Goal: Task Accomplishment & Management: Manage account settings

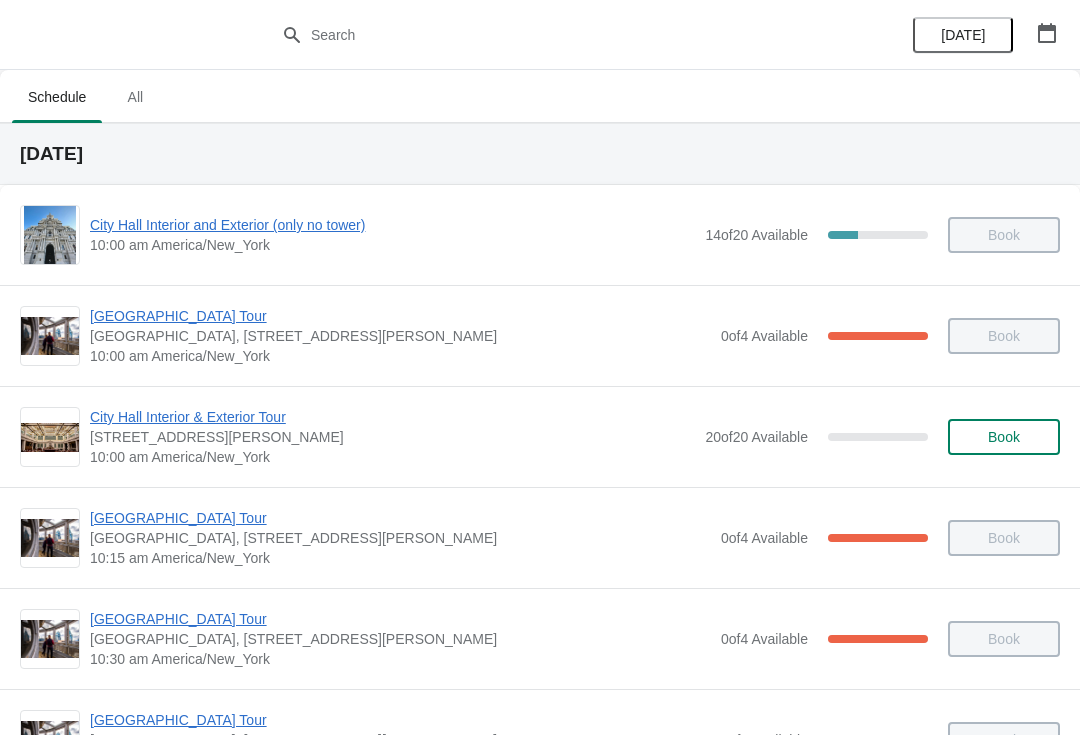
click at [1035, 25] on button "button" at bounding box center [1047, 33] width 36 height 36
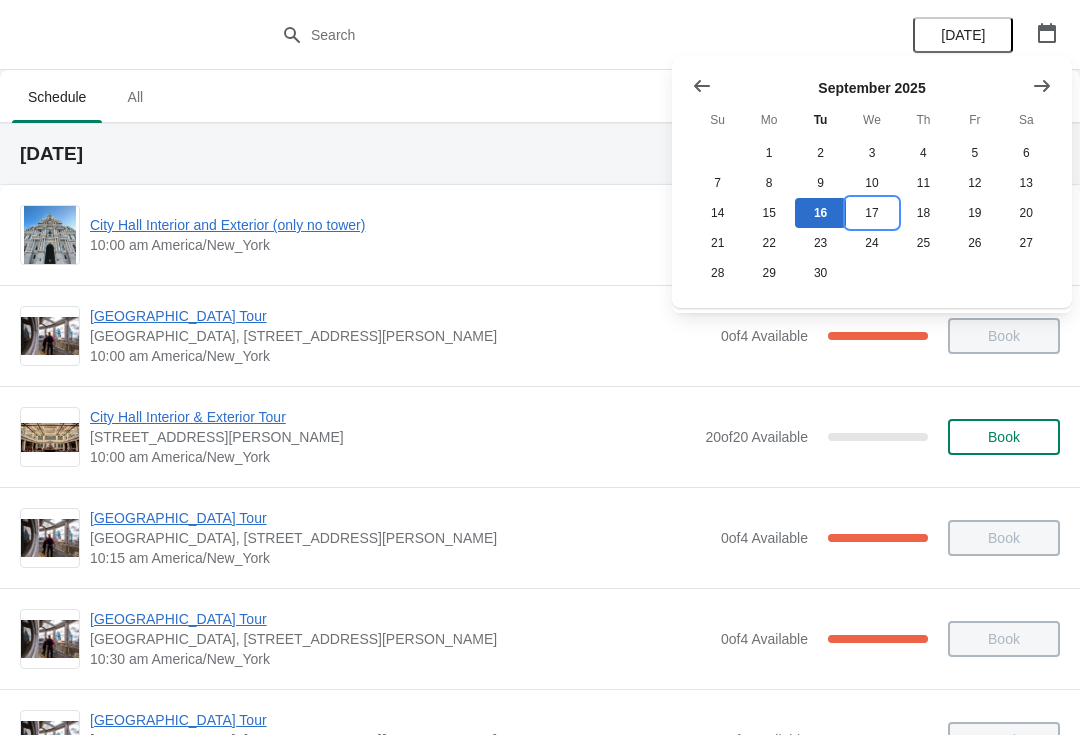
click at [866, 215] on button "17" at bounding box center [871, 213] width 51 height 30
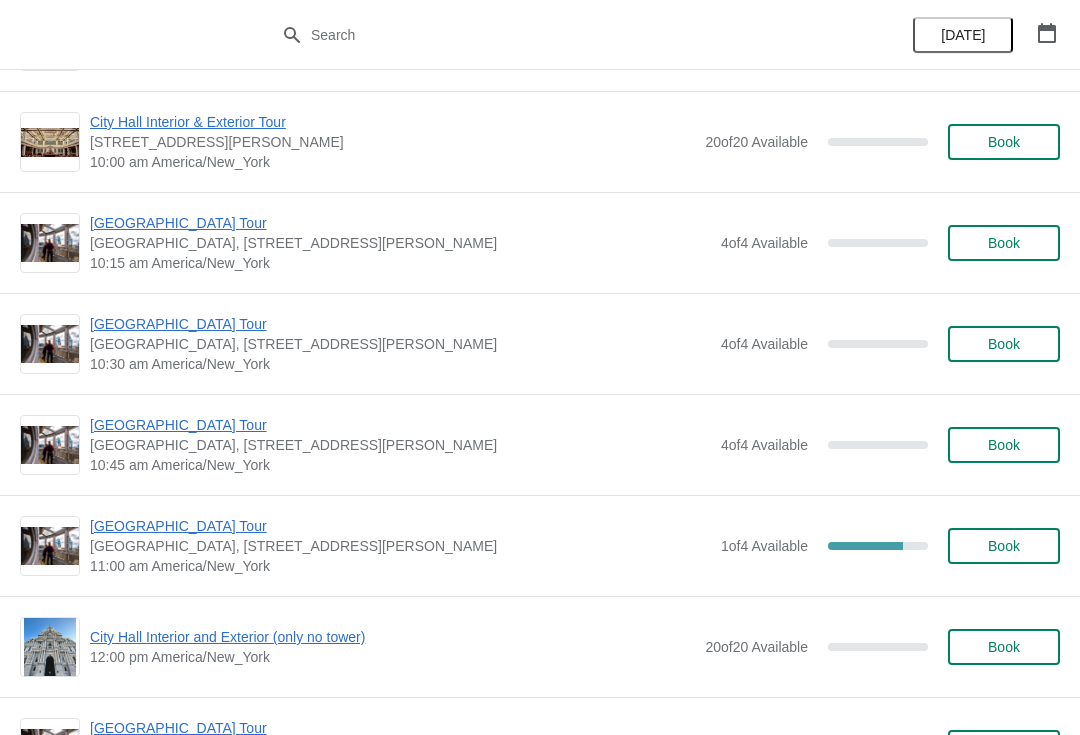
scroll to position [290, 0]
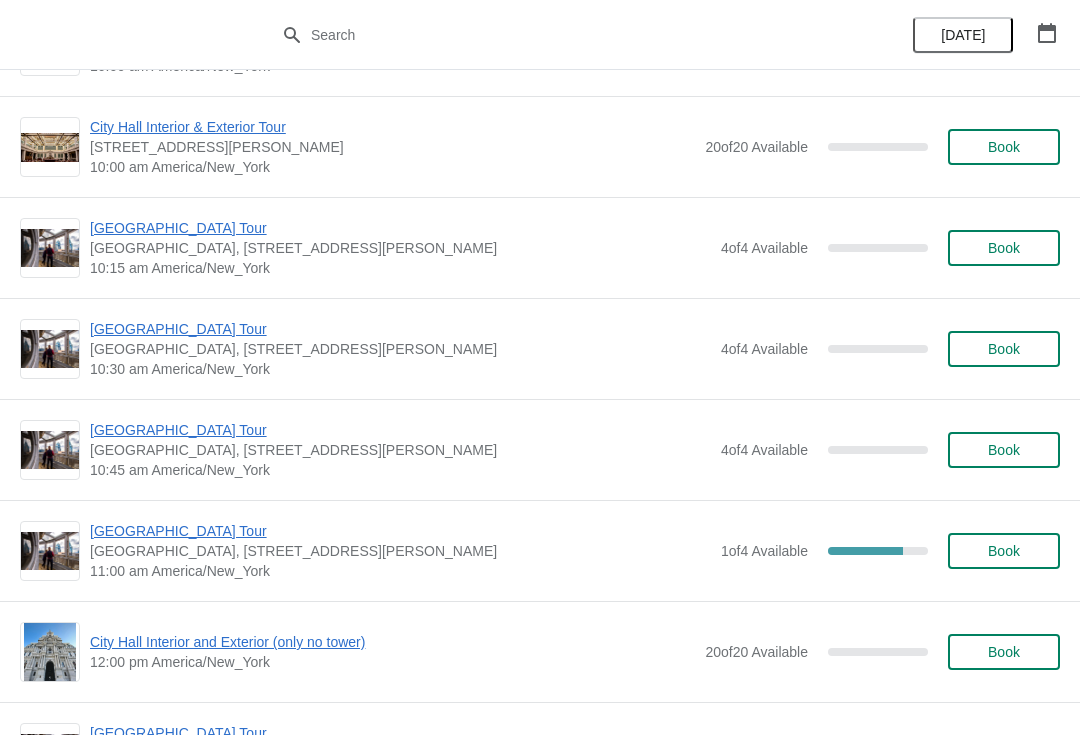
click at [1012, 245] on span "Book" at bounding box center [1004, 248] width 32 height 16
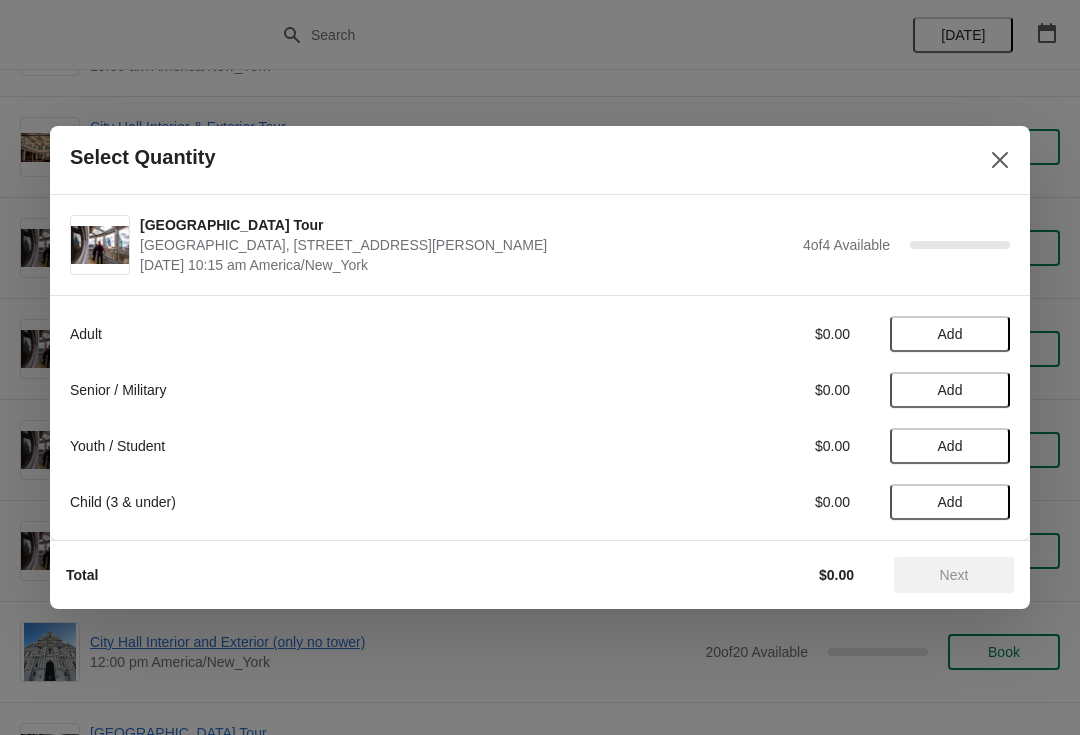
click at [943, 401] on button "Add" at bounding box center [950, 390] width 120 height 36
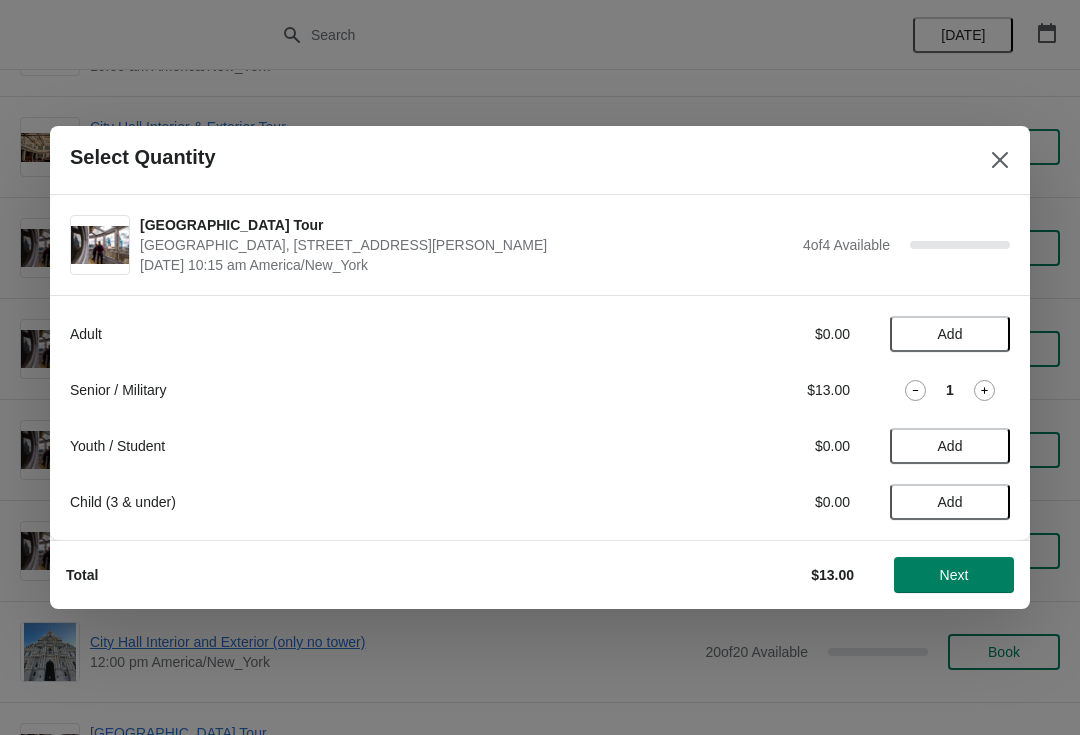
click at [1002, 380] on div "1" at bounding box center [950, 390] width 120 height 21
click at [990, 396] on icon at bounding box center [984, 390] width 21 height 21
click at [959, 573] on span "Next" at bounding box center [954, 575] width 29 height 16
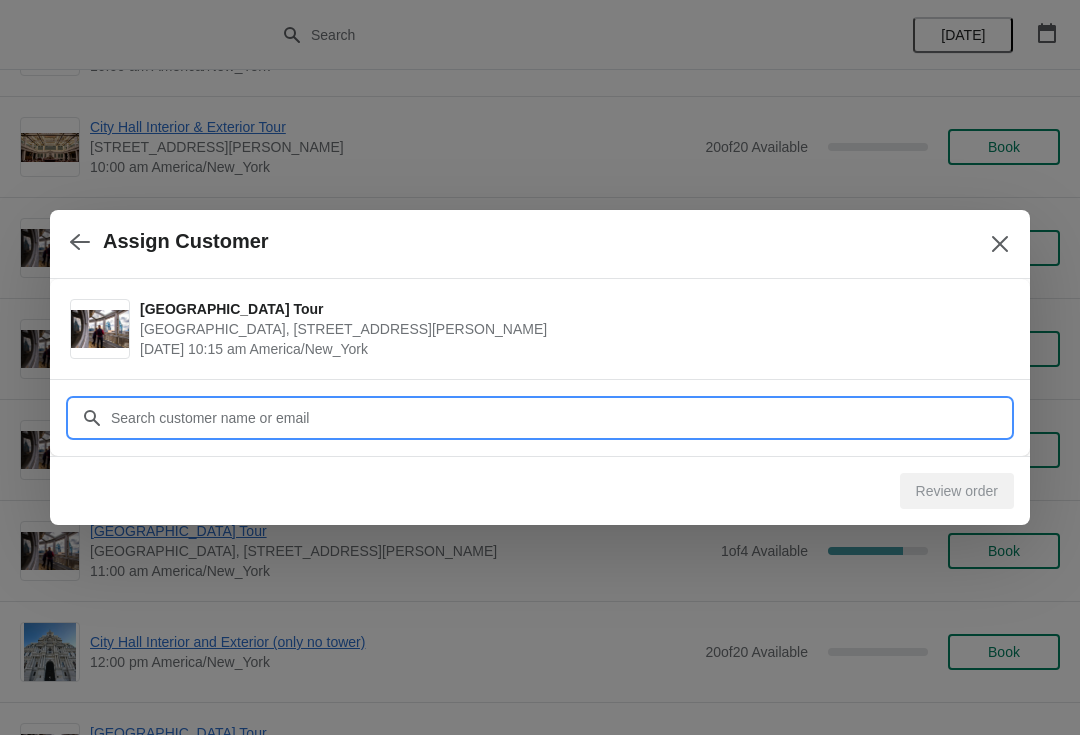
click at [136, 419] on input "Customer" at bounding box center [560, 418] width 900 height 36
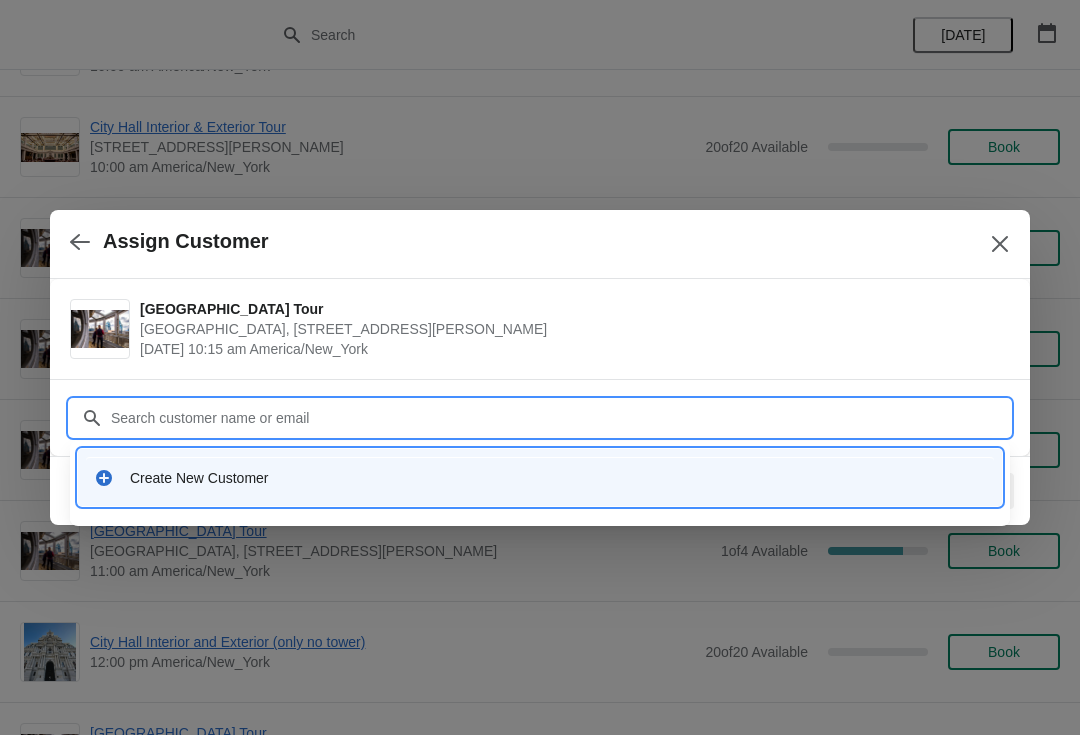
click at [167, 478] on div "Create New Customer" at bounding box center [558, 478] width 856 height 20
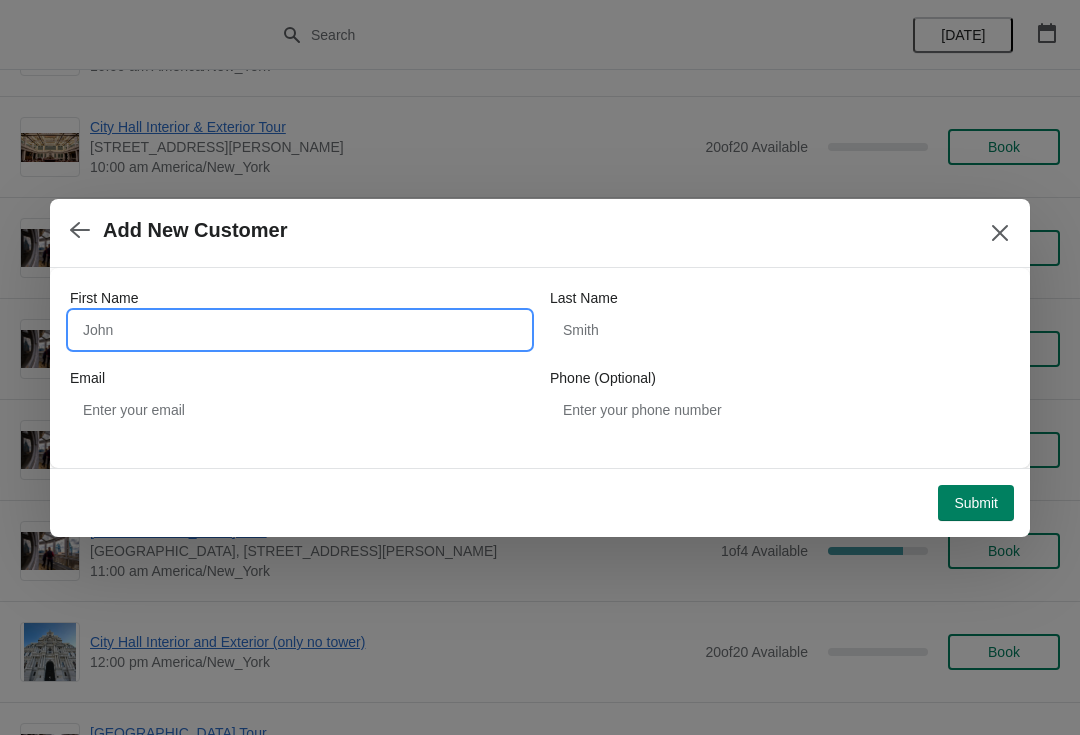
click at [121, 325] on input "First Name" at bounding box center [300, 330] width 460 height 36
type input "STIERSCHNEIDER"
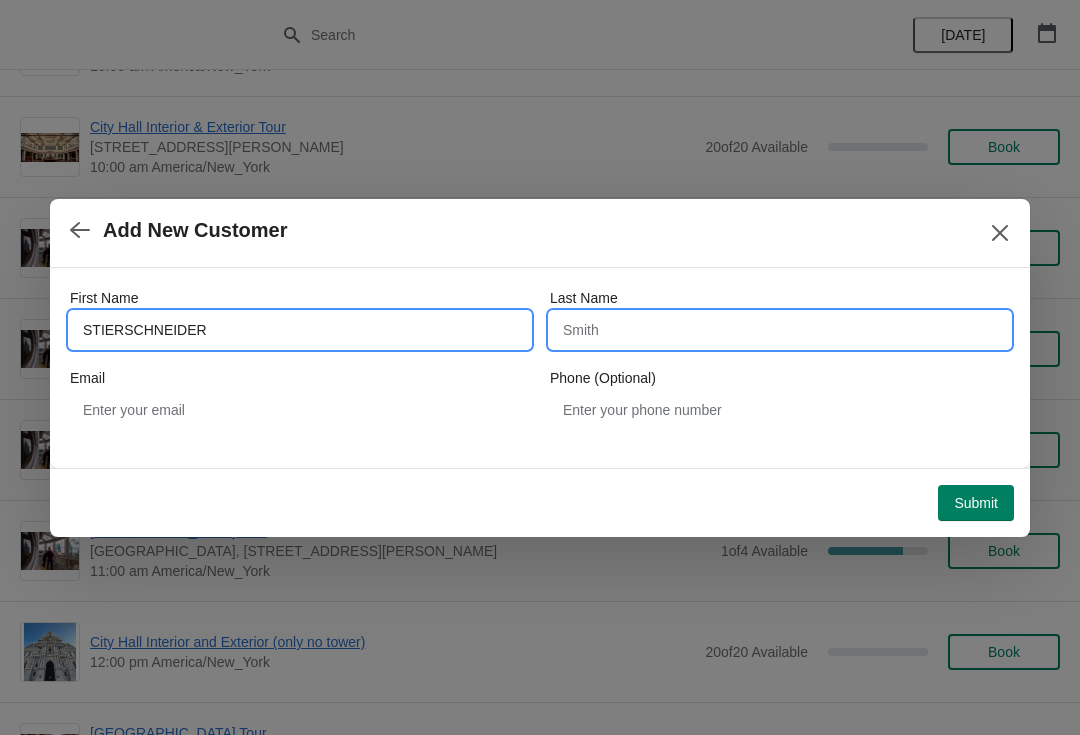
click at [611, 337] on input "Last Name" at bounding box center [780, 330] width 460 height 36
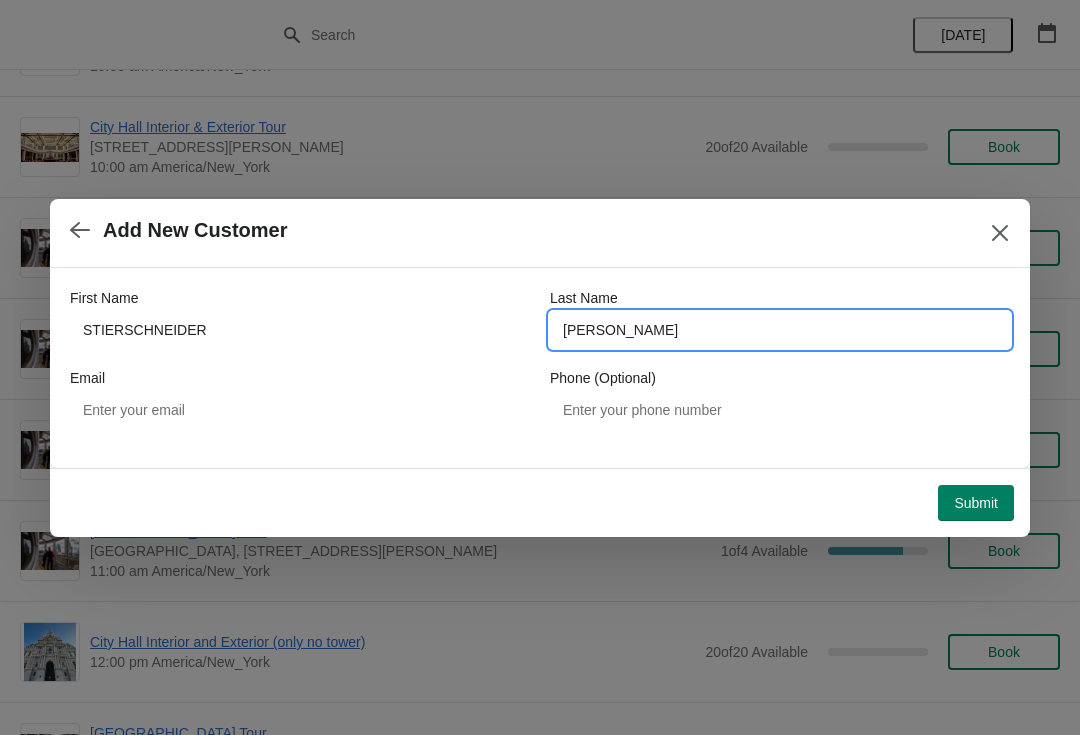
type input "ROLAND"
click at [967, 514] on button "Submit" at bounding box center [976, 503] width 76 height 36
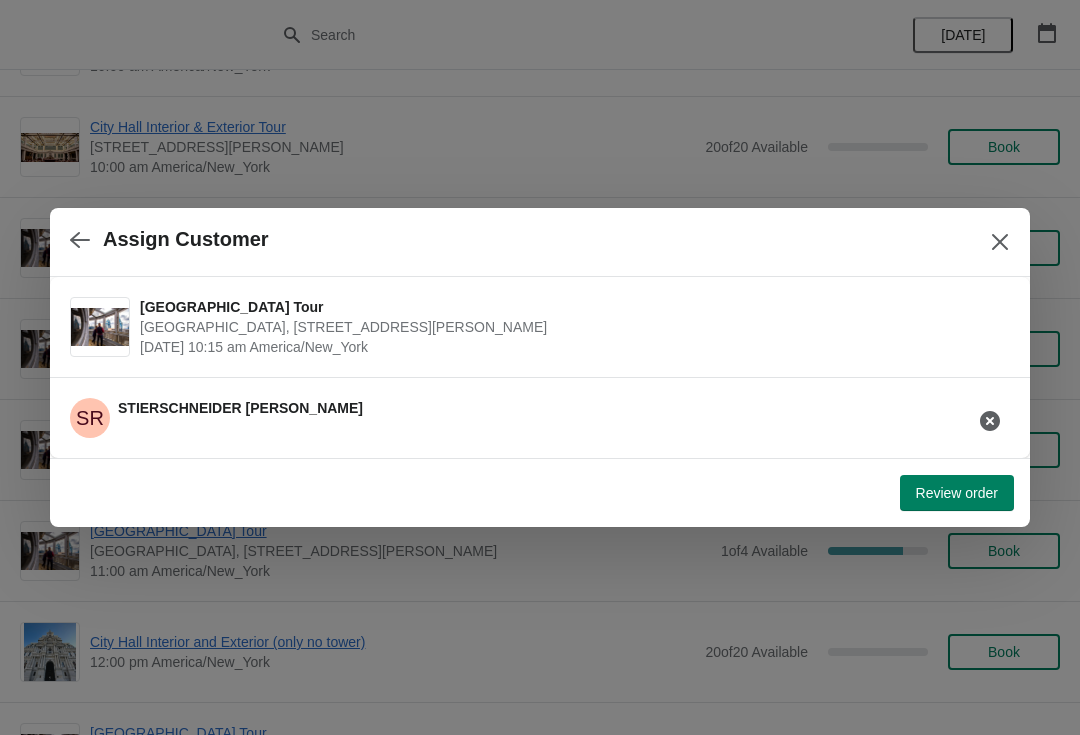
click at [960, 487] on span "Review order" at bounding box center [957, 493] width 82 height 16
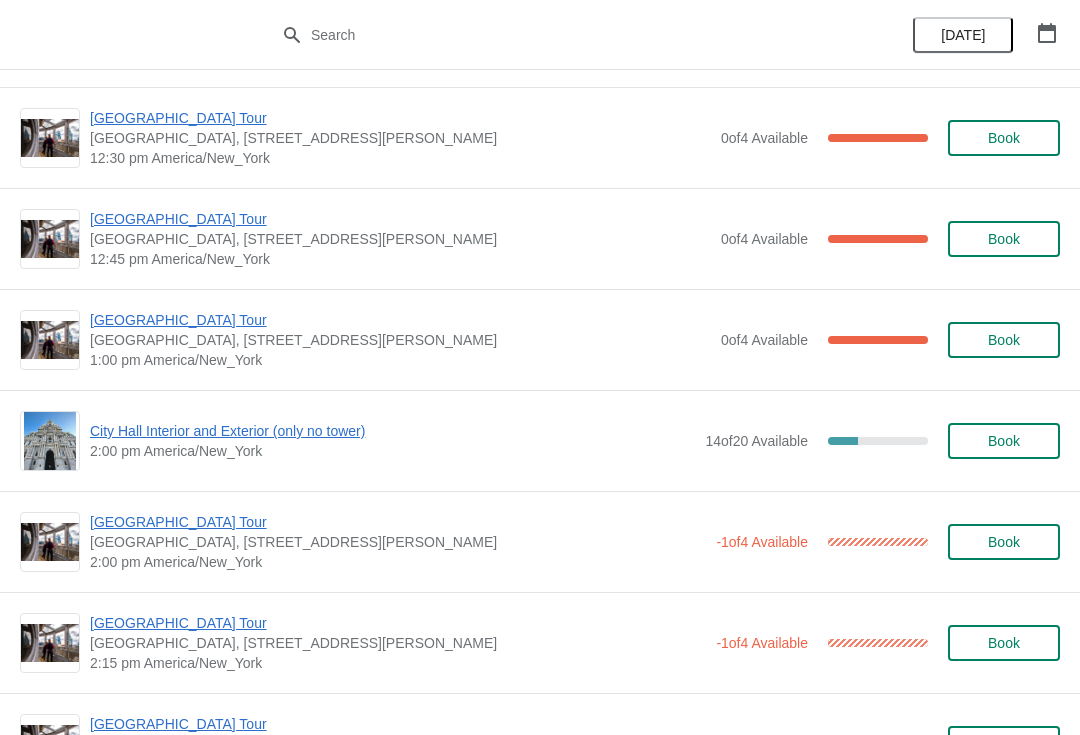
scroll to position [1210, 0]
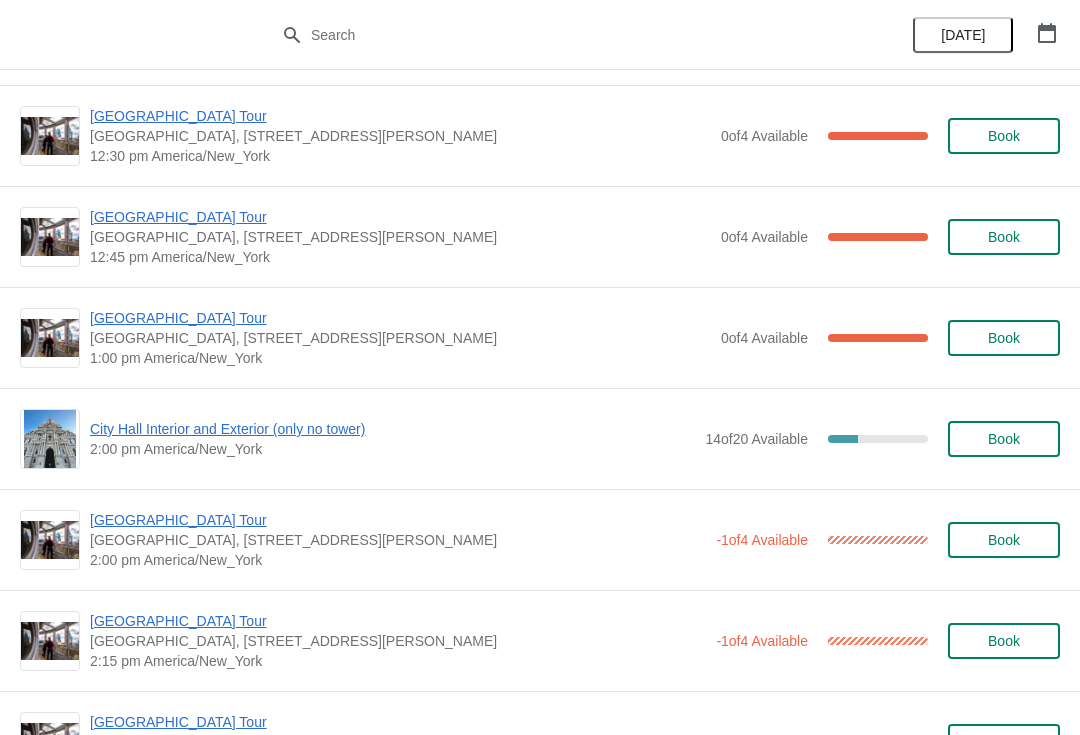
click at [1050, 28] on icon "button" at bounding box center [1047, 33] width 18 height 20
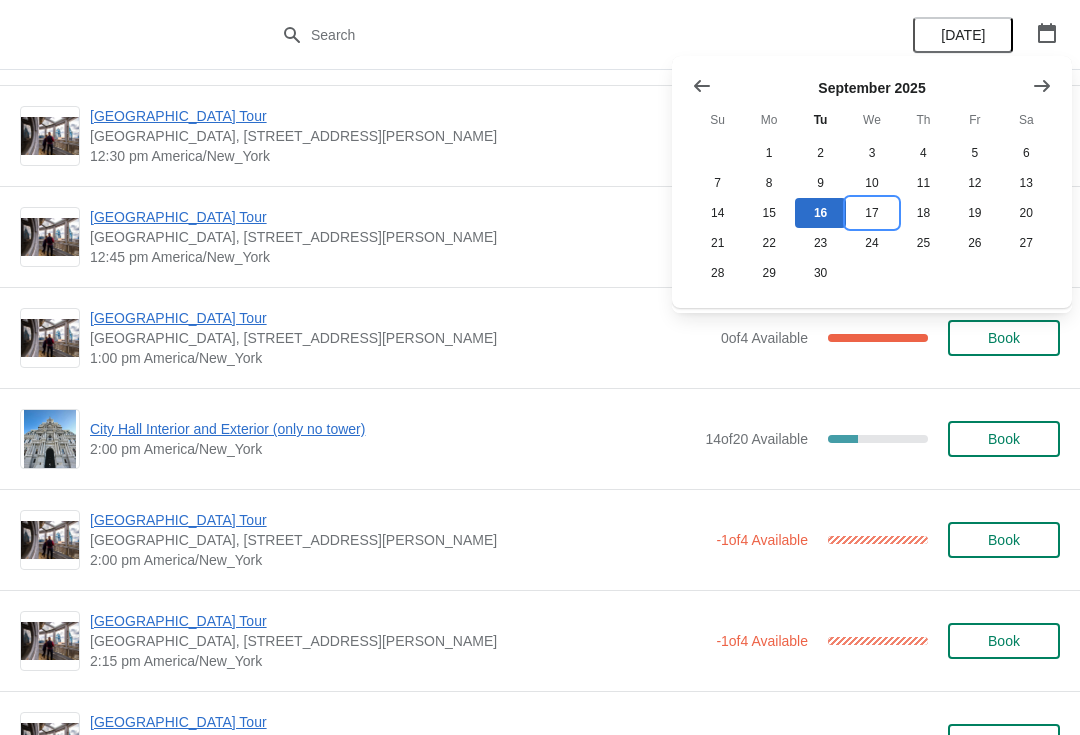
click at [882, 213] on button "17" at bounding box center [871, 213] width 51 height 30
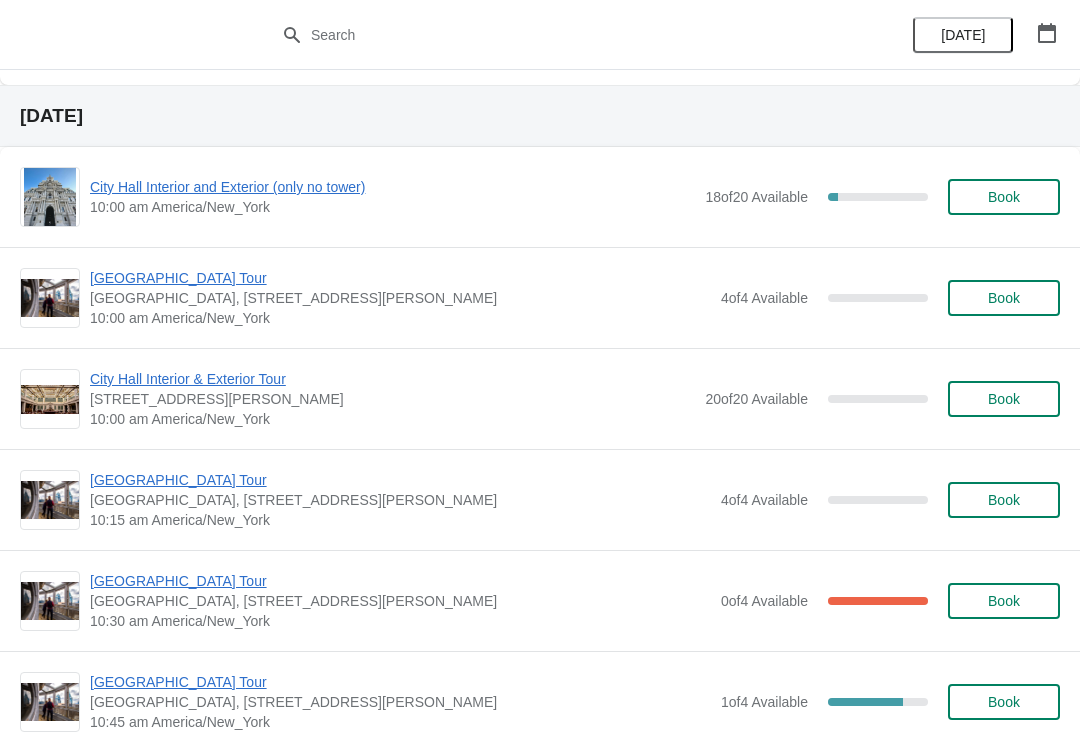
scroll to position [2019, 0]
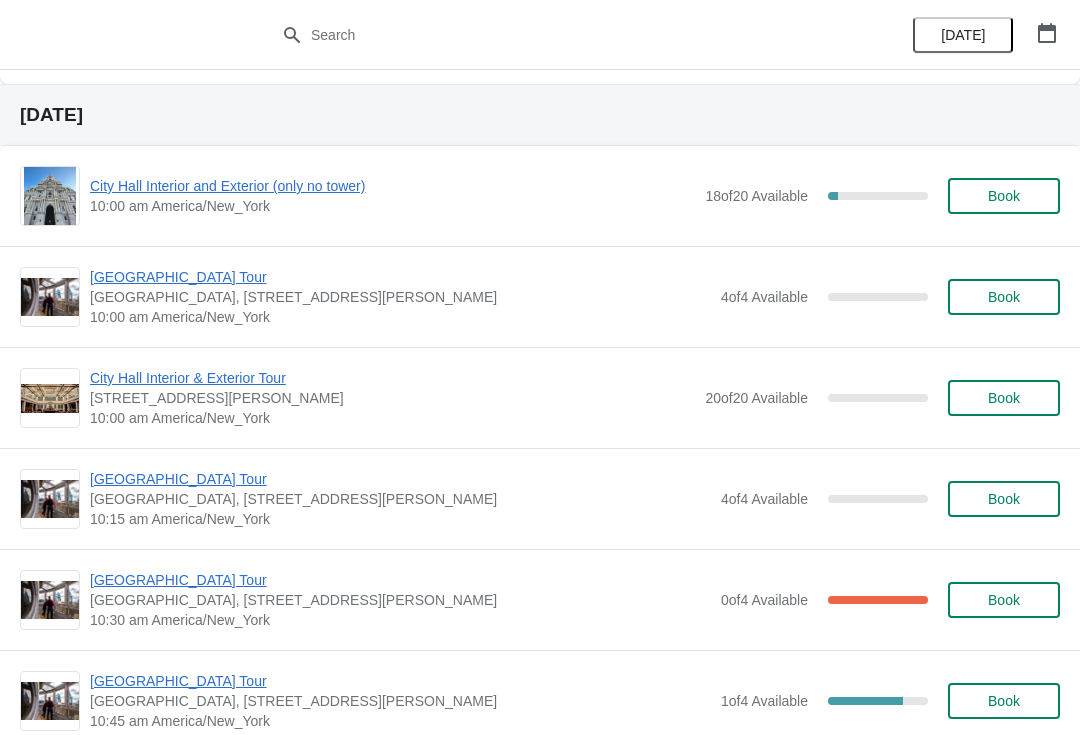
click at [1048, 21] on button "button" at bounding box center [1047, 33] width 36 height 36
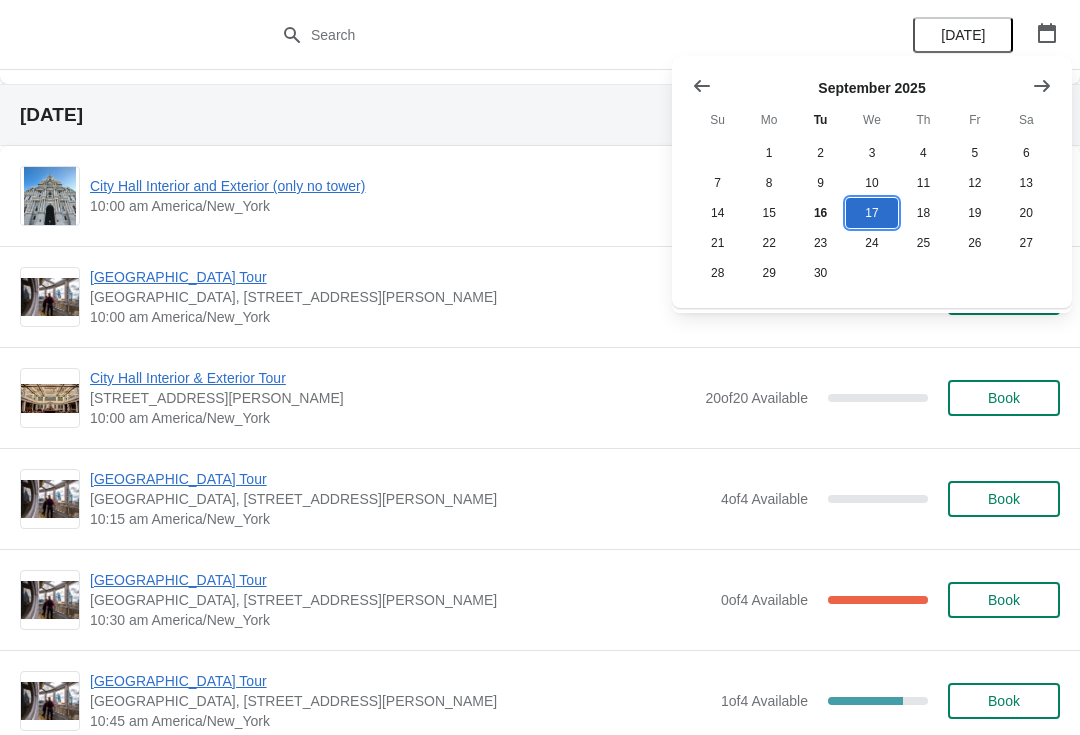
click at [874, 219] on button "17" at bounding box center [871, 213] width 51 height 30
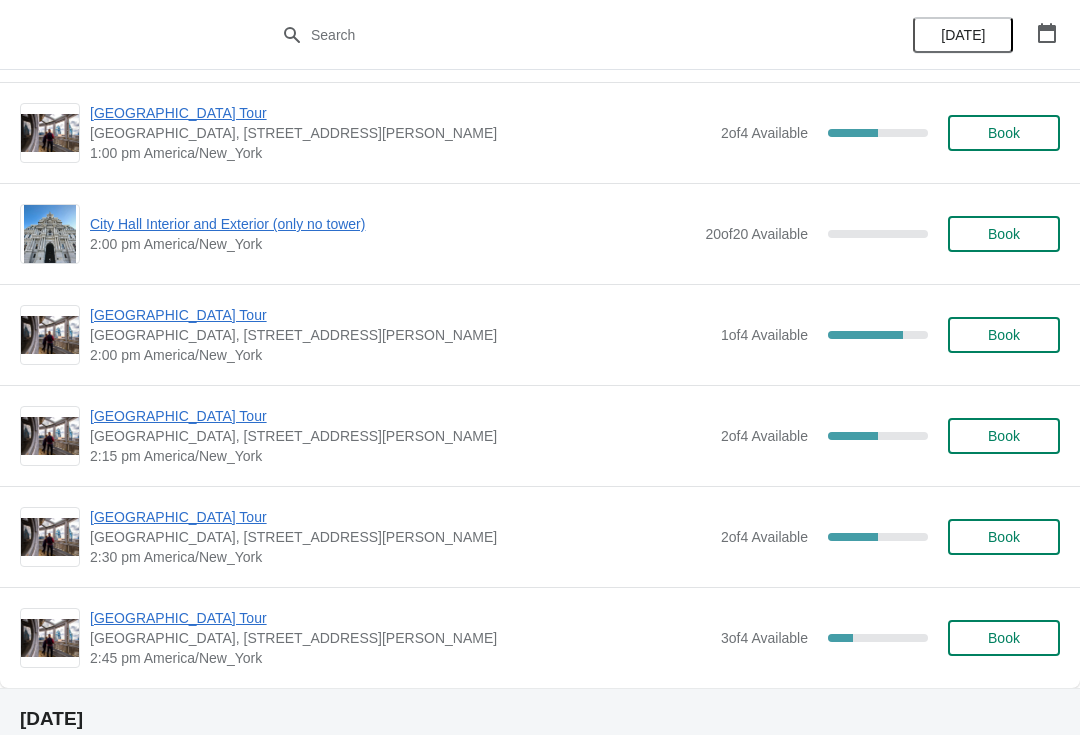
scroll to position [3496, 0]
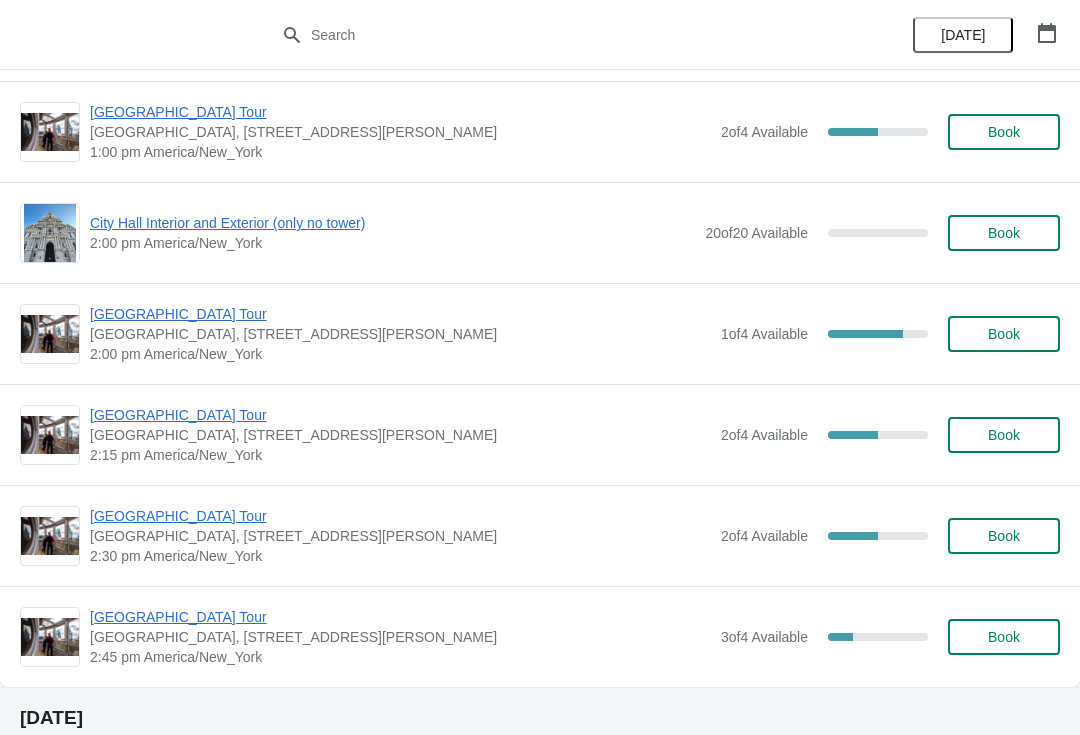
click at [1025, 321] on button "Book" at bounding box center [1004, 334] width 112 height 36
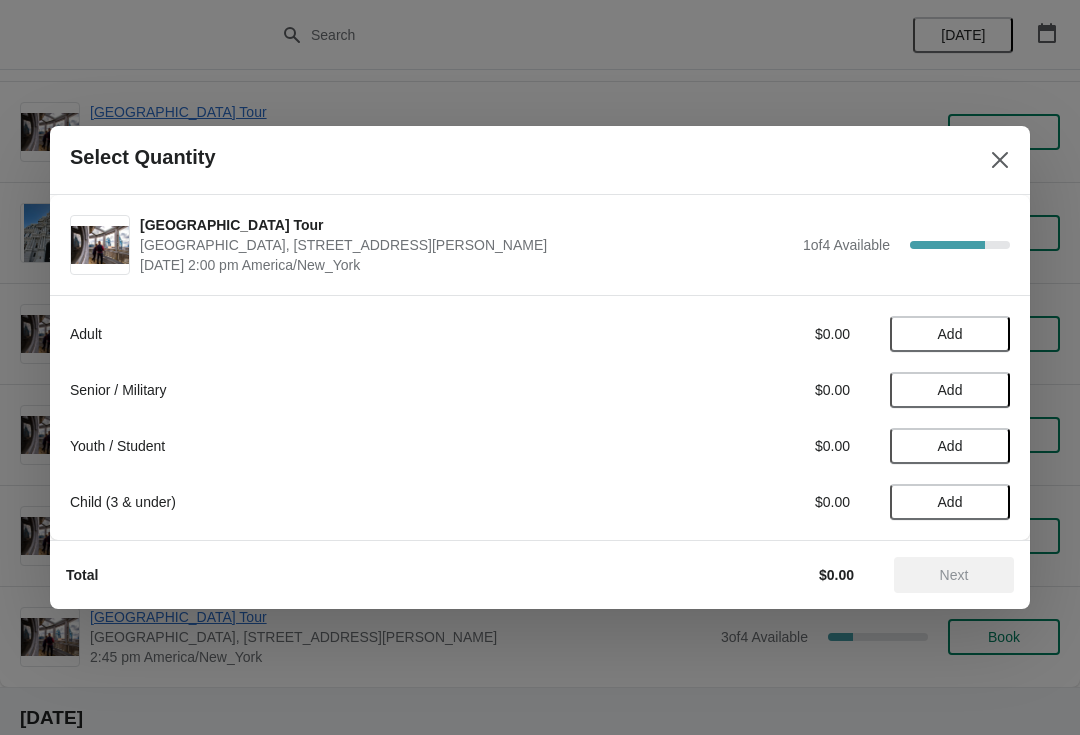
click at [939, 330] on span "Add" at bounding box center [950, 334] width 25 height 16
click at [967, 587] on button "Next" at bounding box center [954, 575] width 120 height 36
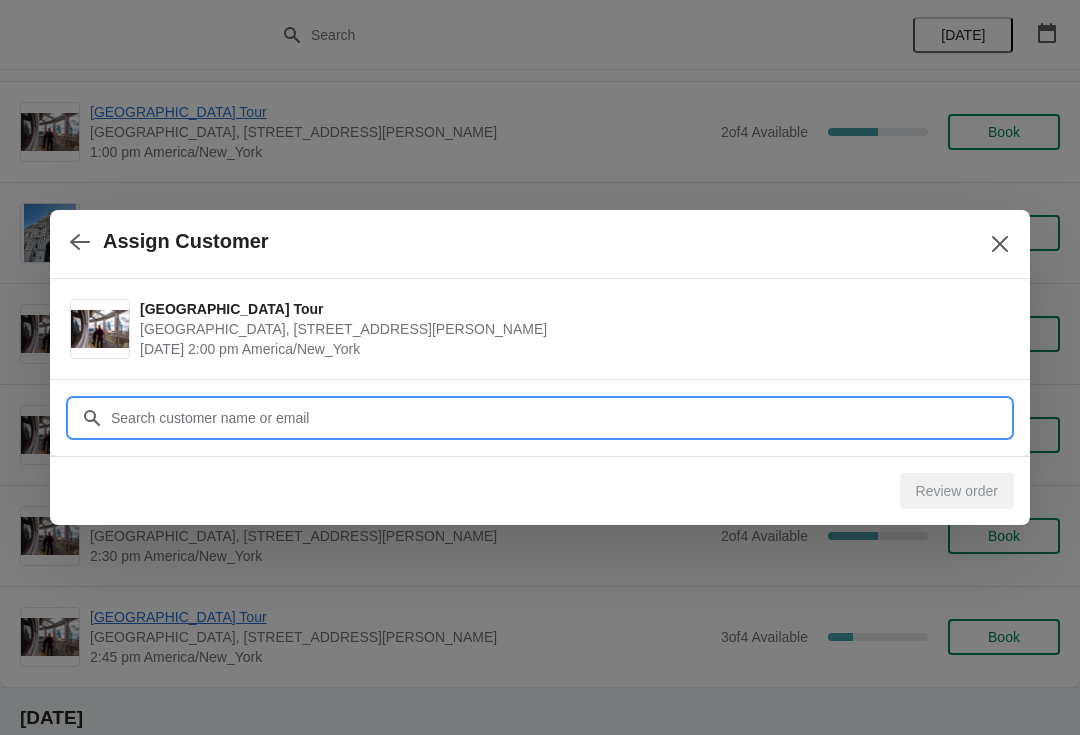
click at [155, 411] on input "Customer" at bounding box center [560, 418] width 900 height 36
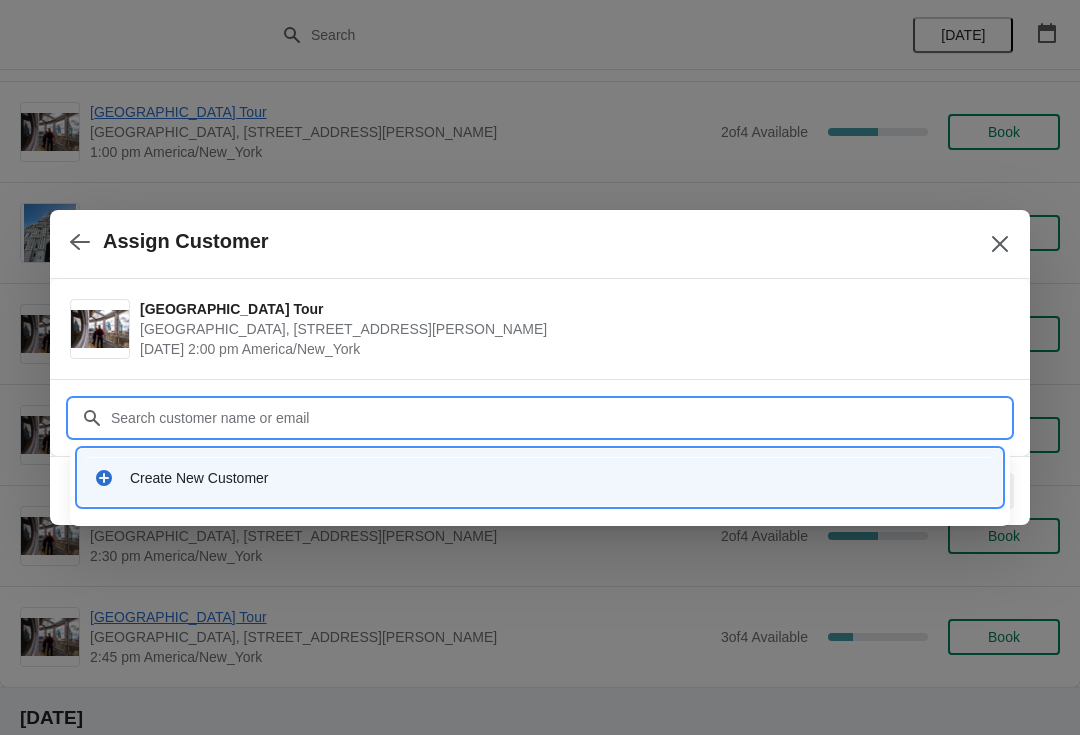
click at [167, 478] on div "Create New Customer" at bounding box center [558, 478] width 856 height 20
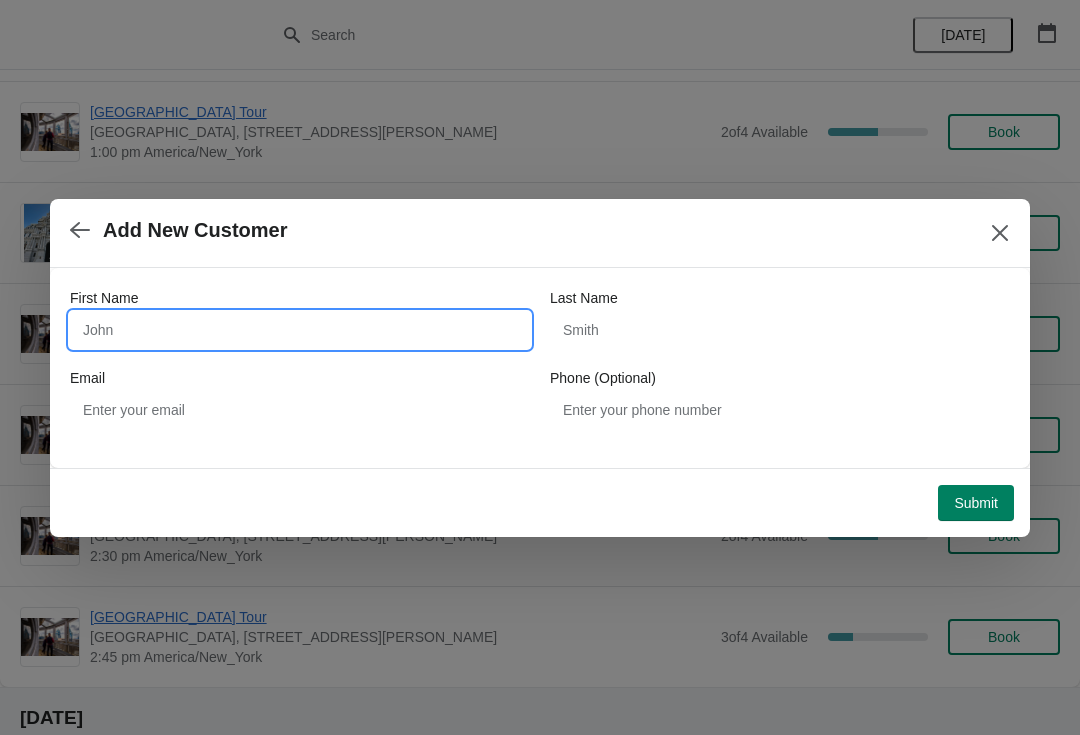
click at [136, 341] on input "First Name" at bounding box center [300, 330] width 460 height 36
type input "RACHEL"
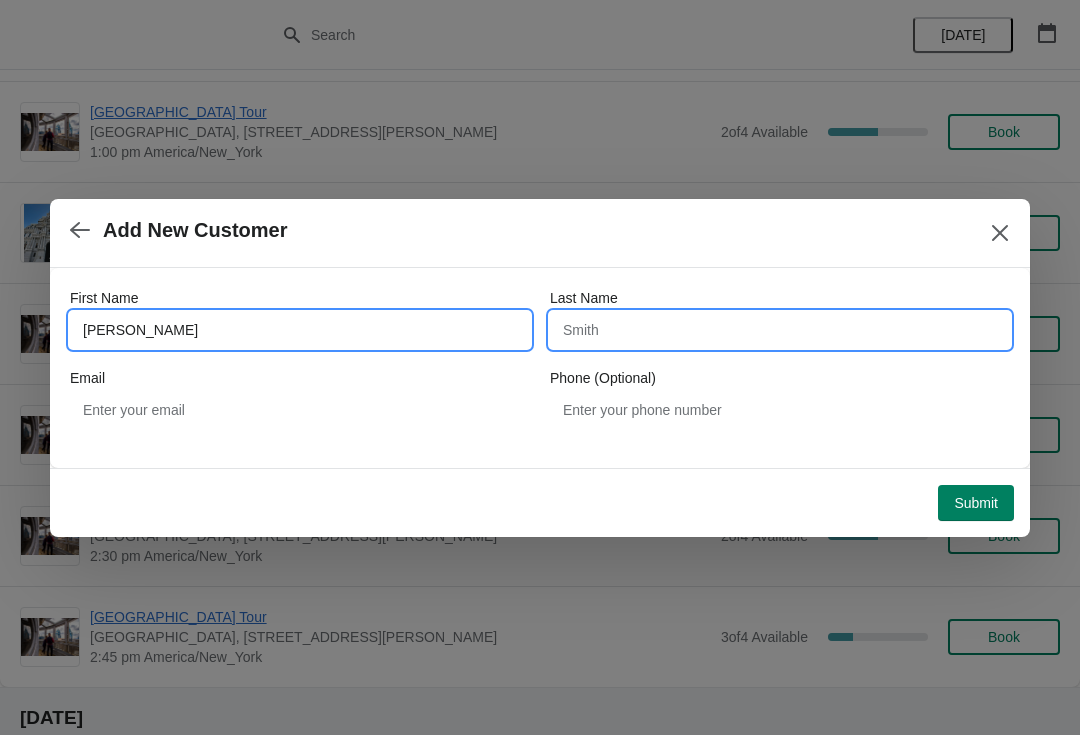
click at [629, 312] on input "Last Name" at bounding box center [780, 330] width 460 height 36
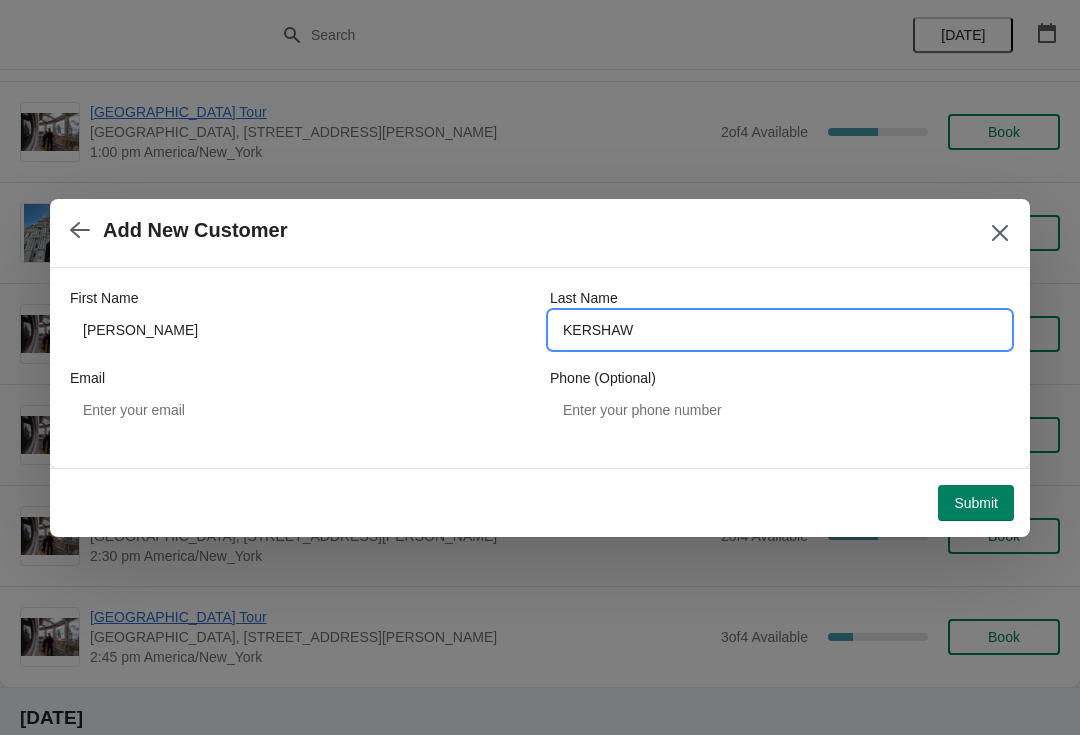
type input "KERSHAW"
click at [977, 507] on span "Submit" at bounding box center [976, 503] width 44 height 16
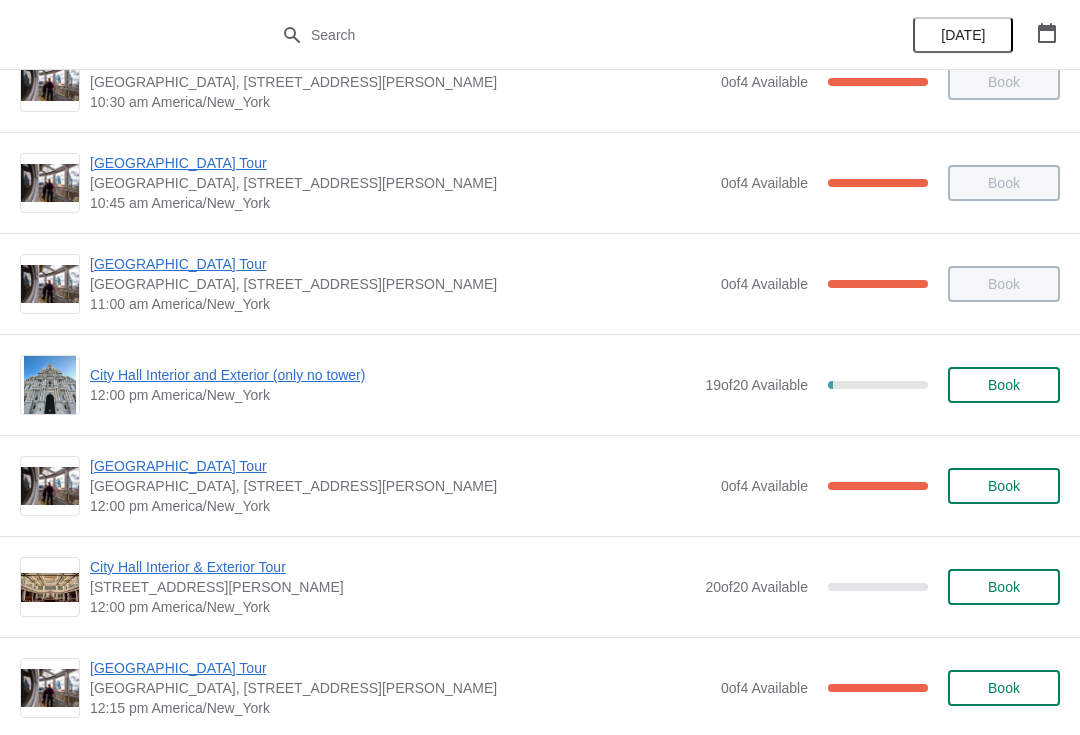
scroll to position [551, 0]
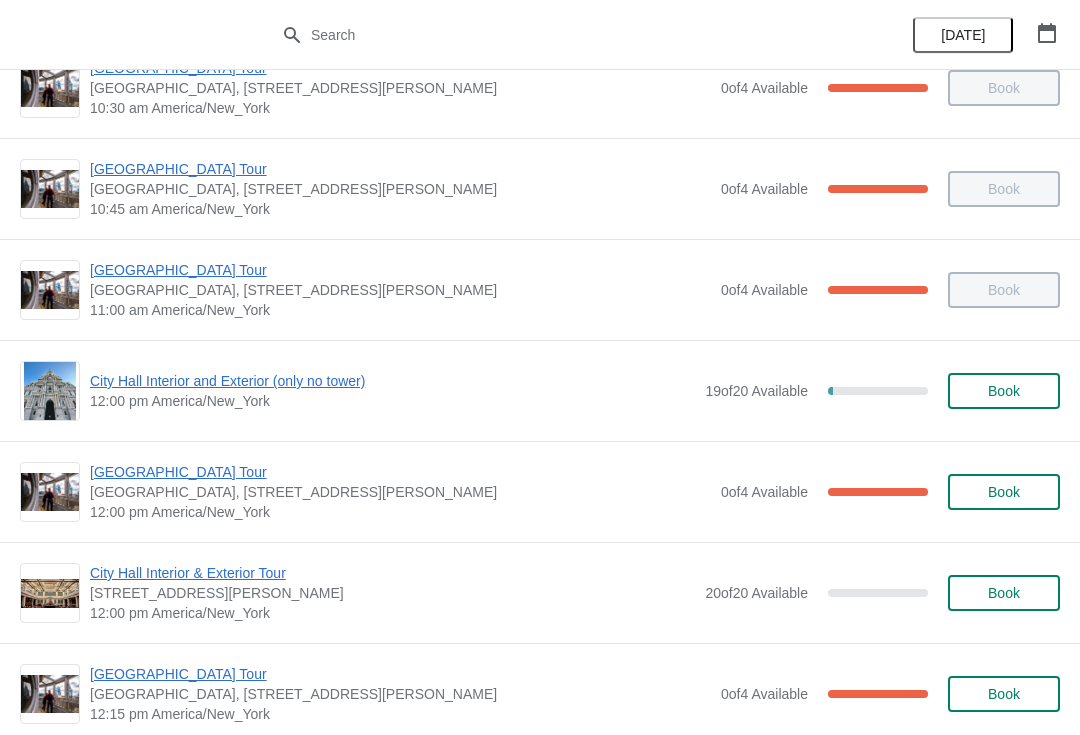
click at [216, 390] on span "City Hall Interior and Exterior (only no tower)" at bounding box center [392, 381] width 605 height 20
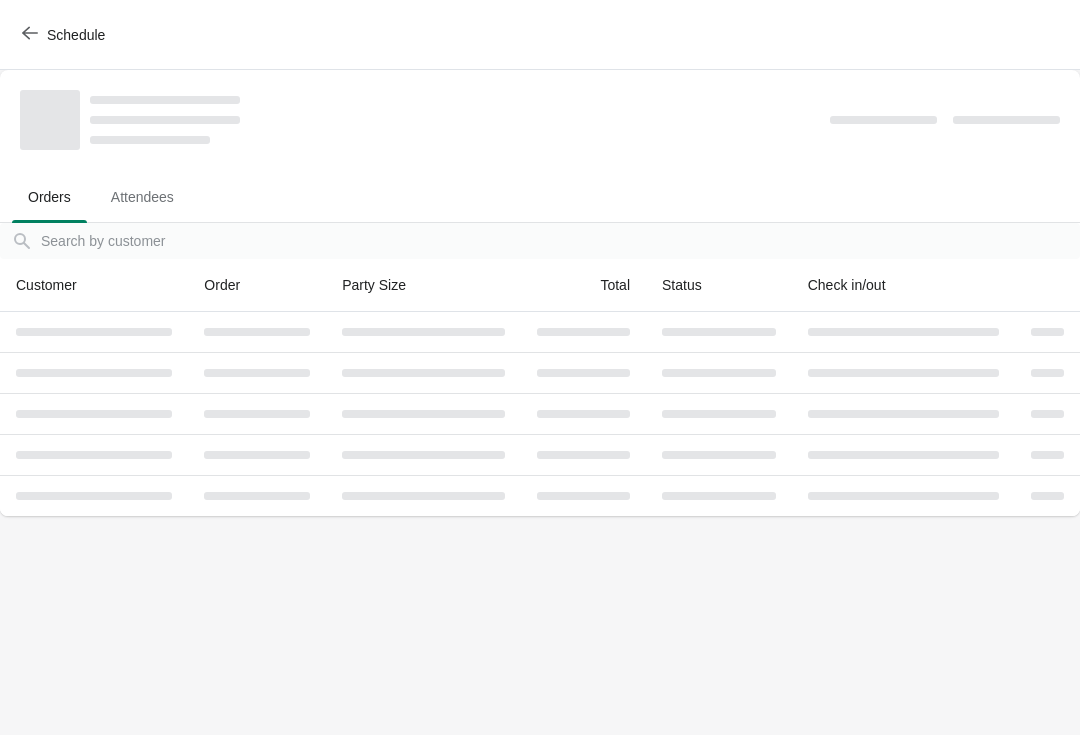
scroll to position [0, 0]
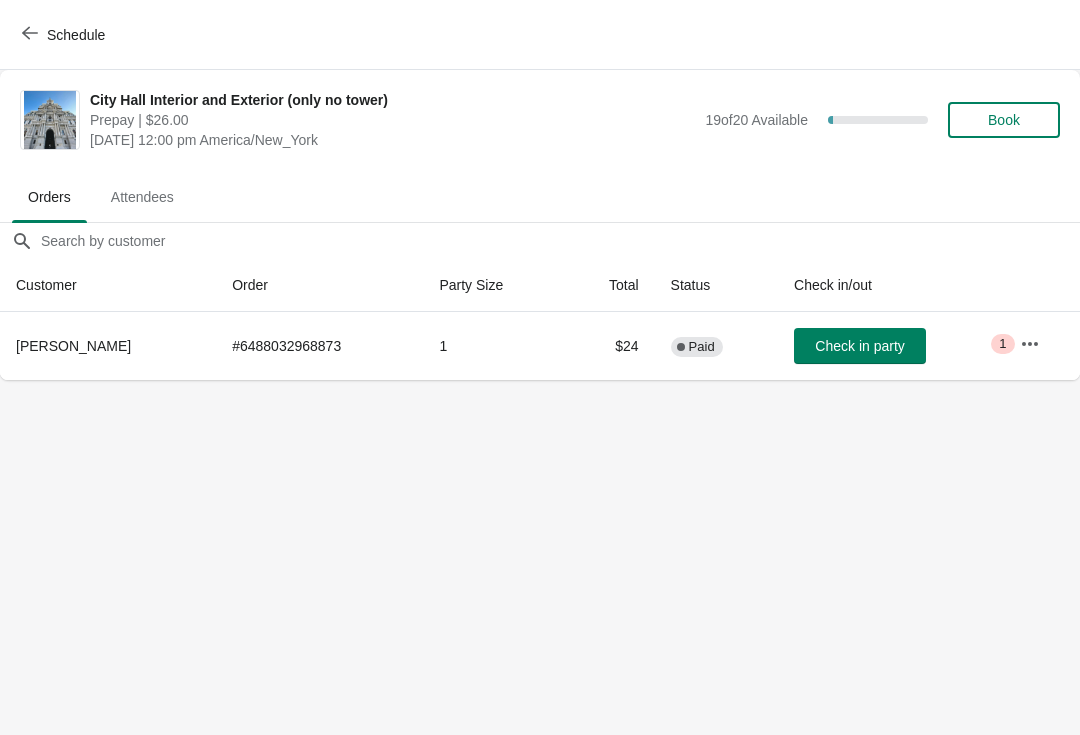
click at [1007, 120] on span "Book" at bounding box center [1004, 120] width 32 height 16
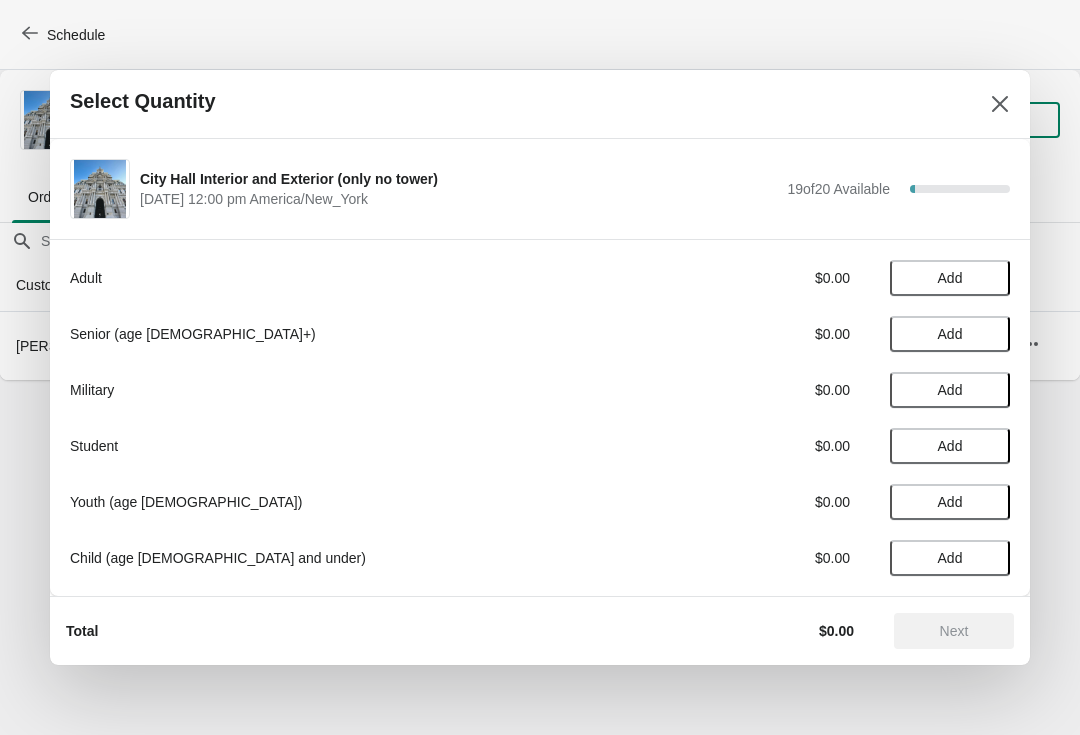
click at [946, 265] on button "Add" at bounding box center [950, 278] width 120 height 36
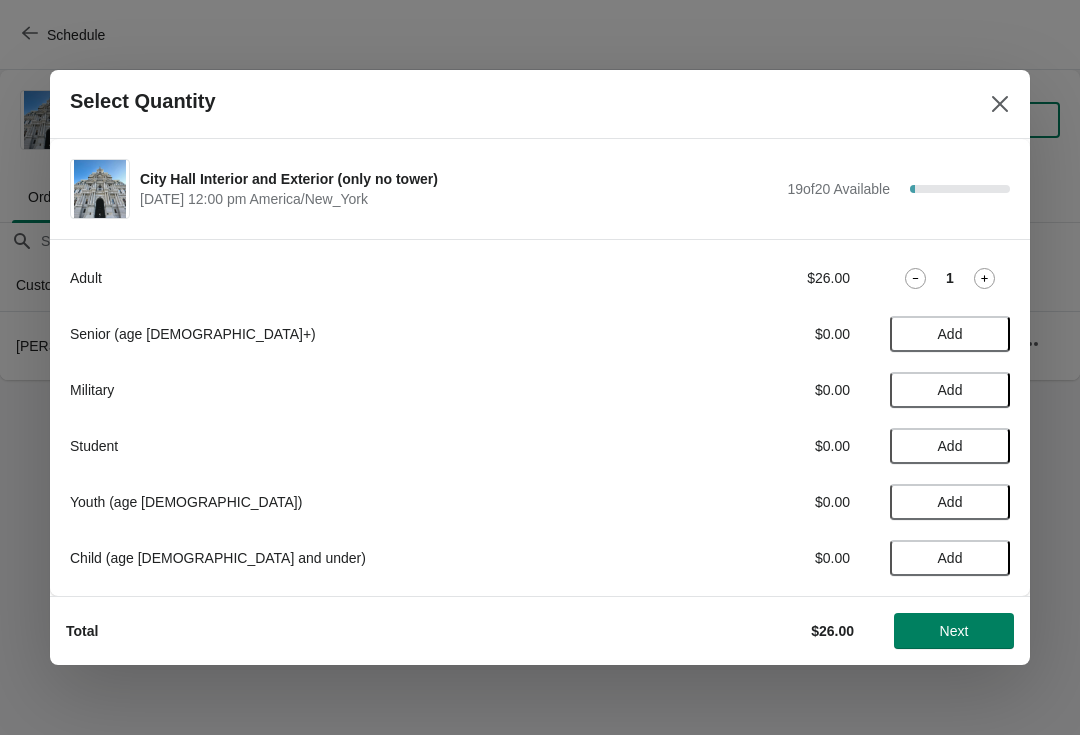
click at [972, 289] on div "Adult $26.00 1" at bounding box center [540, 278] width 940 height 36
click at [993, 273] on icon at bounding box center [984, 278] width 21 height 21
click at [969, 645] on button "Next" at bounding box center [954, 631] width 120 height 36
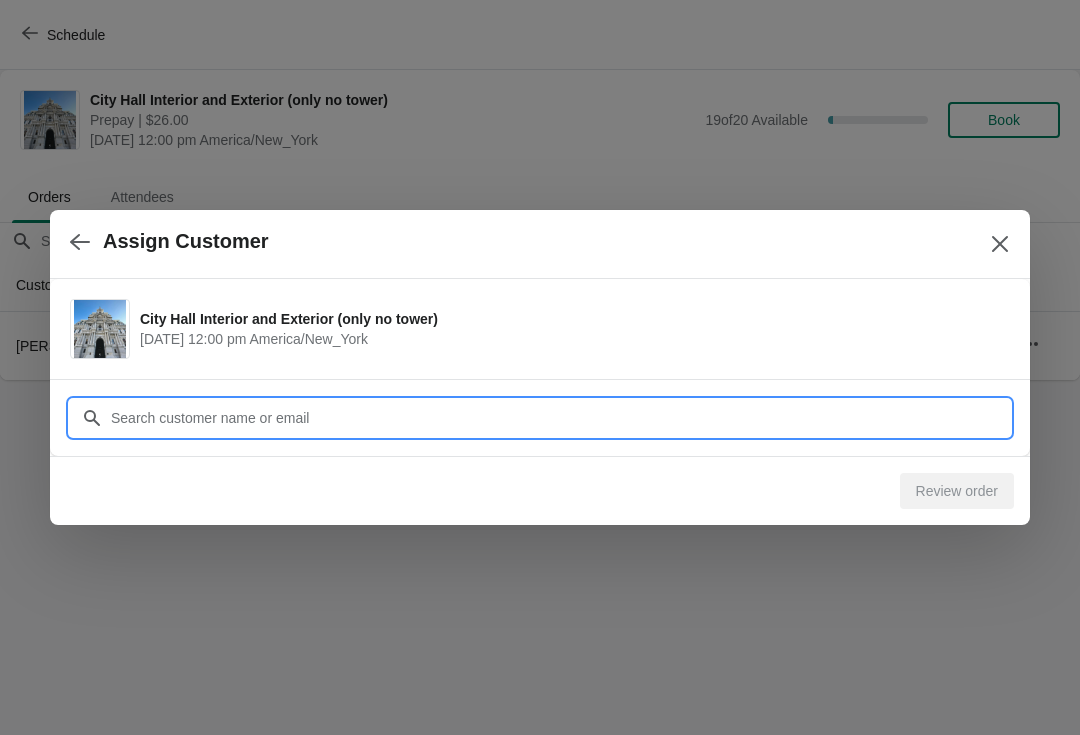
click at [172, 421] on input "Customer" at bounding box center [560, 418] width 900 height 36
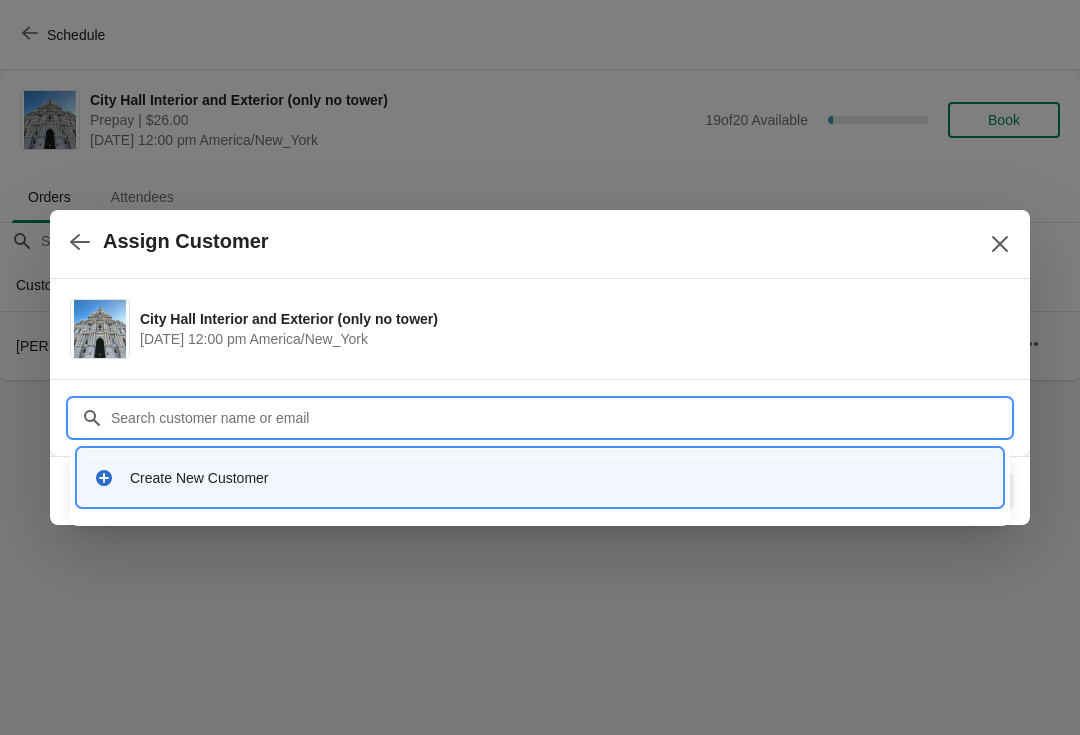
click at [161, 488] on div "Create New Customer" at bounding box center [540, 477] width 908 height 41
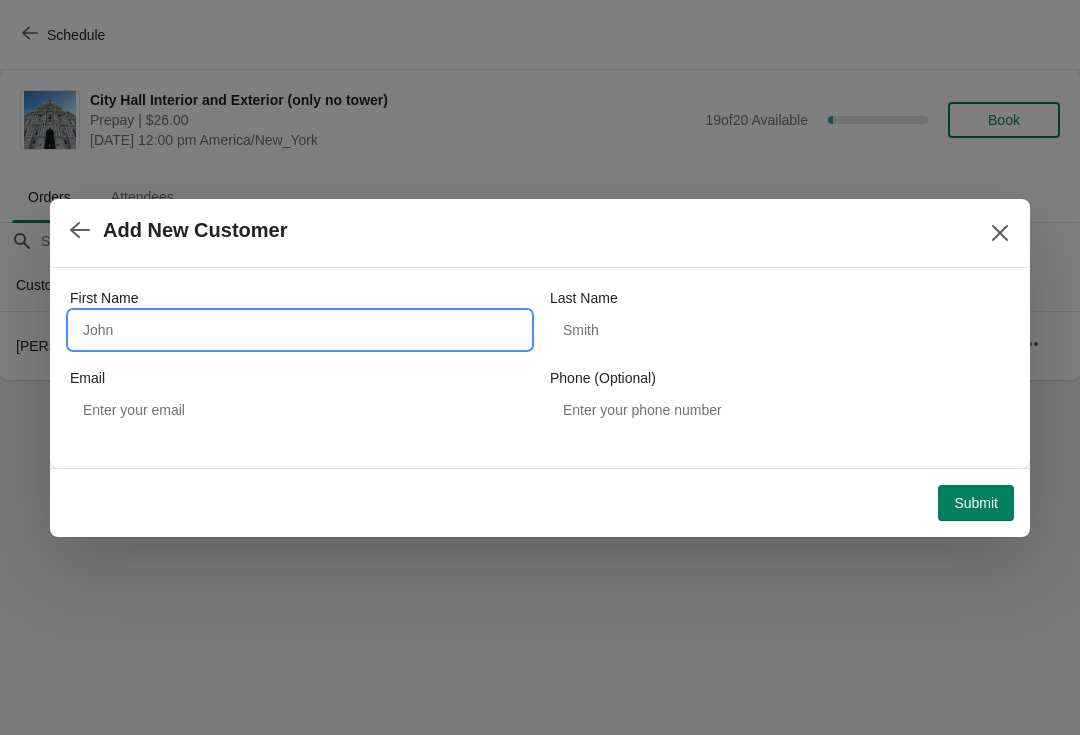
click at [121, 320] on input "First Name" at bounding box center [300, 330] width 460 height 36
type input "Tomasz"
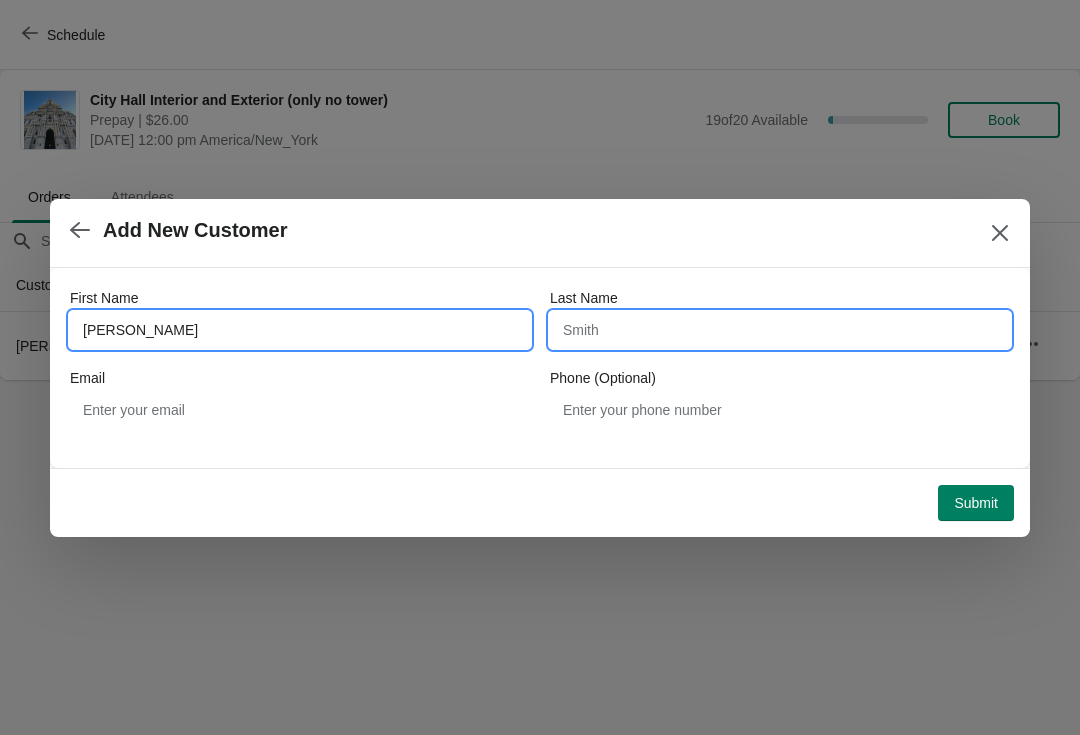
click at [656, 325] on input "Last Name" at bounding box center [780, 330] width 460 height 36
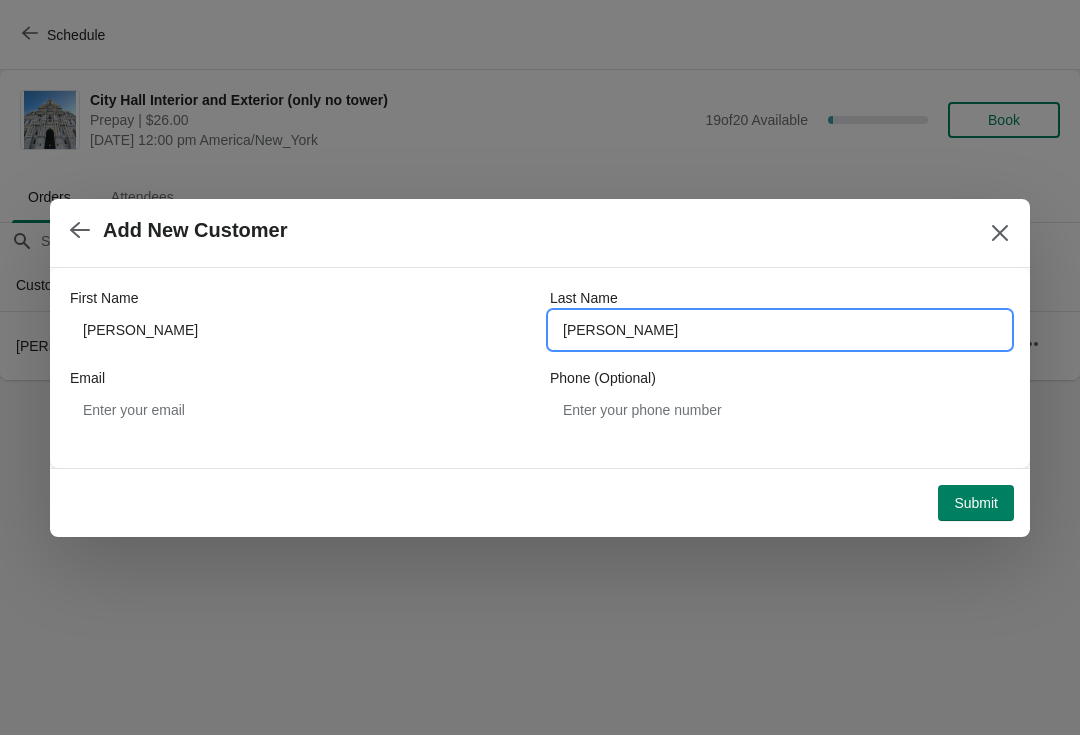
type input "sklarz"
click at [1003, 518] on button "Submit" at bounding box center [976, 503] width 76 height 36
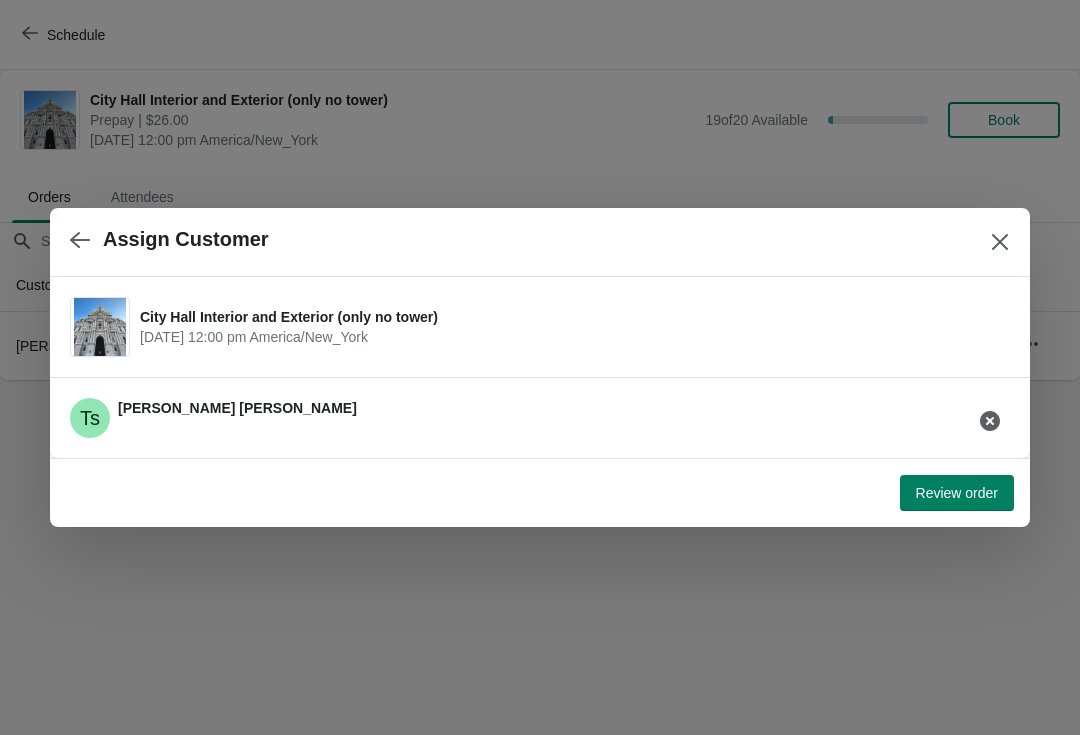
click at [951, 491] on span "Review order" at bounding box center [957, 493] width 82 height 16
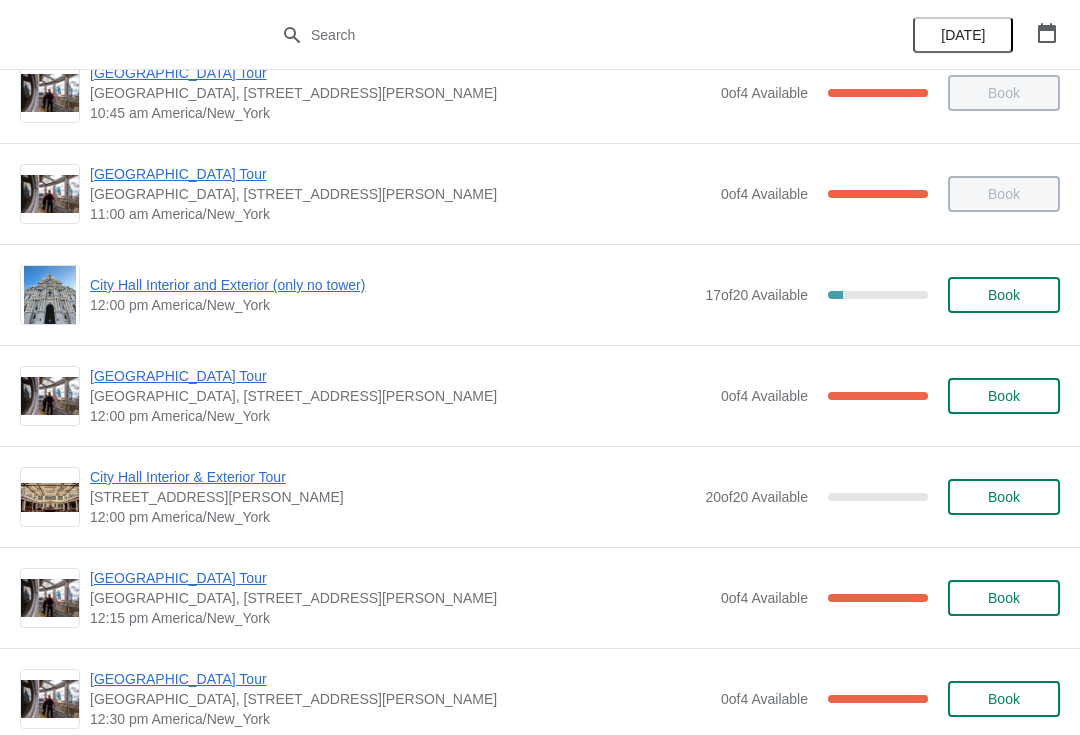
scroll to position [742, 0]
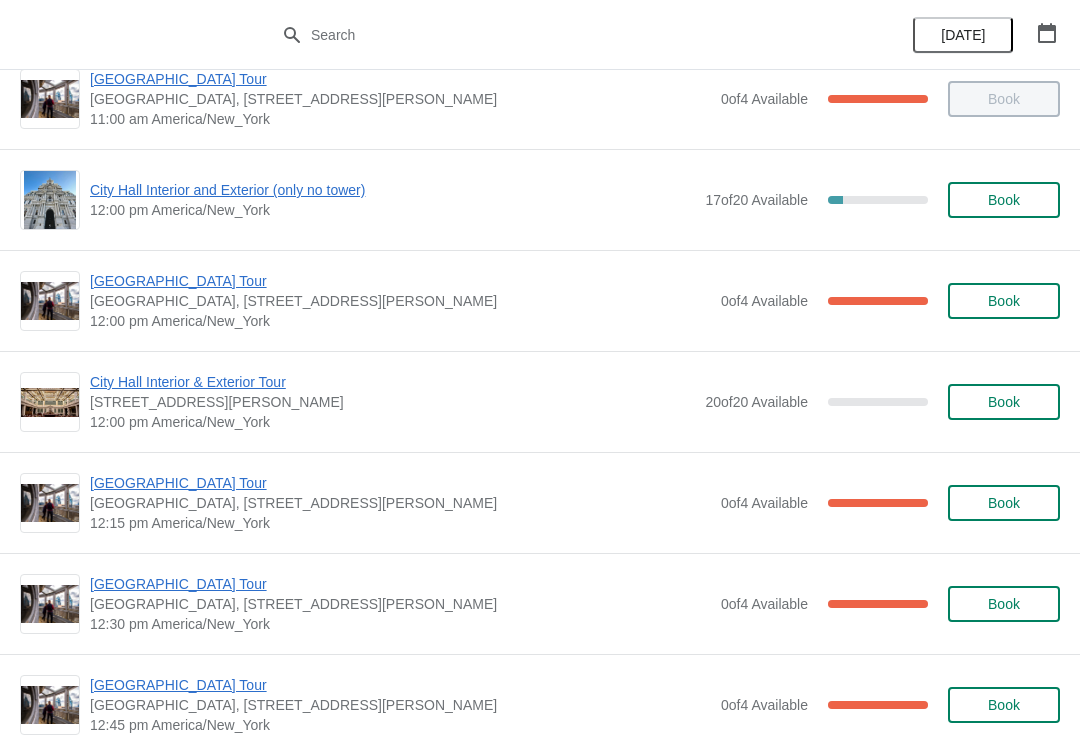
click at [188, 311] on span "12:00 pm America/New_York" at bounding box center [400, 321] width 621 height 20
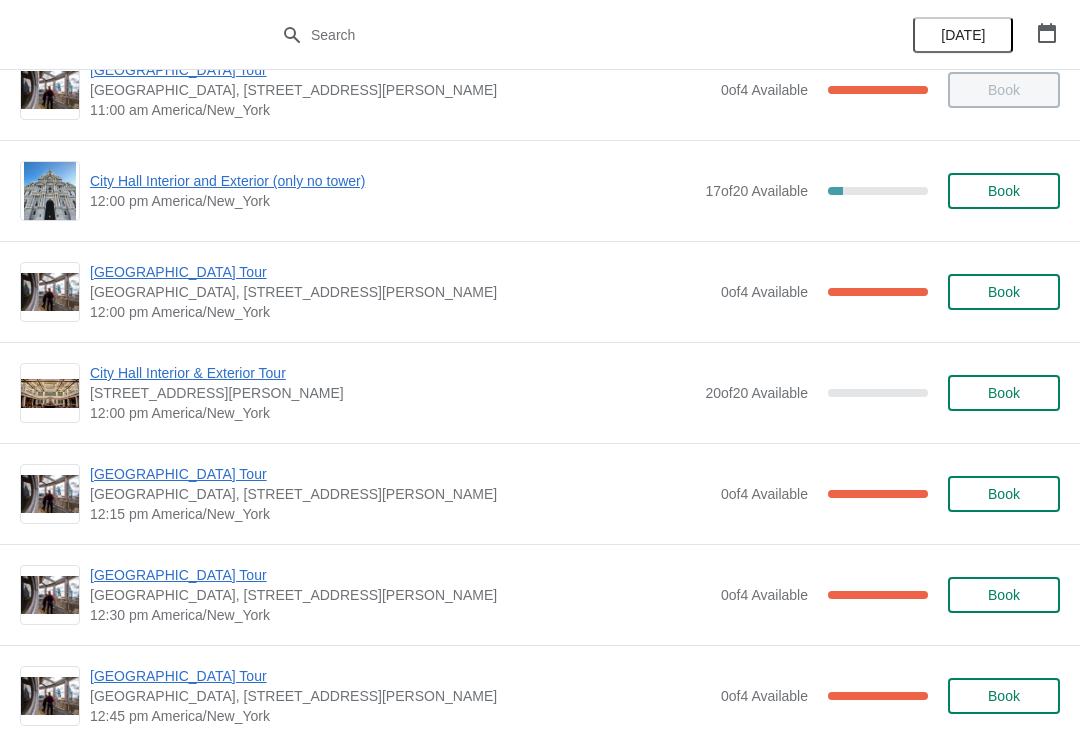
scroll to position [746, 0]
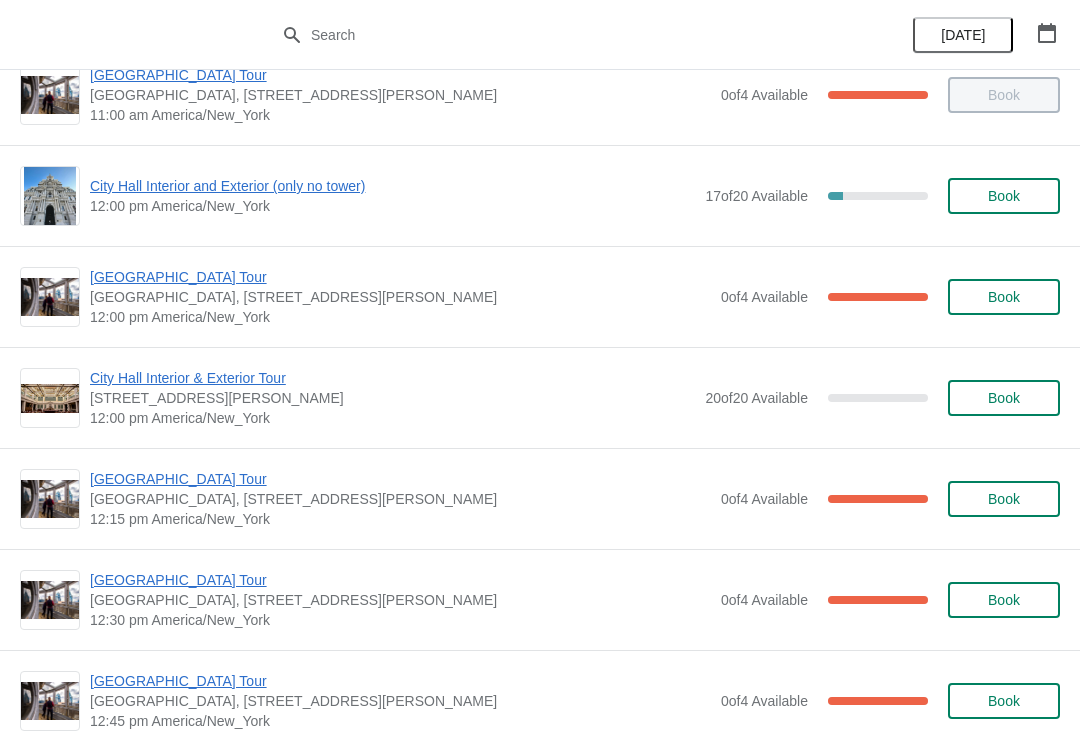
click at [190, 276] on span "[GEOGRAPHIC_DATA] Tour" at bounding box center [400, 277] width 621 height 20
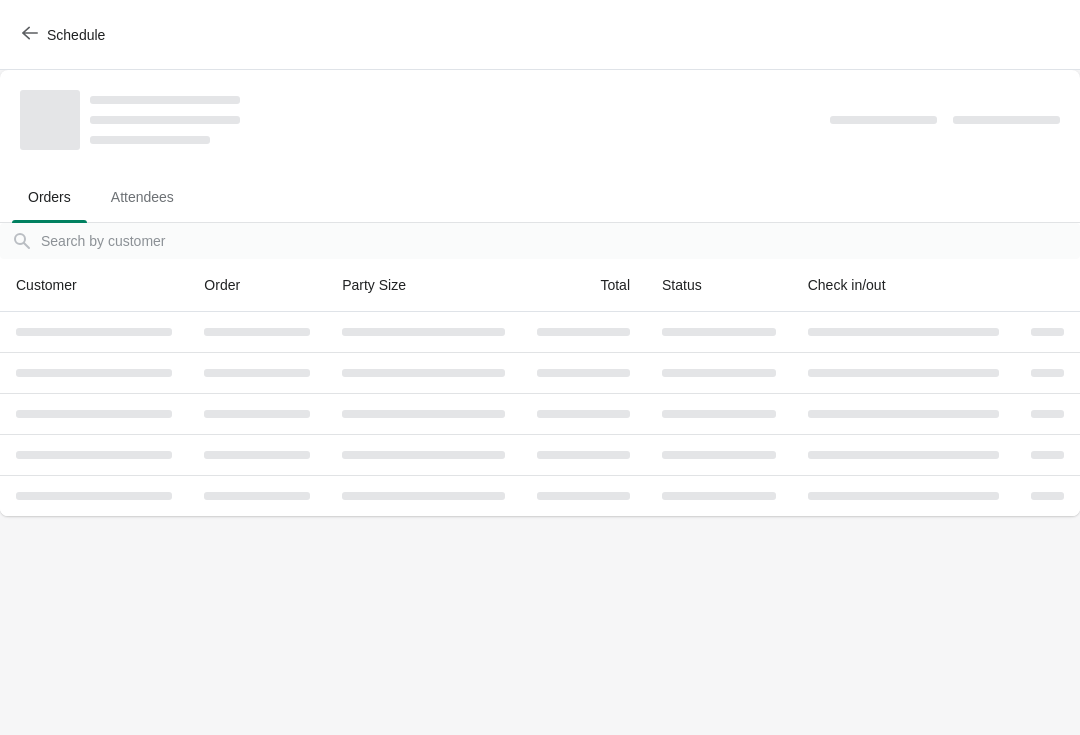
scroll to position [0, 0]
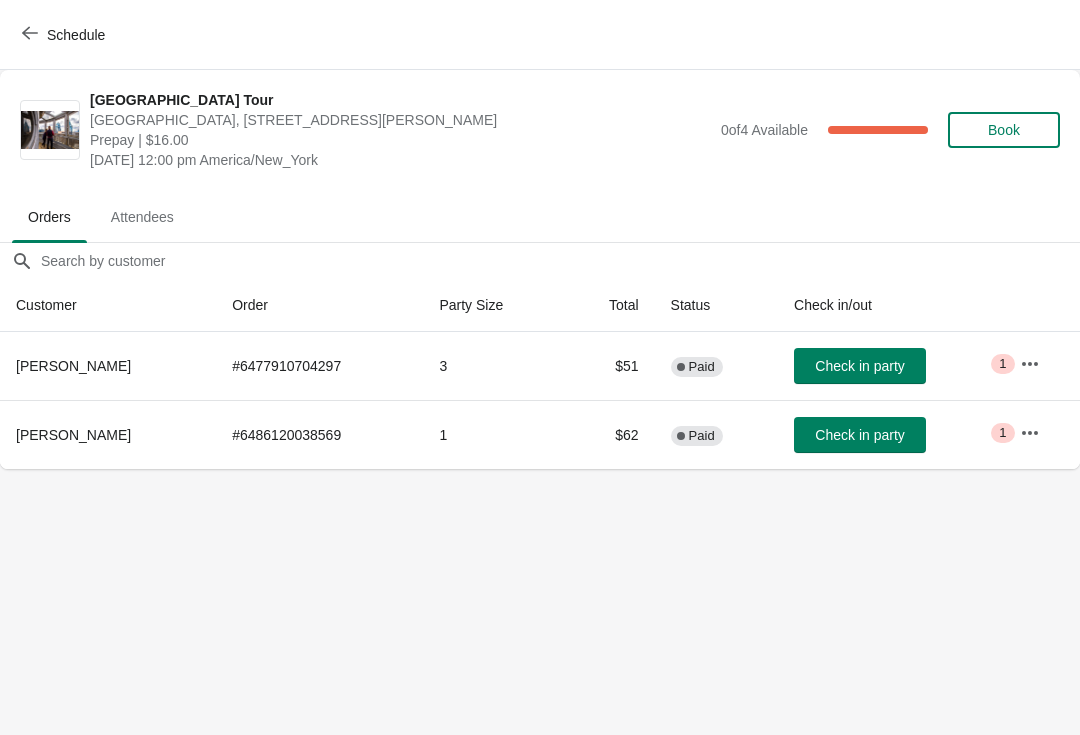
click at [870, 448] on button "Check in party" at bounding box center [860, 435] width 132 height 36
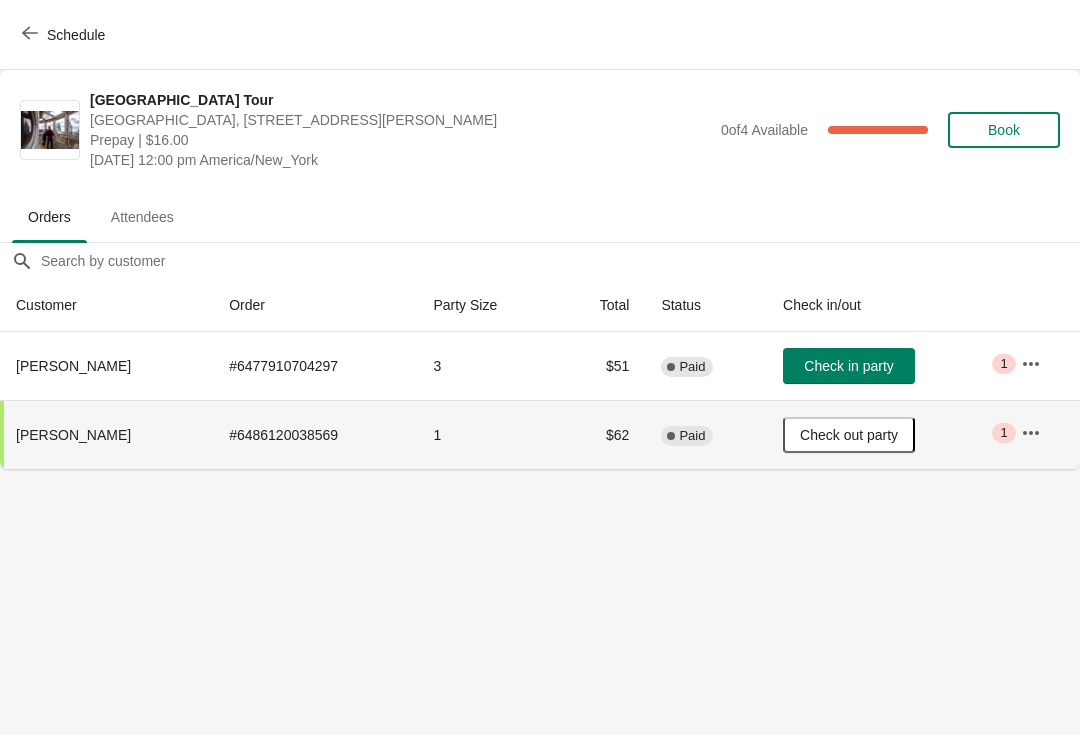
click at [856, 368] on span "Check in party" at bounding box center [848, 366] width 89 height 16
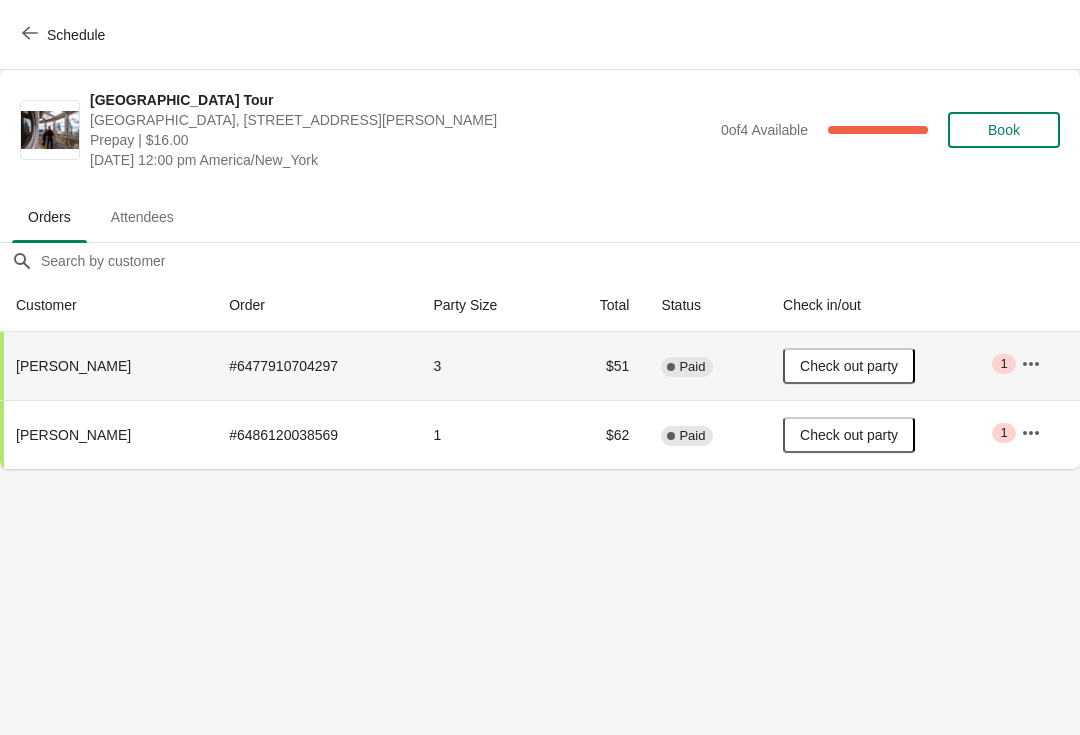
click at [1023, 117] on button "Book" at bounding box center [1004, 130] width 112 height 36
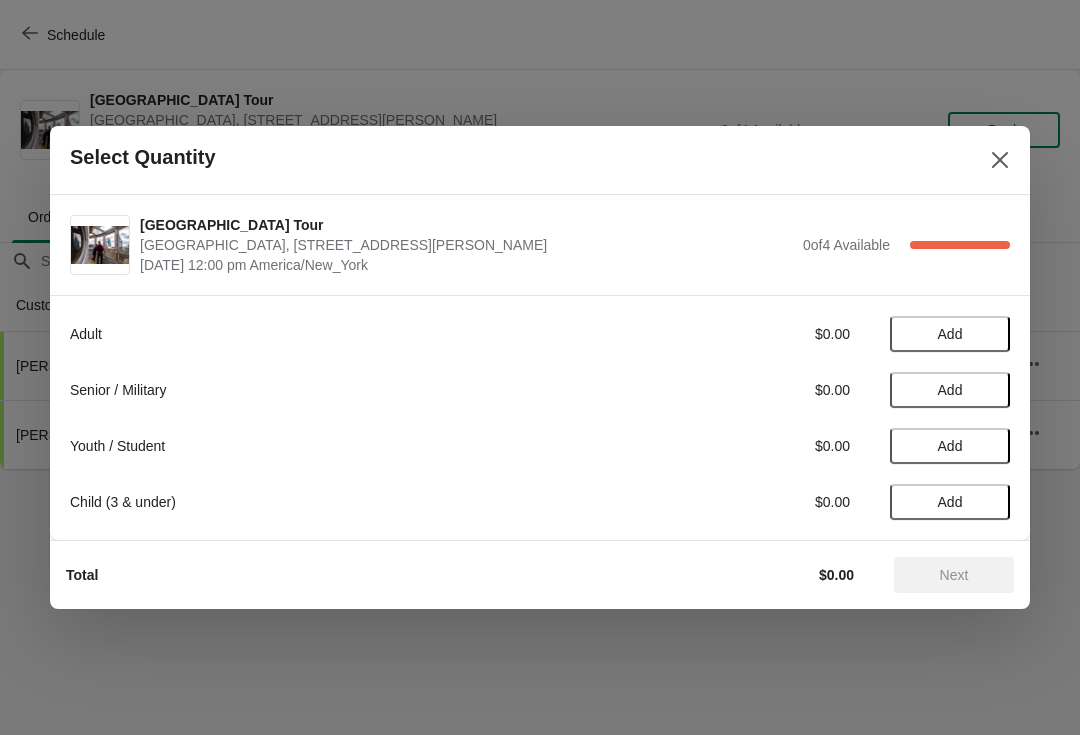
click at [1009, 167] on icon "Close" at bounding box center [1000, 160] width 20 height 20
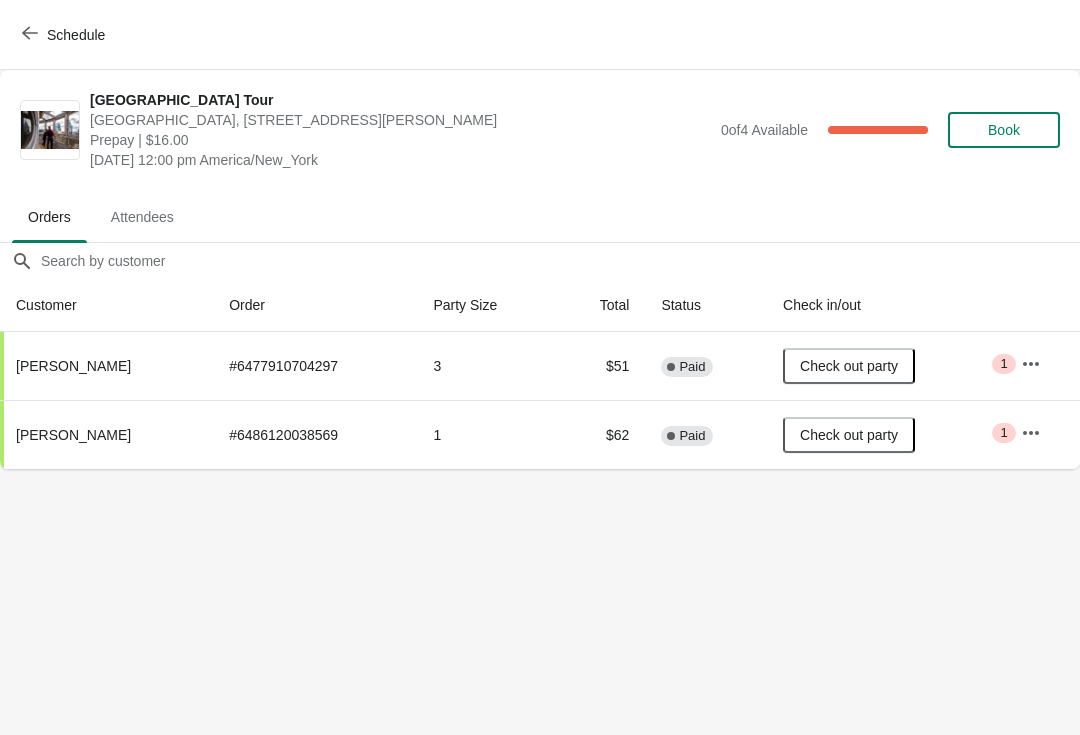
click at [27, 36] on icon "button" at bounding box center [30, 33] width 16 height 13
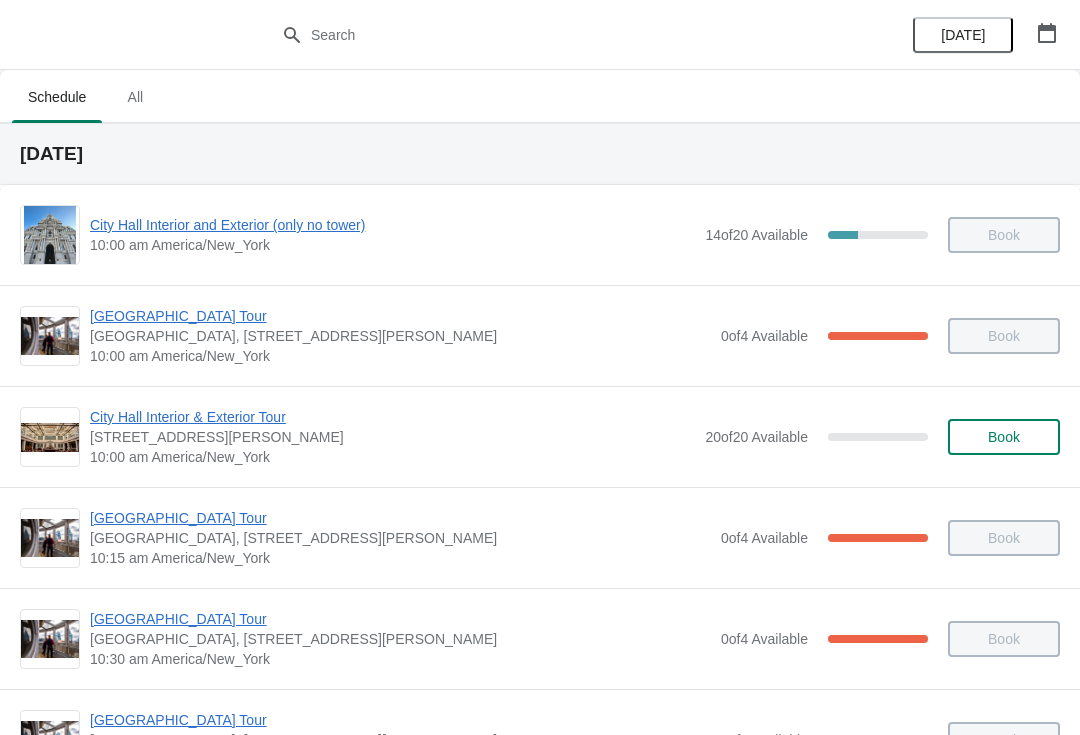
click at [1059, 26] on button "button" at bounding box center [1047, 33] width 36 height 36
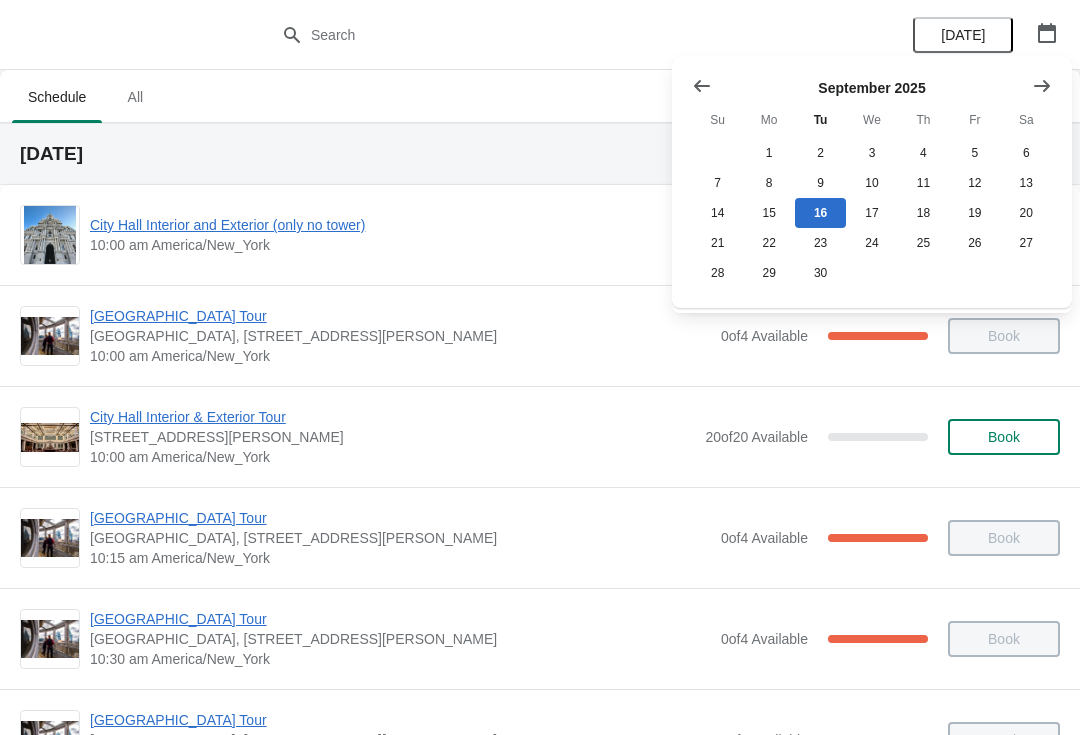
click at [1058, 81] on button "Show next month, October 2025" at bounding box center [1042, 86] width 36 height 36
click at [898, 173] on button "9" at bounding box center [923, 183] width 51 height 30
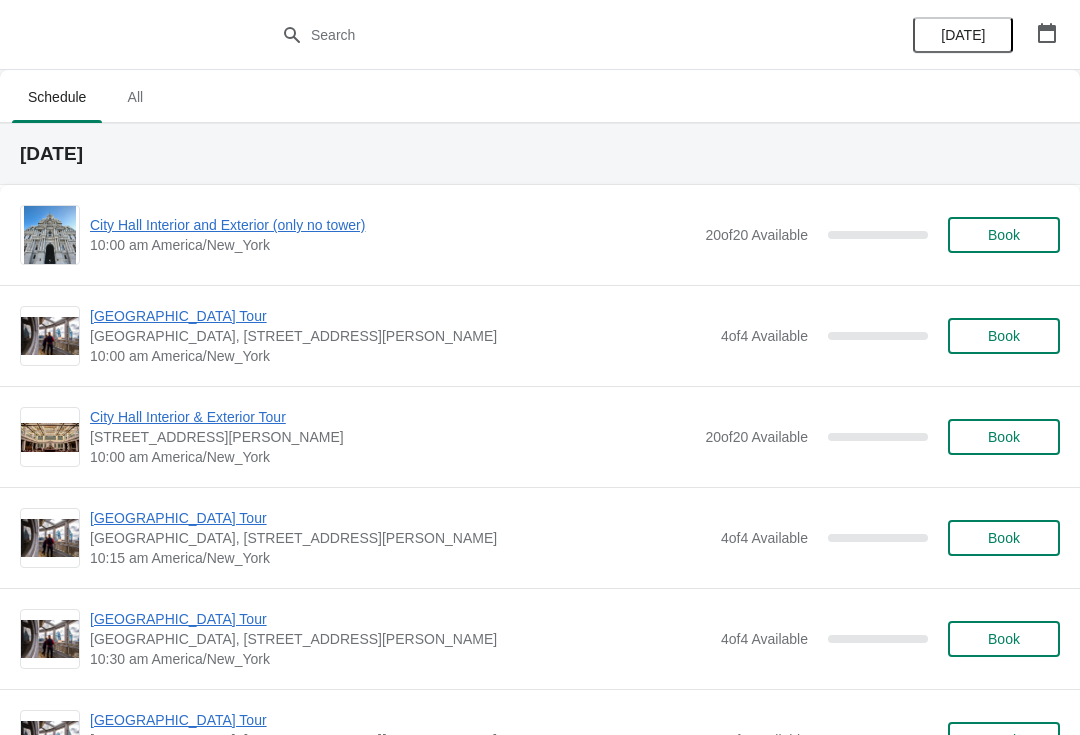
click at [199, 323] on span "[GEOGRAPHIC_DATA] Tour" at bounding box center [400, 316] width 621 height 20
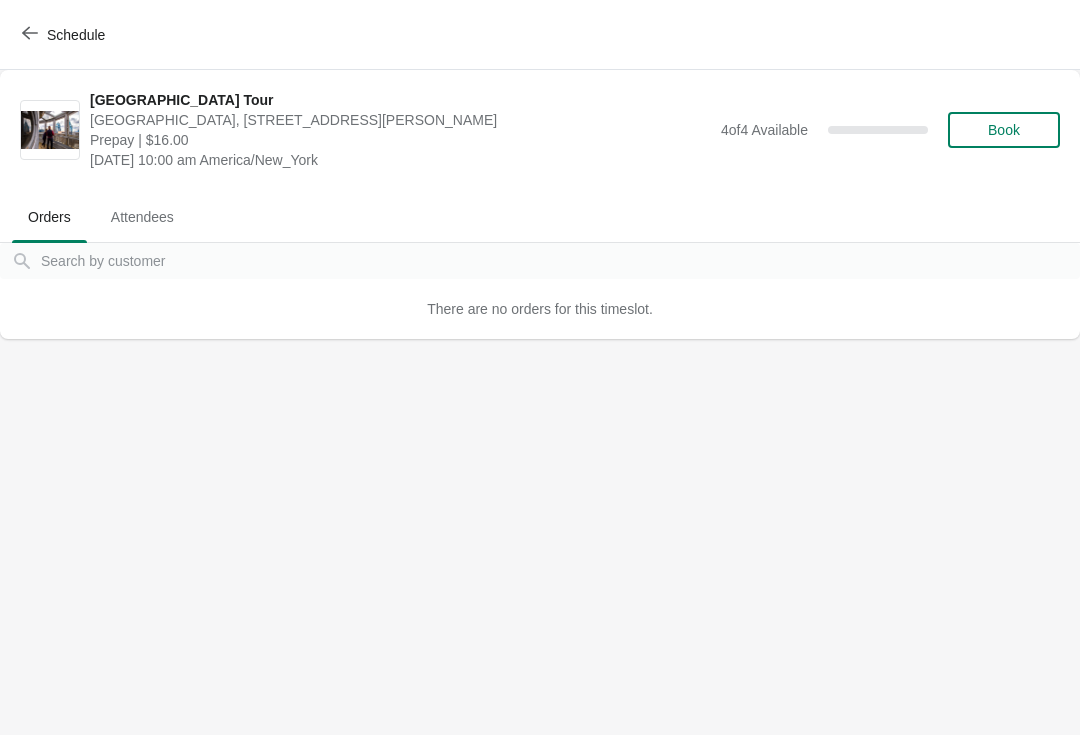
click at [36, 36] on icon "button" at bounding box center [30, 33] width 16 height 16
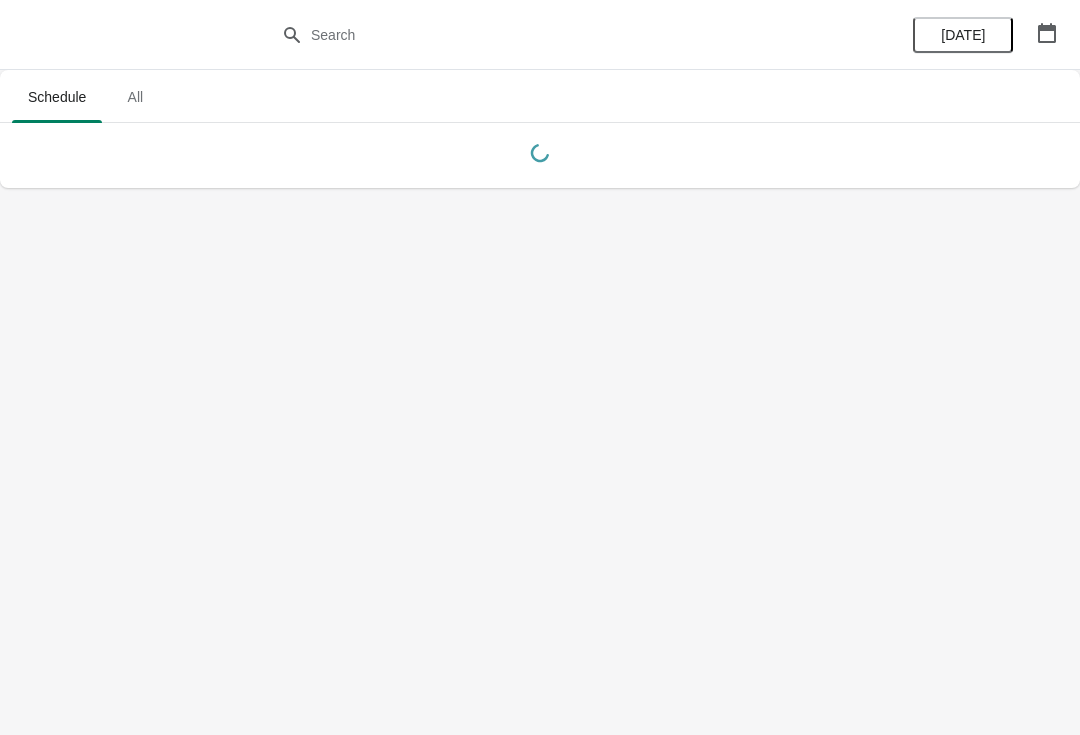
click at [1060, 29] on button "button" at bounding box center [1047, 33] width 36 height 36
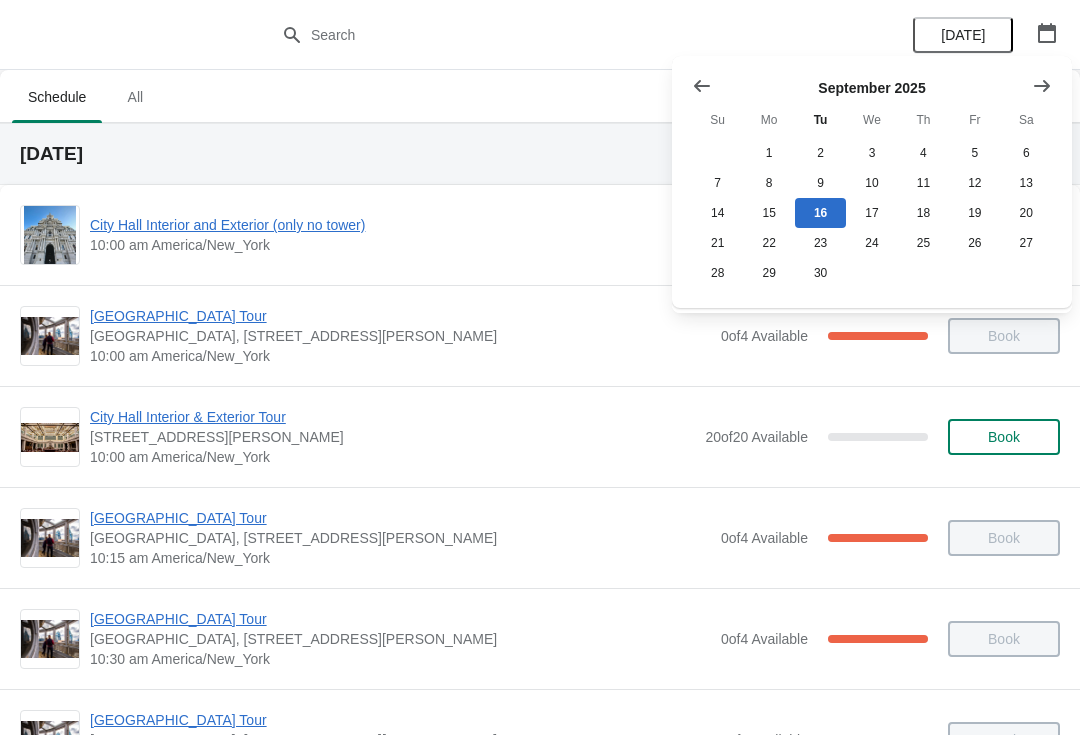
click at [1043, 40] on icon "button" at bounding box center [1047, 33] width 20 height 20
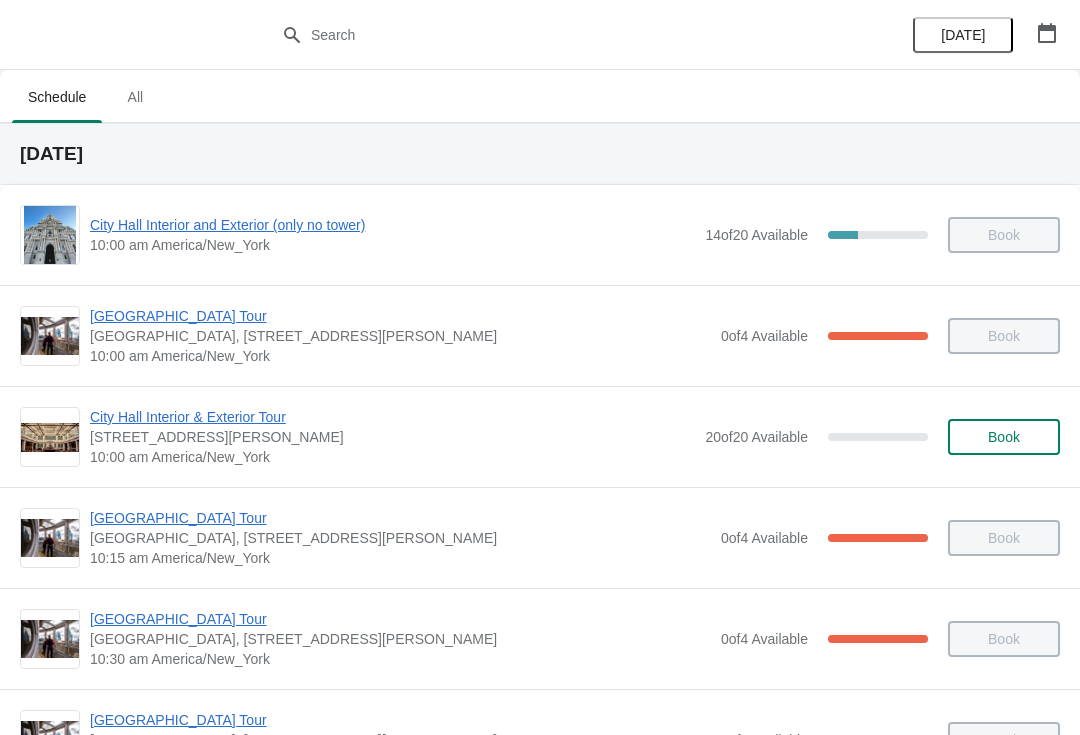
click at [1062, 34] on button "button" at bounding box center [1047, 33] width 36 height 36
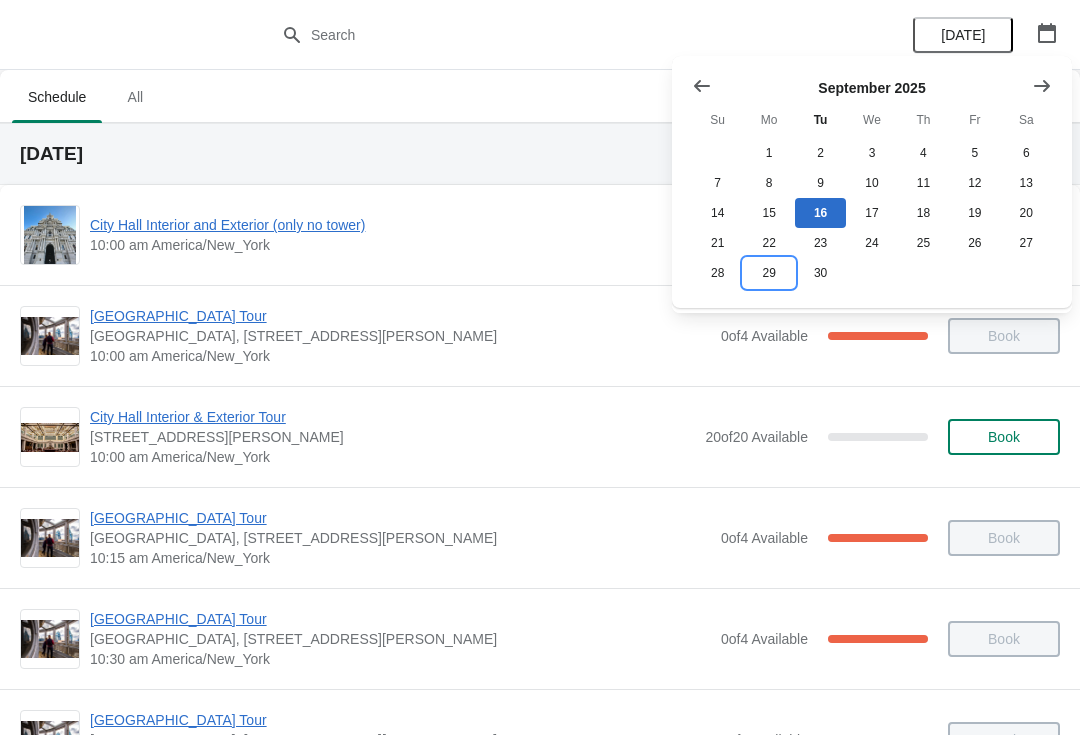
click at [789, 282] on button "29" at bounding box center [768, 273] width 51 height 30
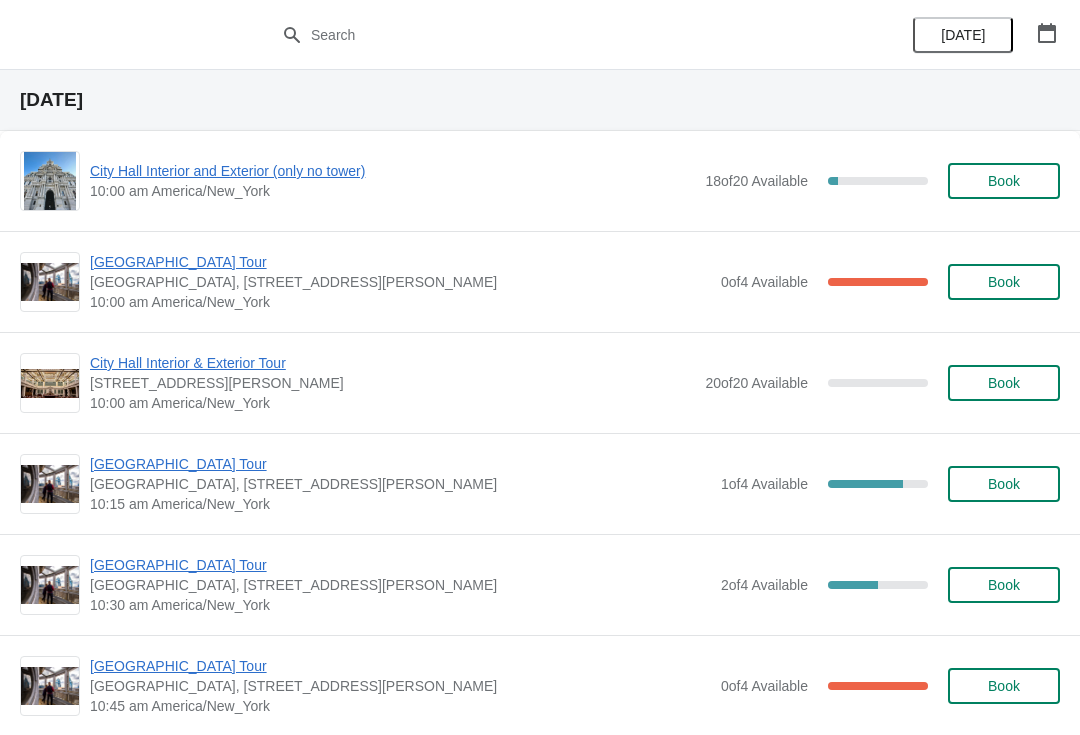
scroll to position [53, 0]
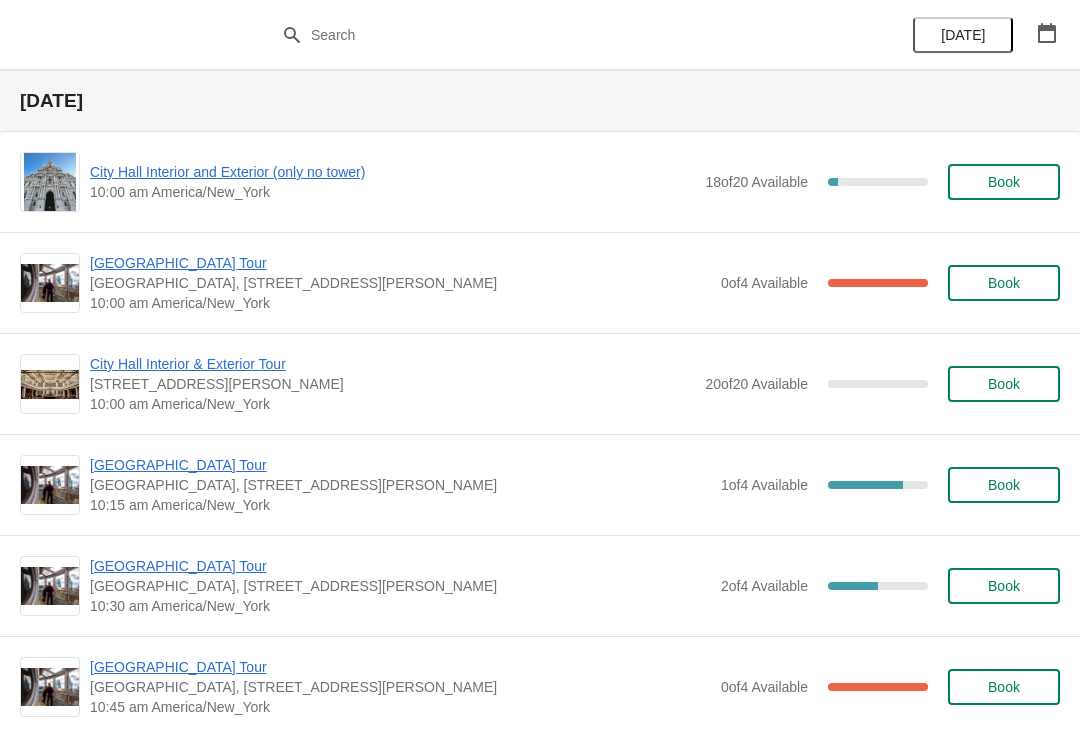
click at [172, 262] on span "[GEOGRAPHIC_DATA] Tour" at bounding box center [400, 263] width 621 height 20
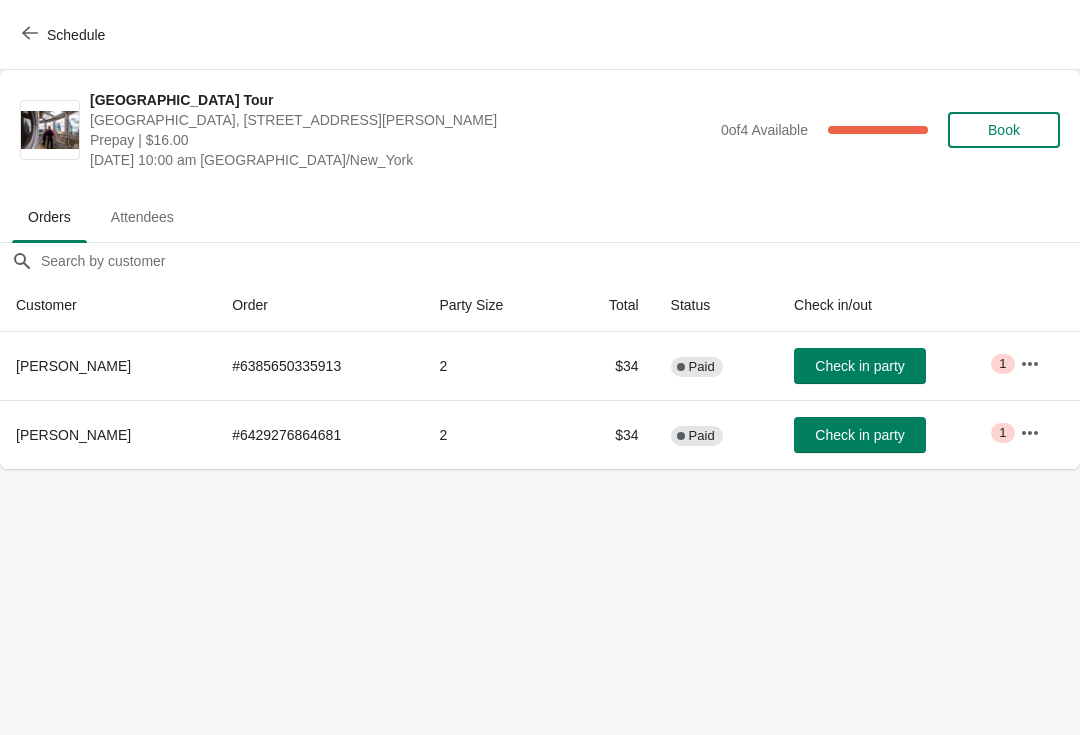
click at [30, 45] on button "Schedule" at bounding box center [65, 35] width 111 height 36
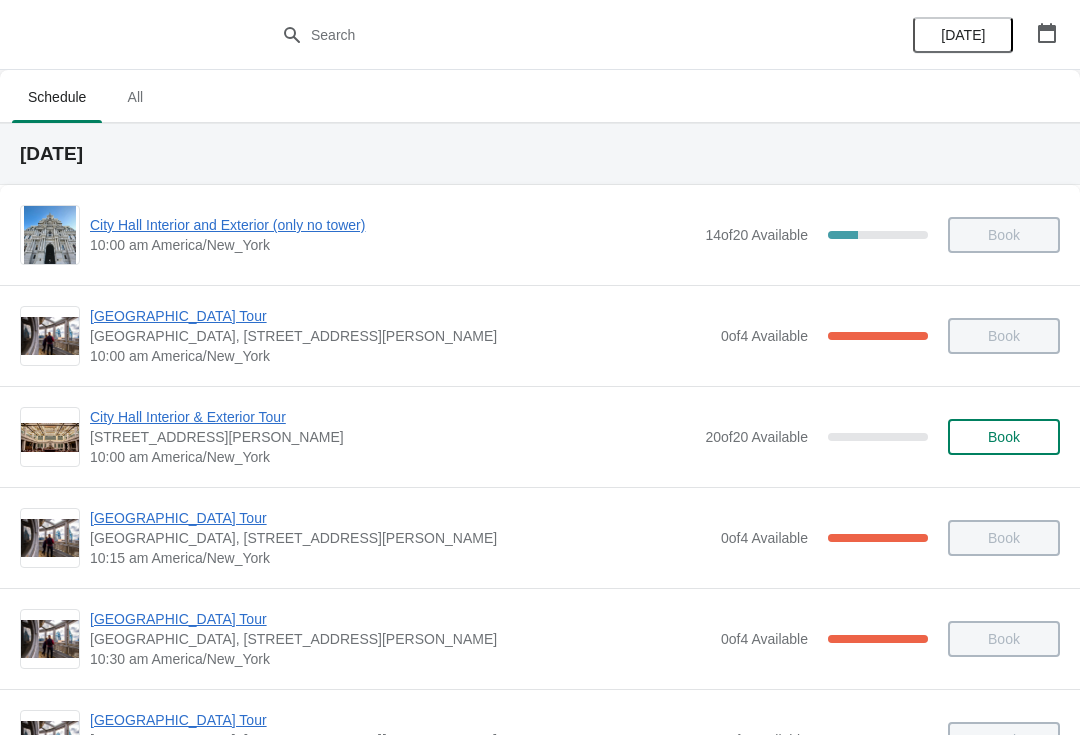
click at [1055, 15] on button "button" at bounding box center [1047, 33] width 36 height 36
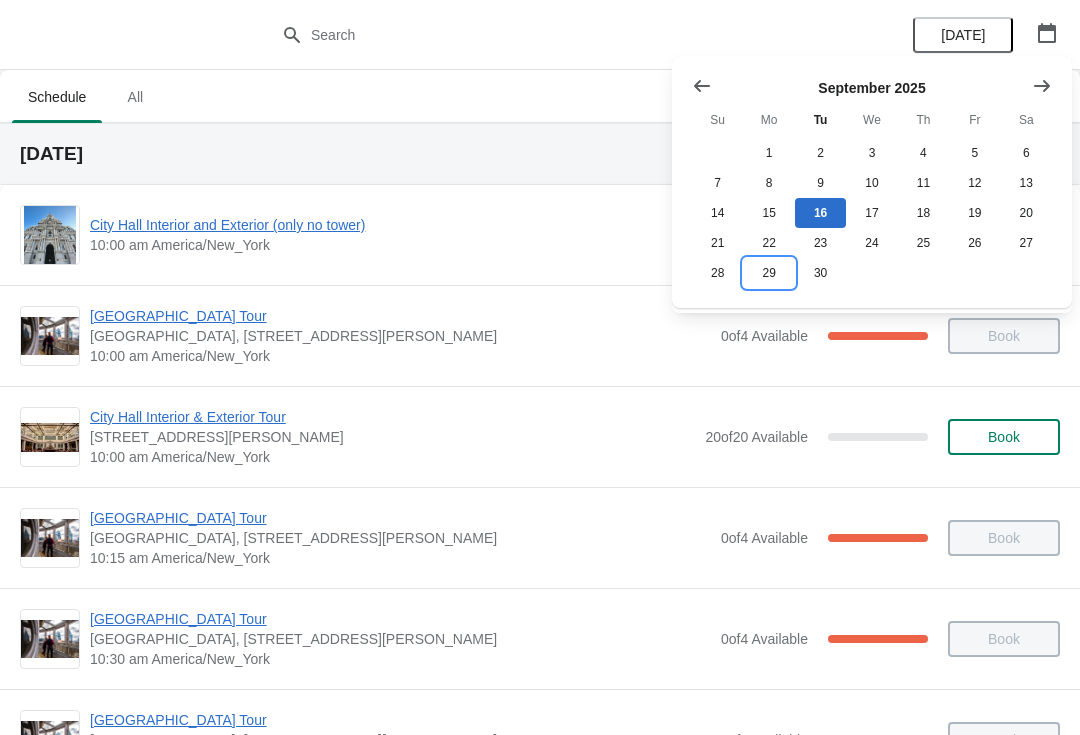
click at [778, 265] on button "29" at bounding box center [768, 273] width 51 height 30
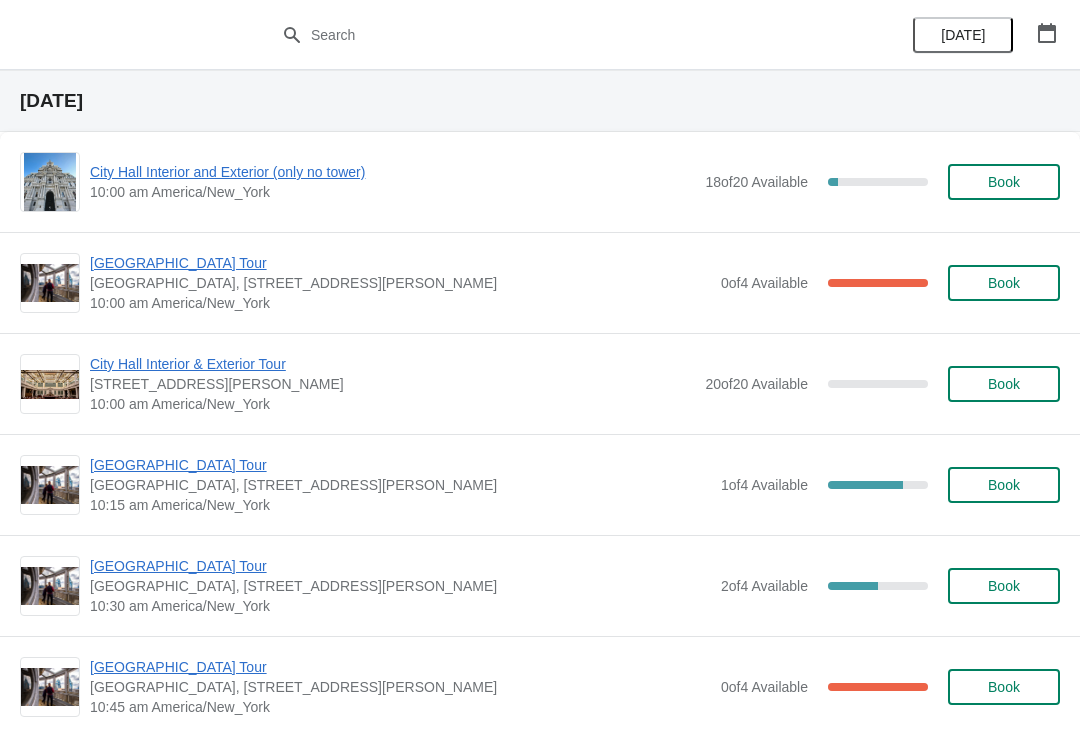
scroll to position [52, 0]
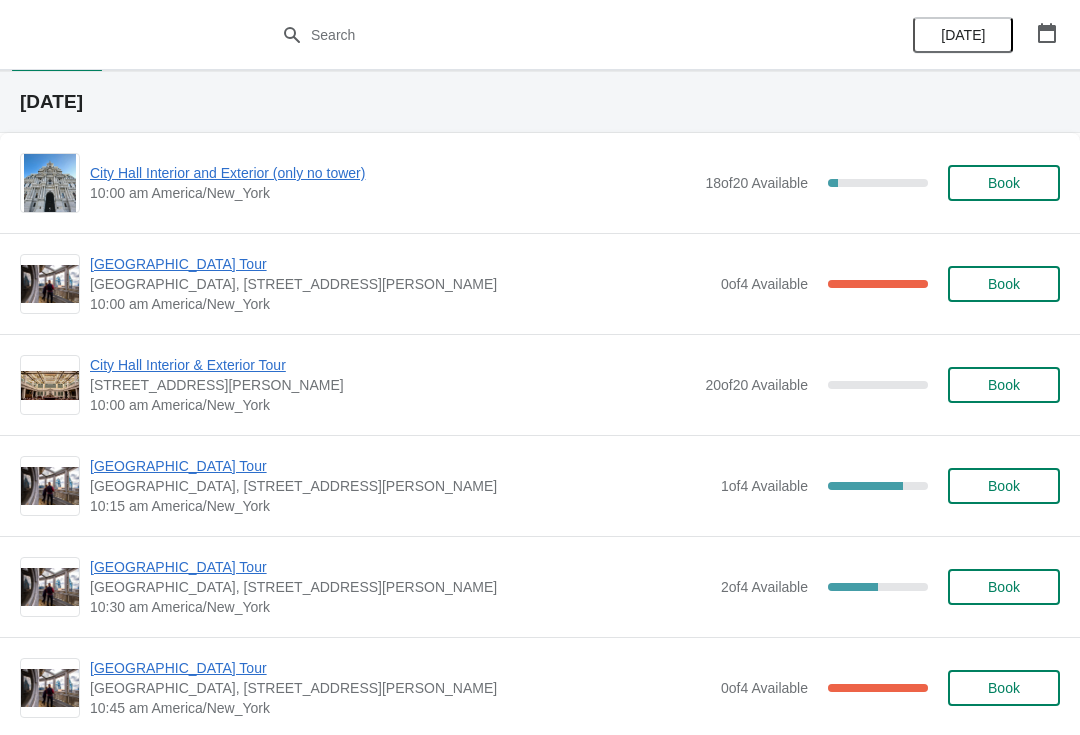
click at [255, 176] on span "City Hall Interior and Exterior (only no tower)" at bounding box center [392, 173] width 605 height 20
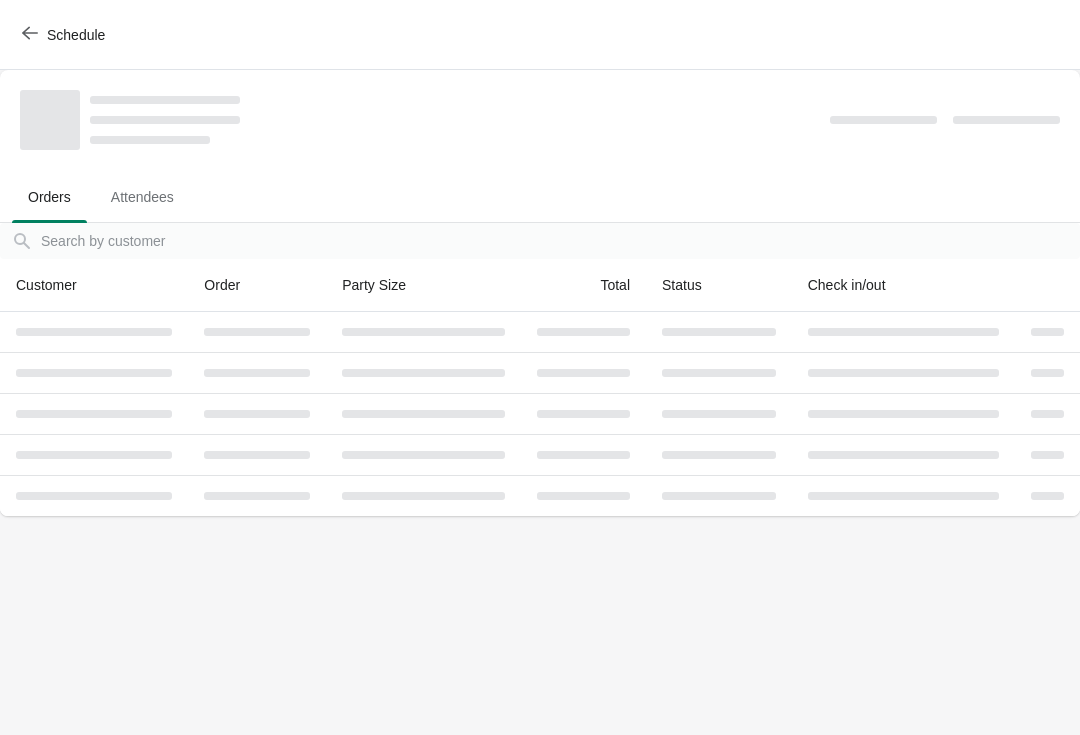
scroll to position [0, 0]
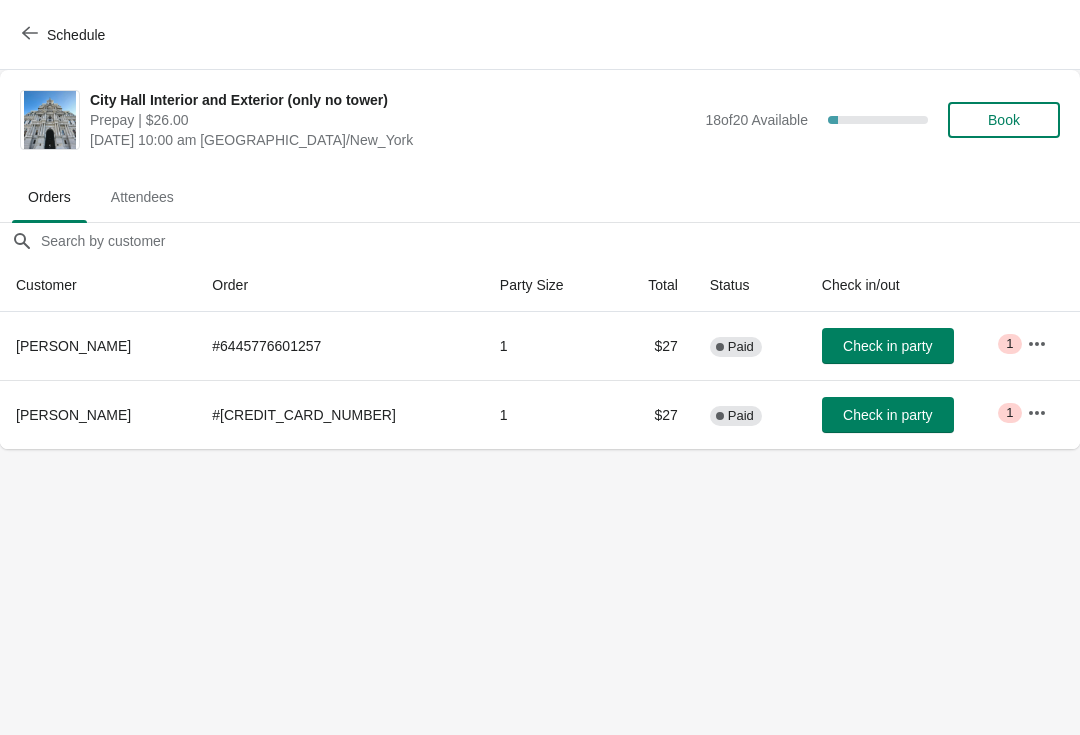
click at [1027, 334] on icon "button" at bounding box center [1037, 344] width 20 height 20
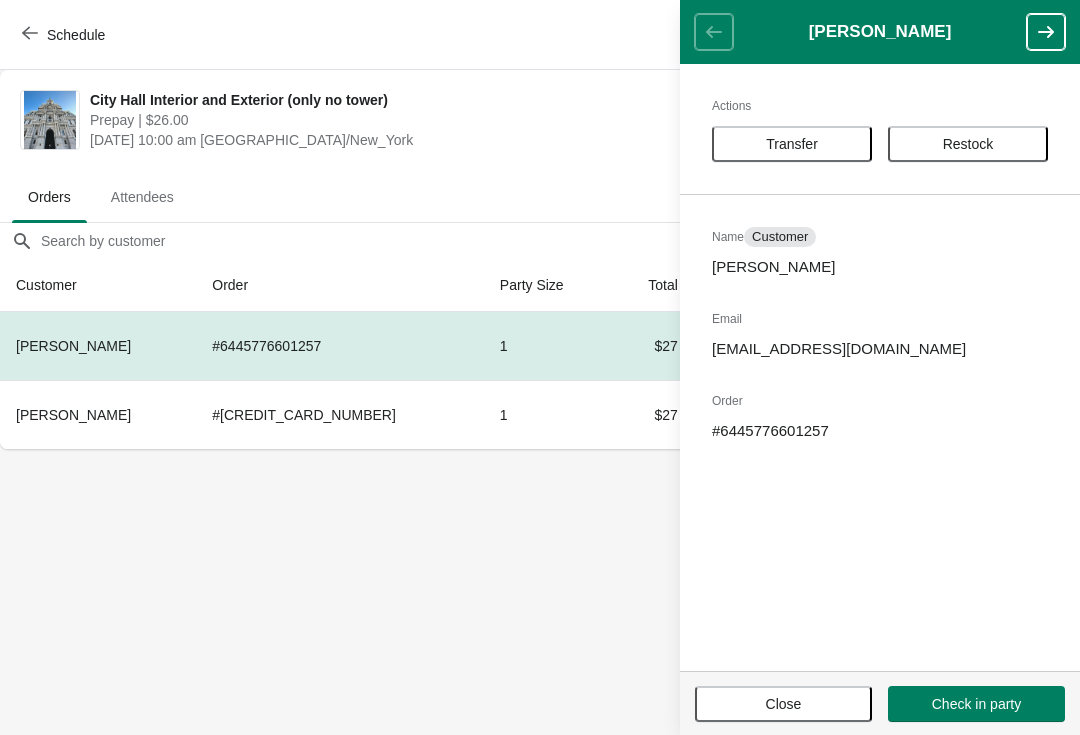
click at [785, 117] on div "Actions Transfer Restock Name Customer Caleb Hawley Email calebhawley1@gmail.co…" at bounding box center [880, 367] width 400 height 607
click at [790, 148] on span "Transfer" at bounding box center [792, 144] width 52 height 16
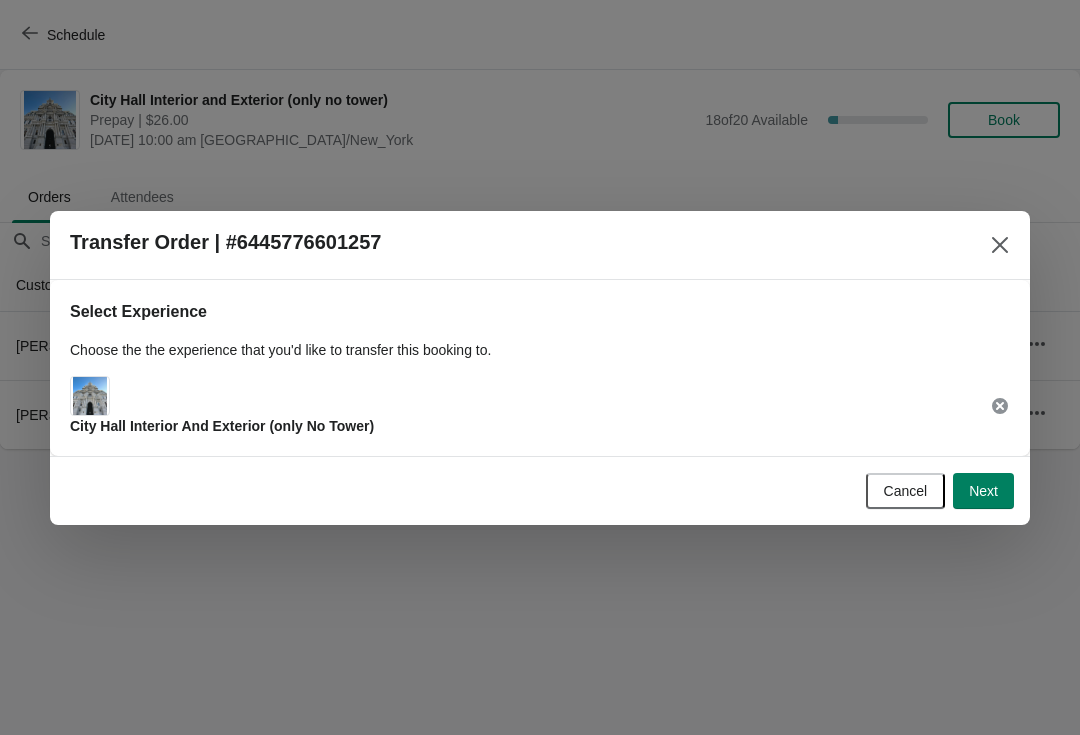
click at [1009, 480] on button "Next" at bounding box center [983, 491] width 61 height 36
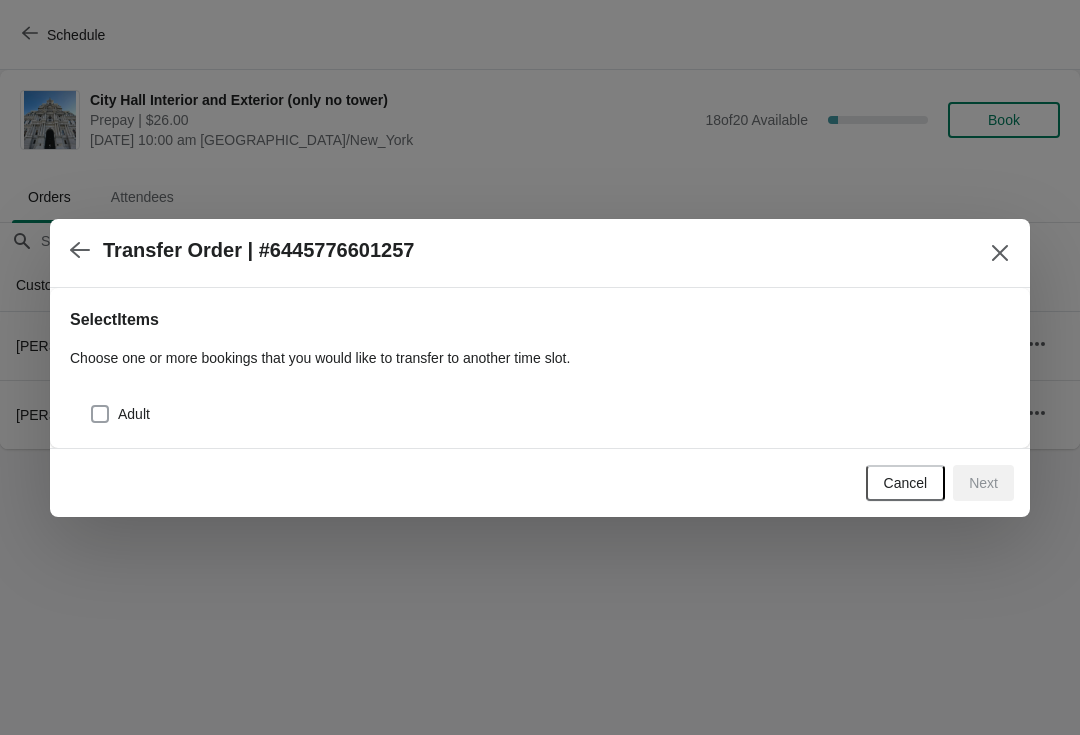
click at [99, 406] on span at bounding box center [100, 414] width 18 height 18
click at [92, 406] on input "Adult" at bounding box center [91, 405] width 1 height 1
checkbox input "true"
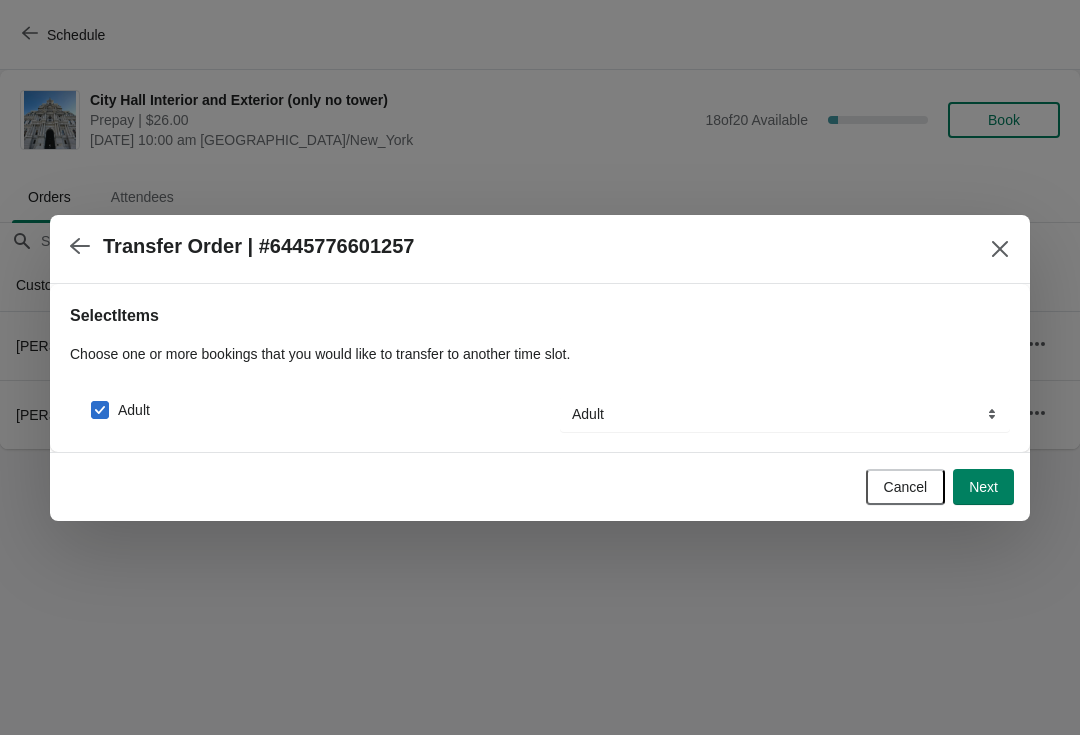
click at [1003, 486] on button "Next" at bounding box center [983, 487] width 61 height 36
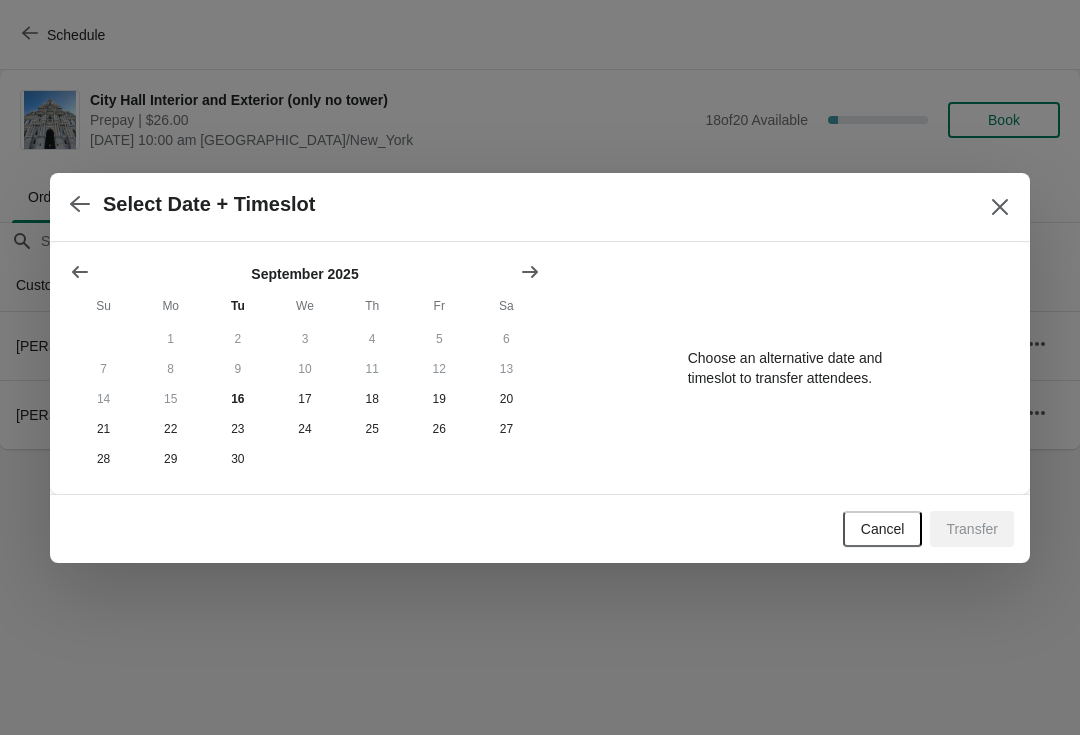
click at [543, 271] on button "Show next month, October 2025" at bounding box center [530, 272] width 36 height 36
click at [289, 316] on th "We" at bounding box center [304, 306] width 67 height 36
click at [279, 327] on button "1" at bounding box center [304, 339] width 67 height 30
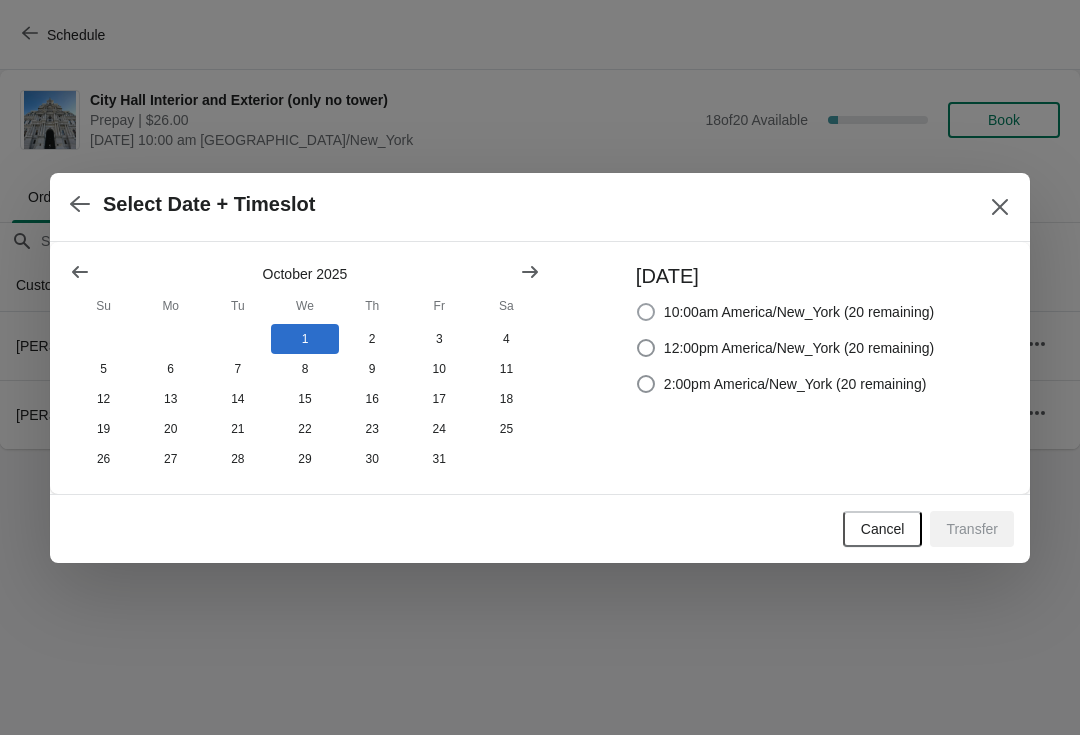
click at [642, 302] on span at bounding box center [646, 312] width 20 height 20
click at [638, 303] on input "10:00am America/New_York (20 remaining)" at bounding box center [637, 303] width 1 height 1
radio input "true"
click at [999, 537] on button "Transfer" at bounding box center [972, 529] width 84 height 36
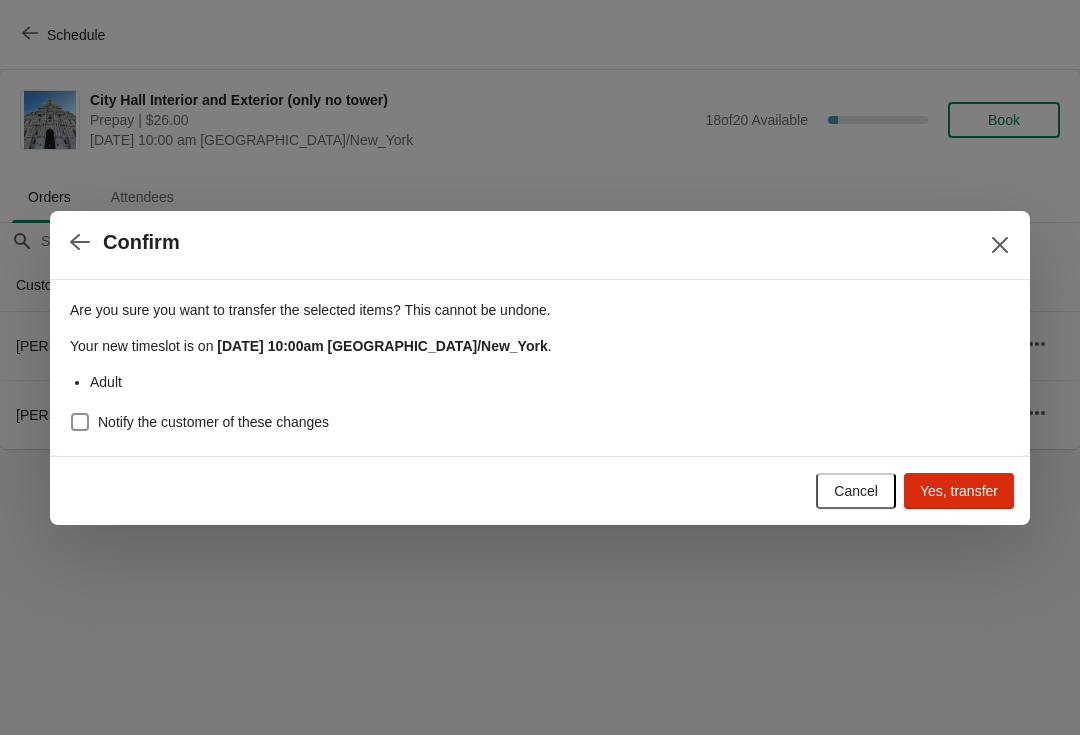
click at [970, 506] on button "Yes, transfer" at bounding box center [959, 491] width 110 height 36
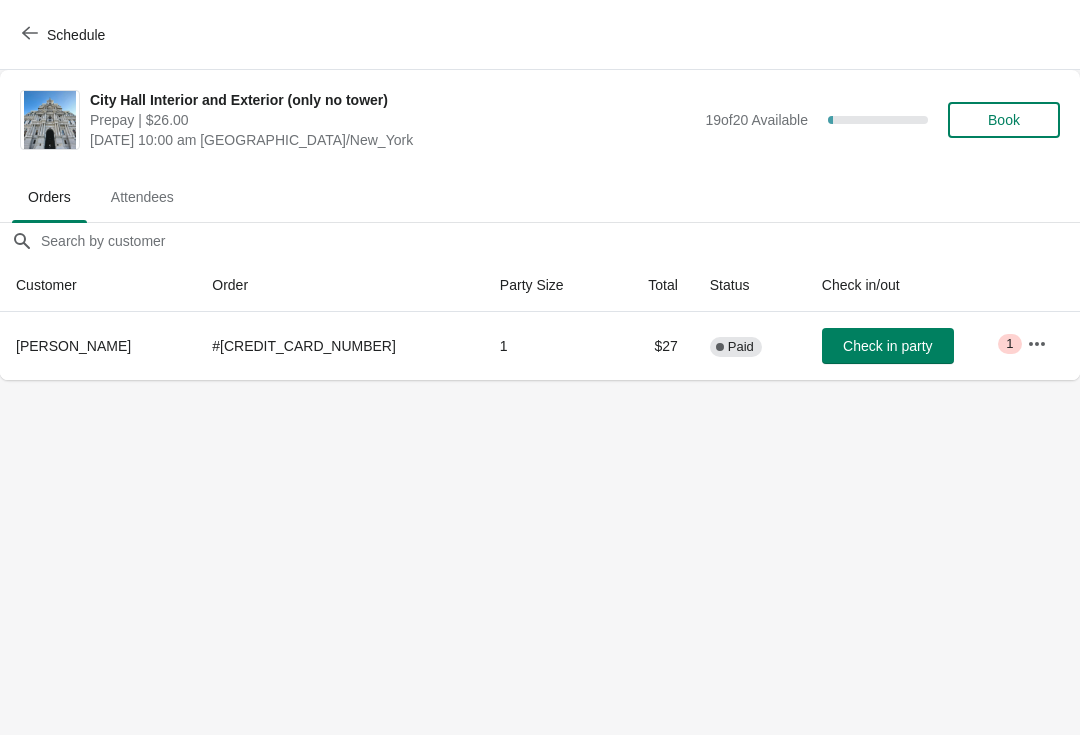
click at [16, 41] on button "Schedule" at bounding box center [65, 35] width 111 height 36
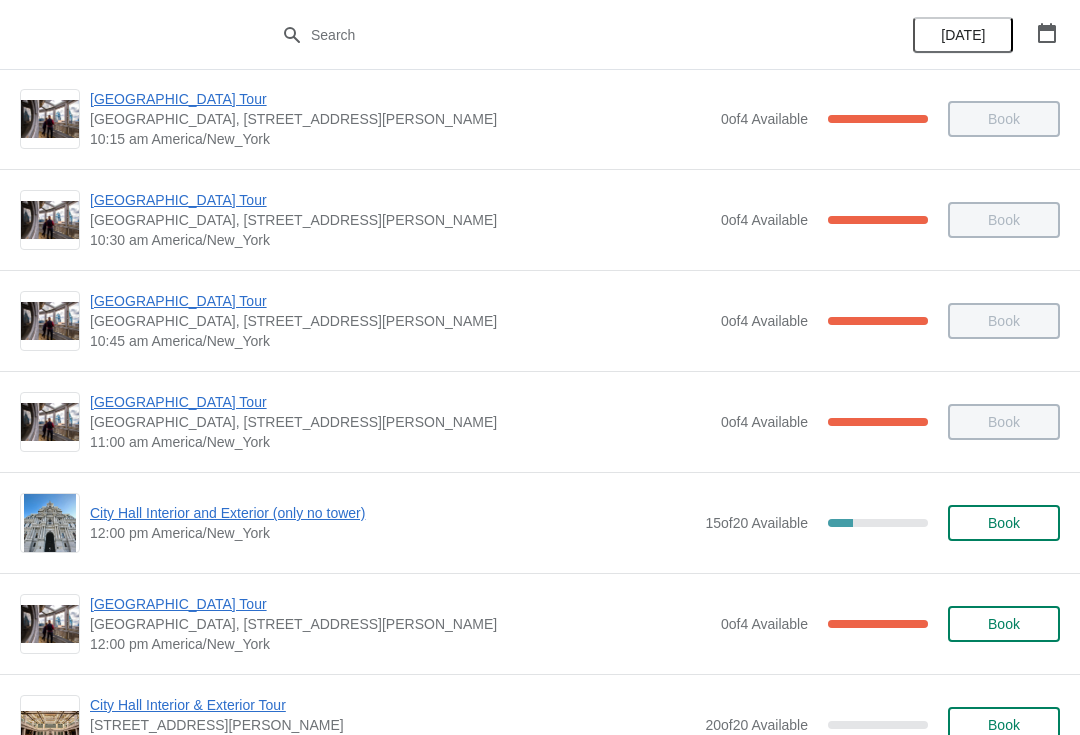
scroll to position [422, 0]
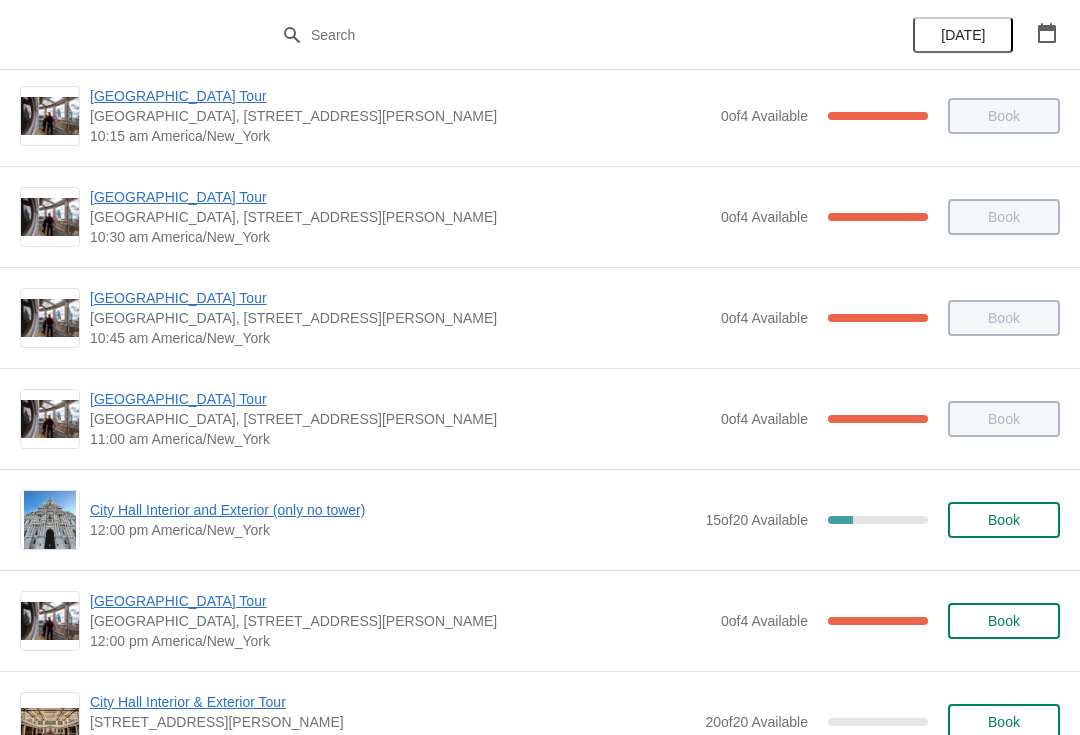
click at [1052, 29] on icon "button" at bounding box center [1047, 33] width 18 height 20
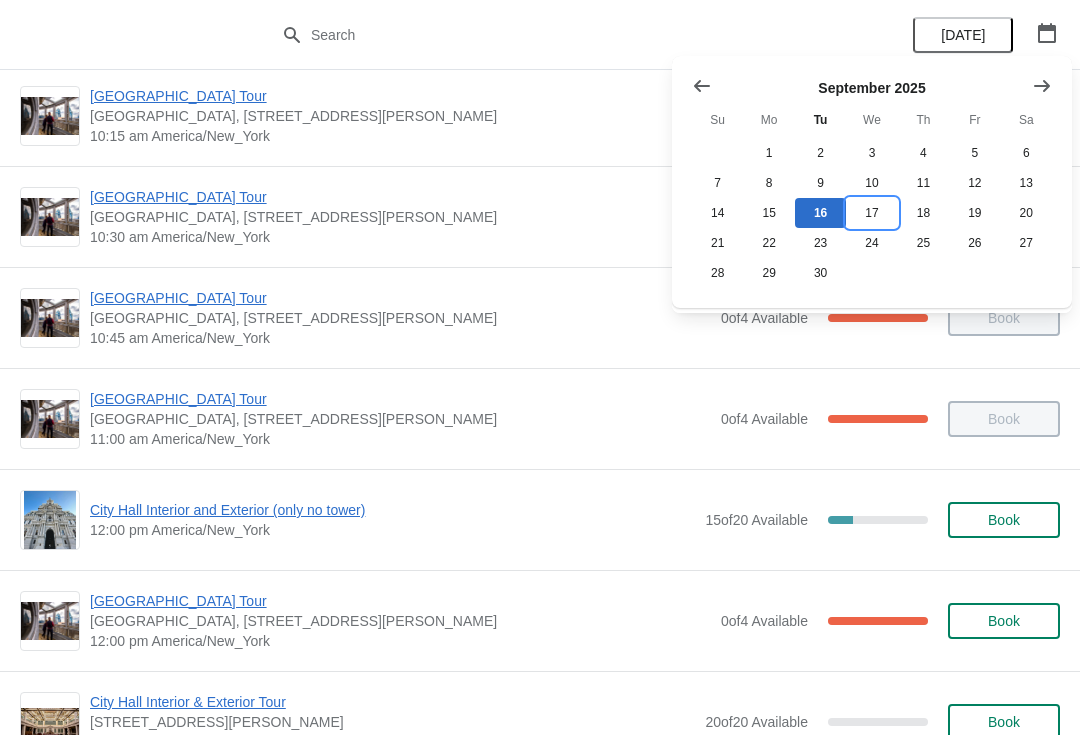
click at [870, 212] on button "17" at bounding box center [871, 213] width 51 height 30
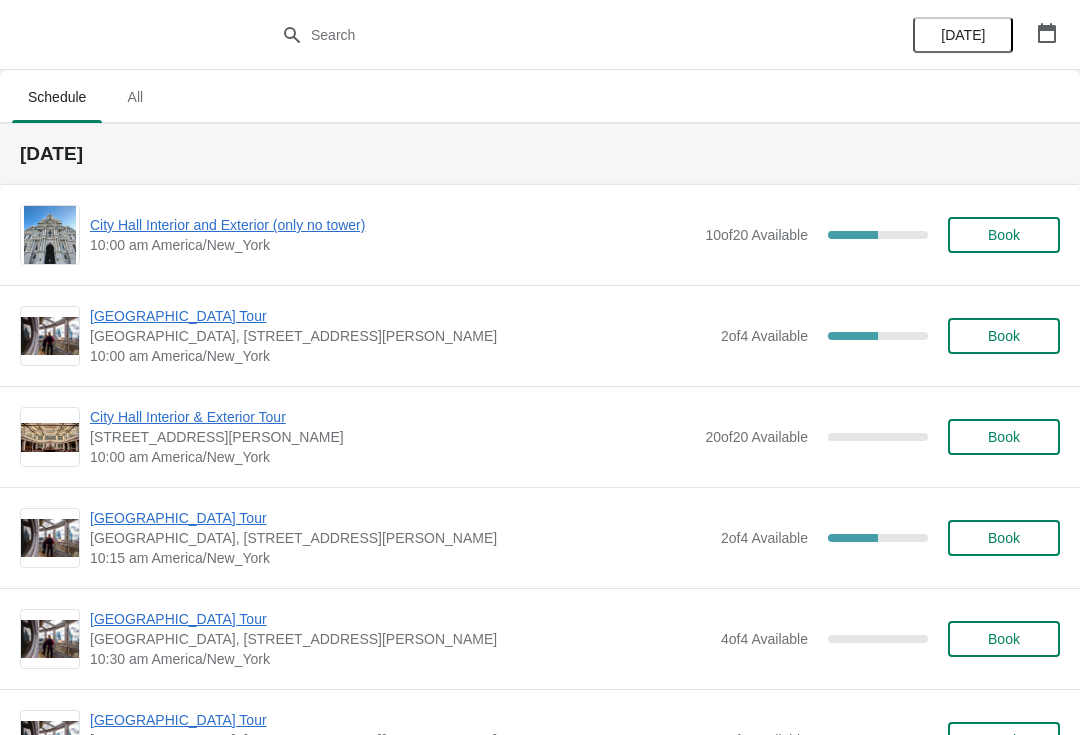
scroll to position [0, 0]
click at [146, 232] on span "City Hall Interior and Exterior (only no tower)" at bounding box center [392, 225] width 605 height 20
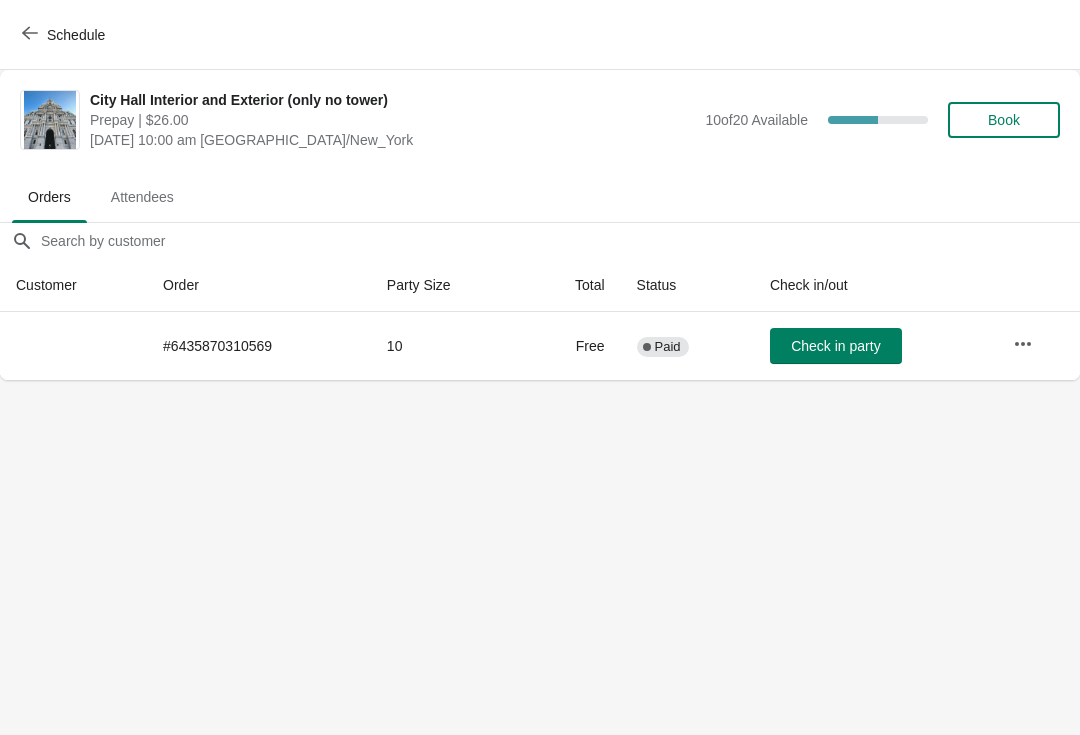
click at [12, 41] on button "Schedule" at bounding box center [65, 35] width 111 height 36
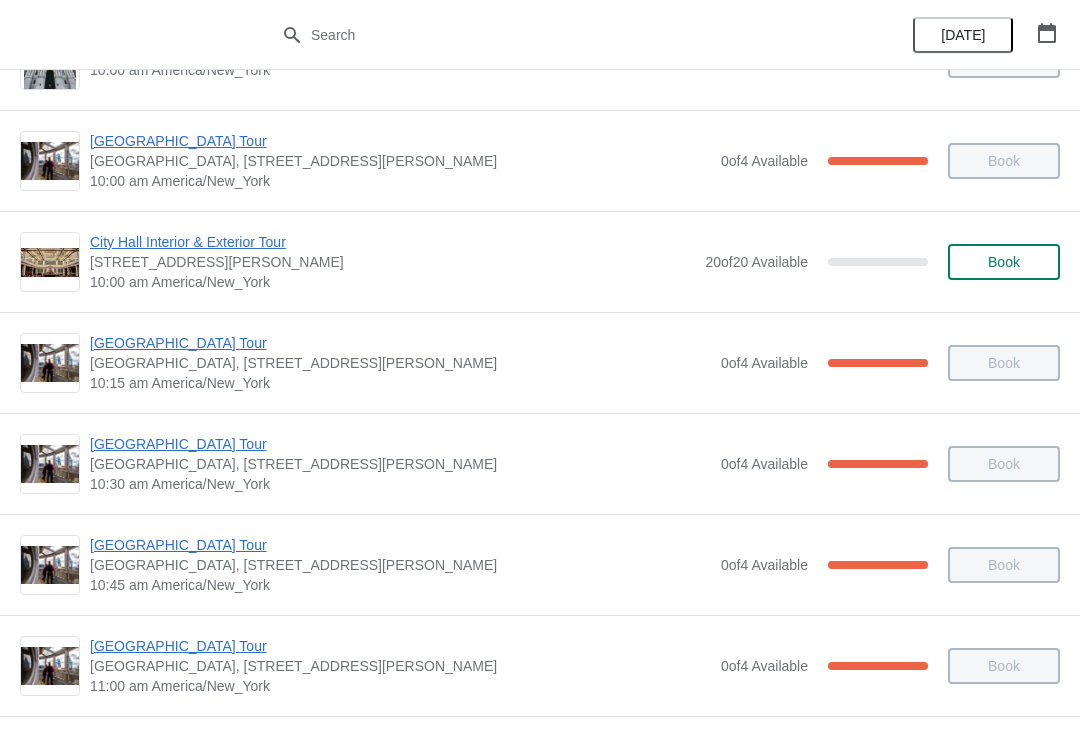
scroll to position [167, 0]
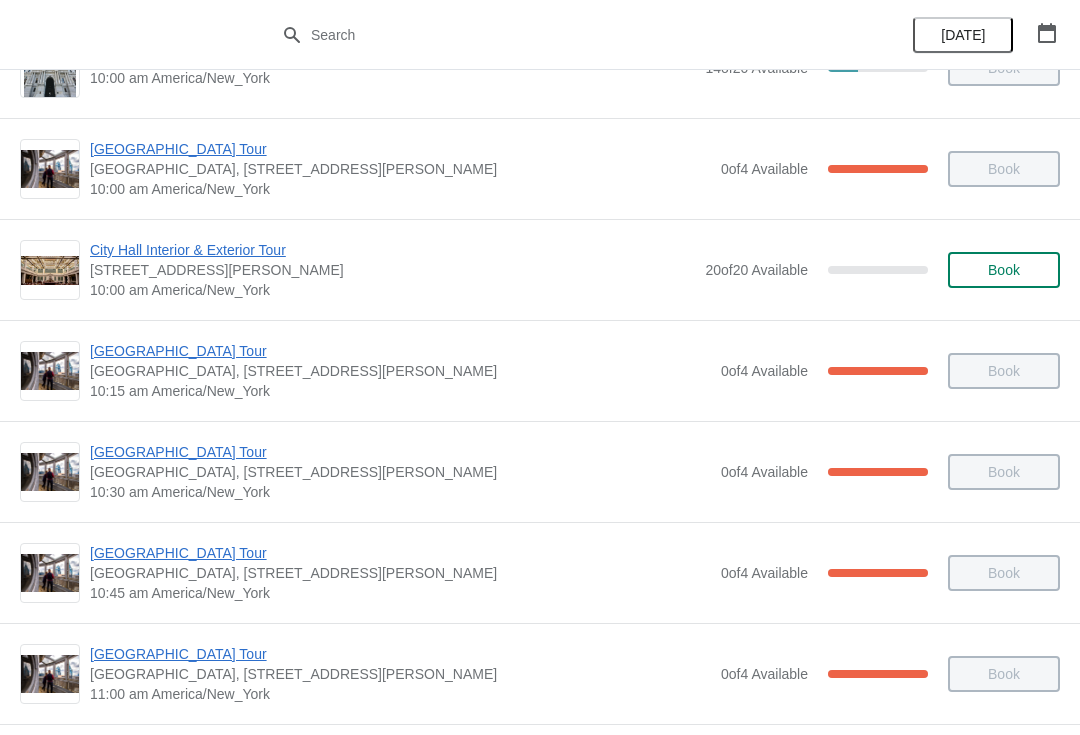
click at [1057, 41] on button "button" at bounding box center [1047, 33] width 36 height 36
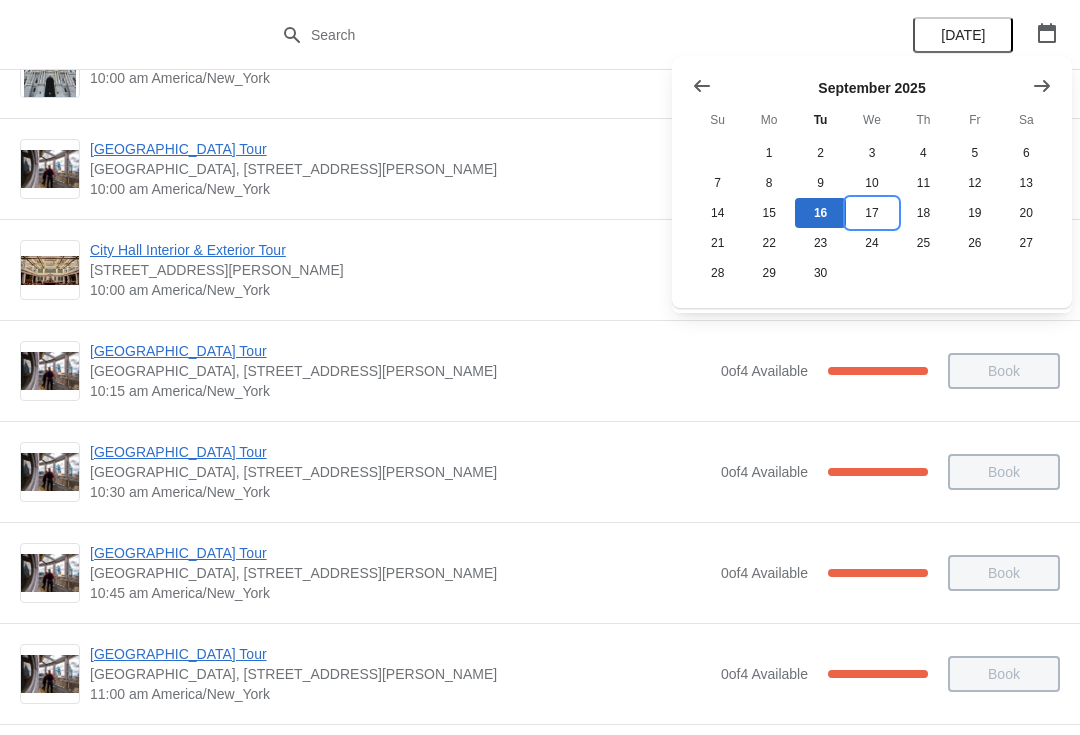
click at [872, 217] on button "17" at bounding box center [871, 213] width 51 height 30
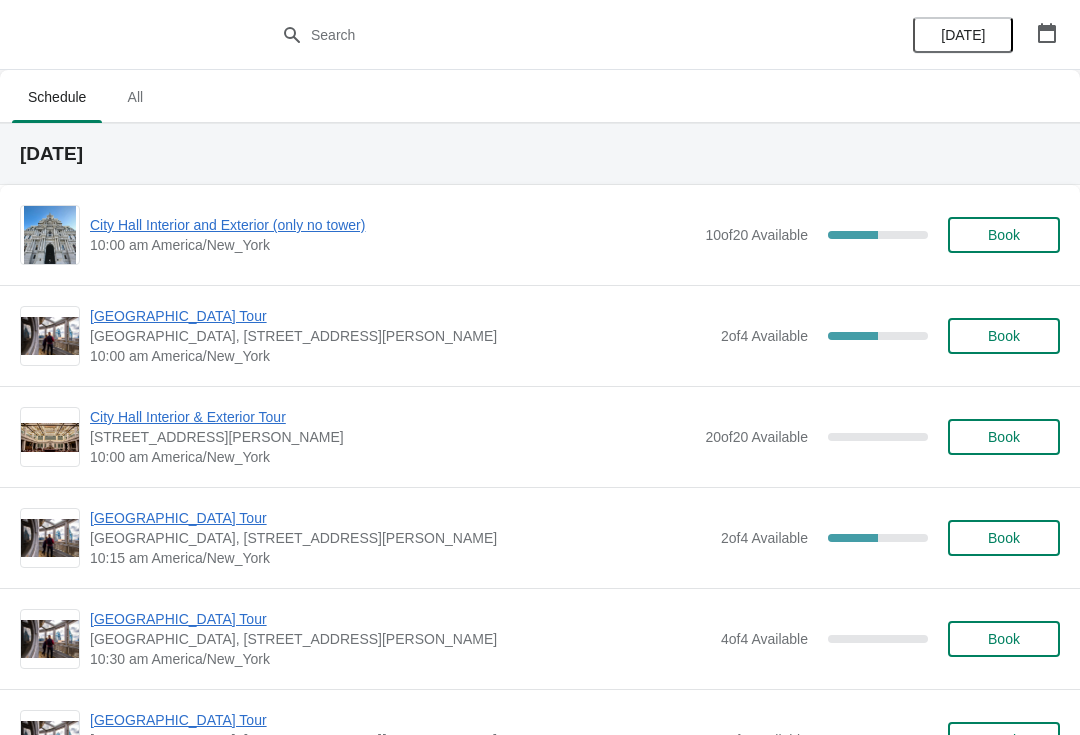
click at [156, 231] on span "City Hall Interior and Exterior (only no tower)" at bounding box center [392, 225] width 605 height 20
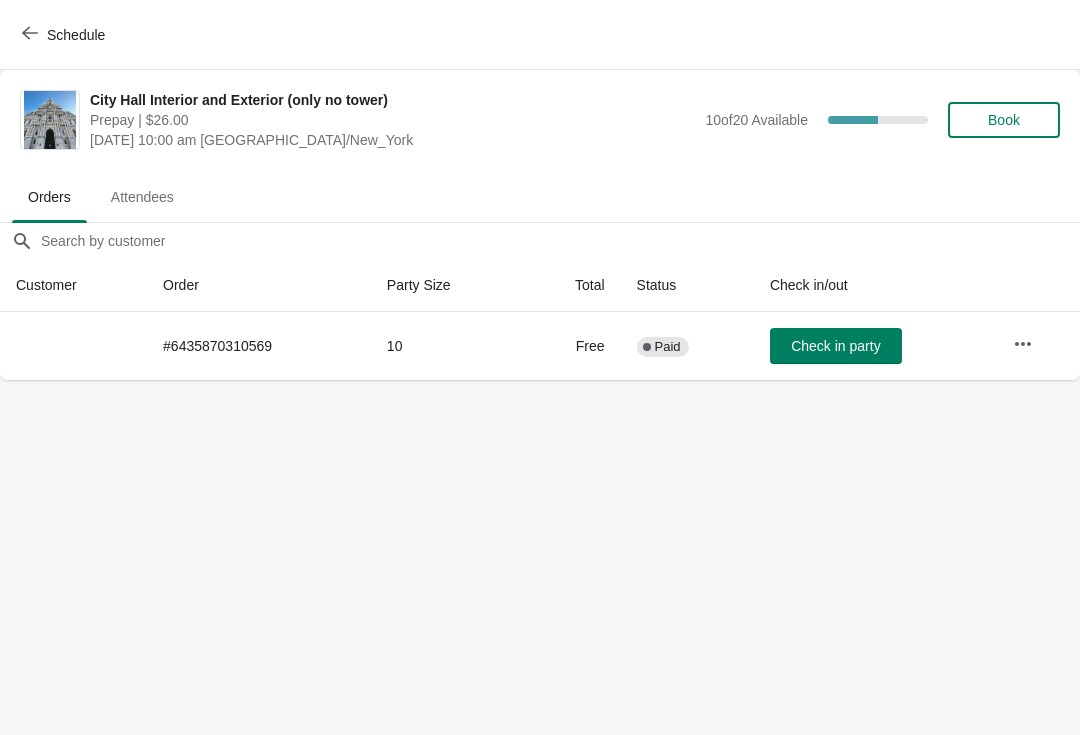
click at [1009, 109] on button "Book" at bounding box center [1004, 120] width 112 height 36
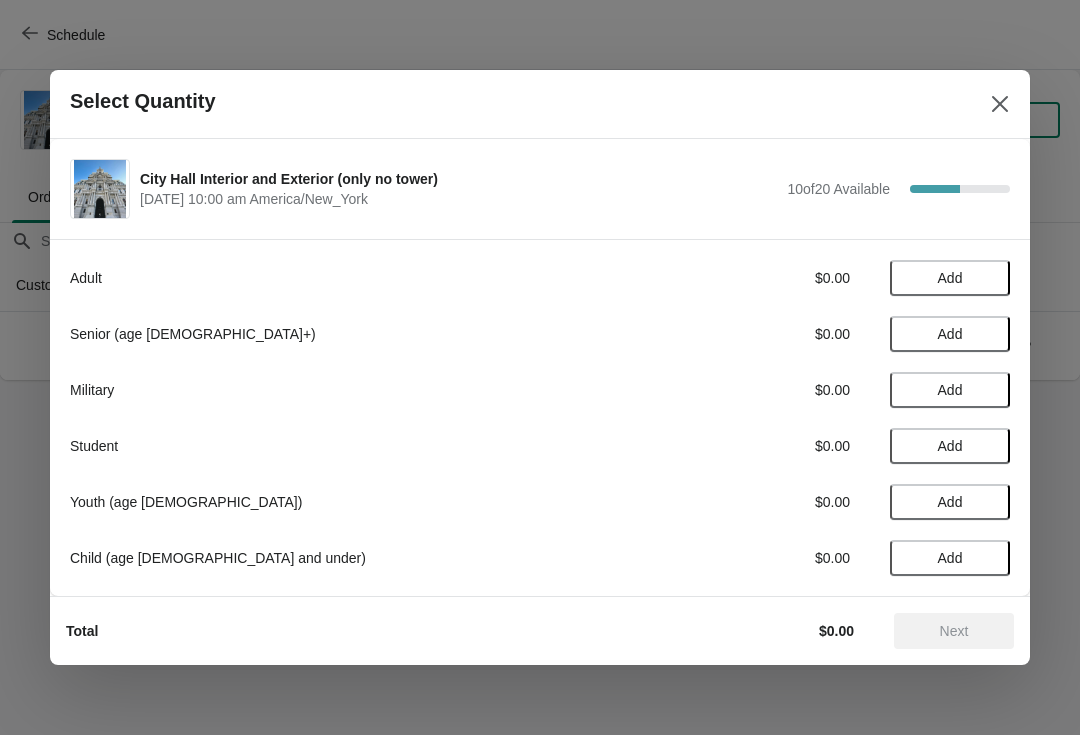
click at [939, 339] on span "Add" at bounding box center [950, 334] width 25 height 16
click at [987, 326] on icon at bounding box center [984, 334] width 21 height 21
click at [958, 638] on span "Next" at bounding box center [954, 631] width 29 height 16
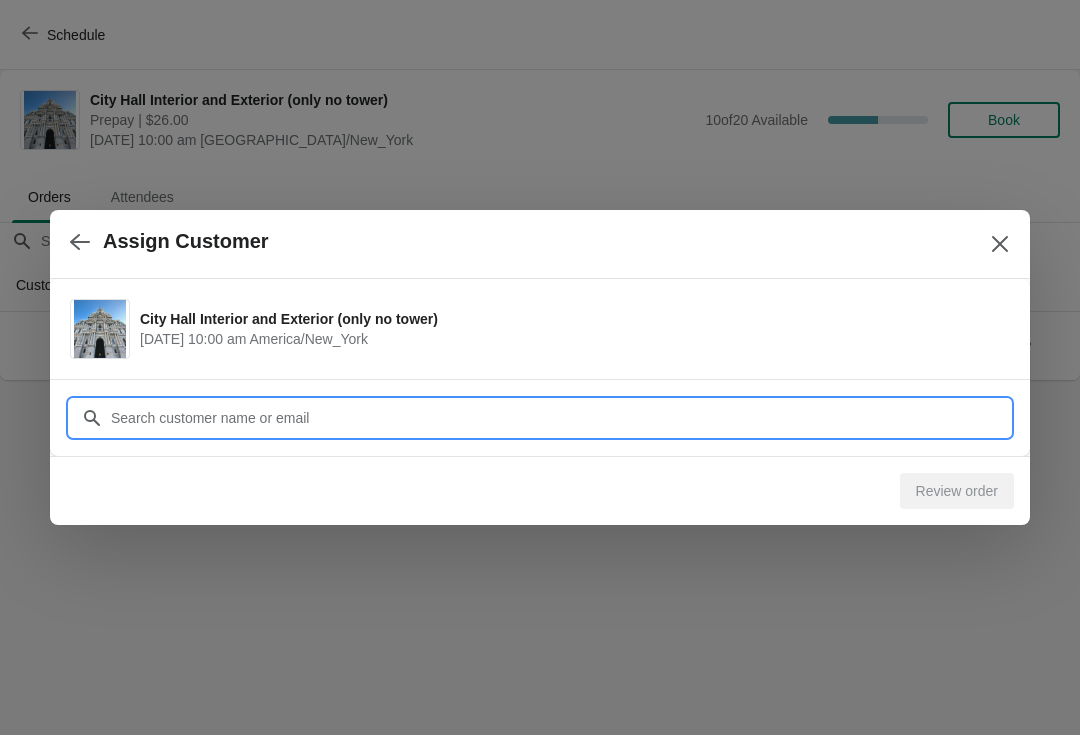
click at [165, 402] on input "Customer" at bounding box center [560, 418] width 900 height 36
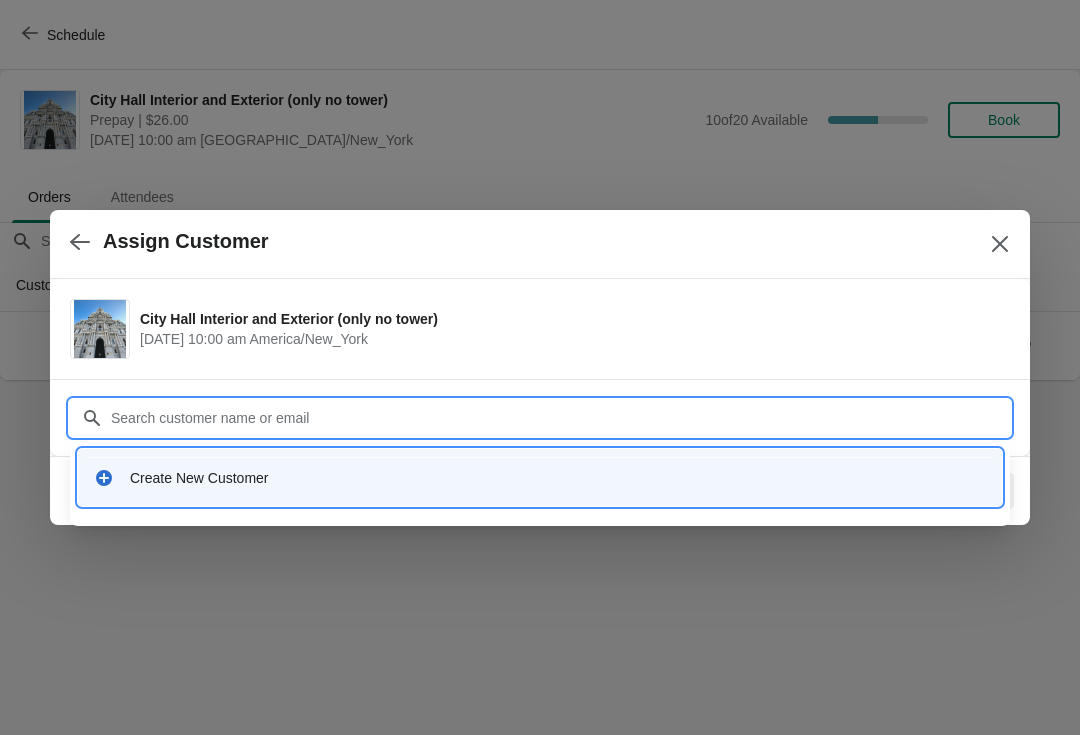
click at [148, 477] on div "Create New Customer" at bounding box center [558, 478] width 856 height 20
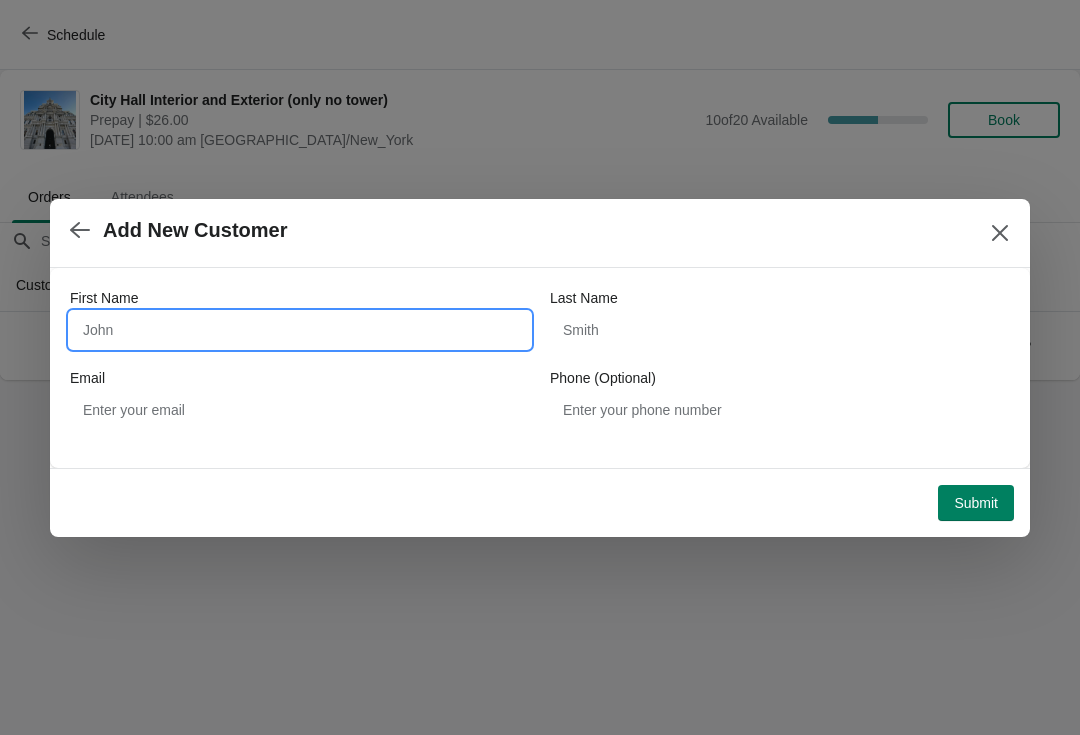
click at [91, 316] on input "First Name" at bounding box center [300, 330] width 460 height 36
type input "P"
type input "Barth"
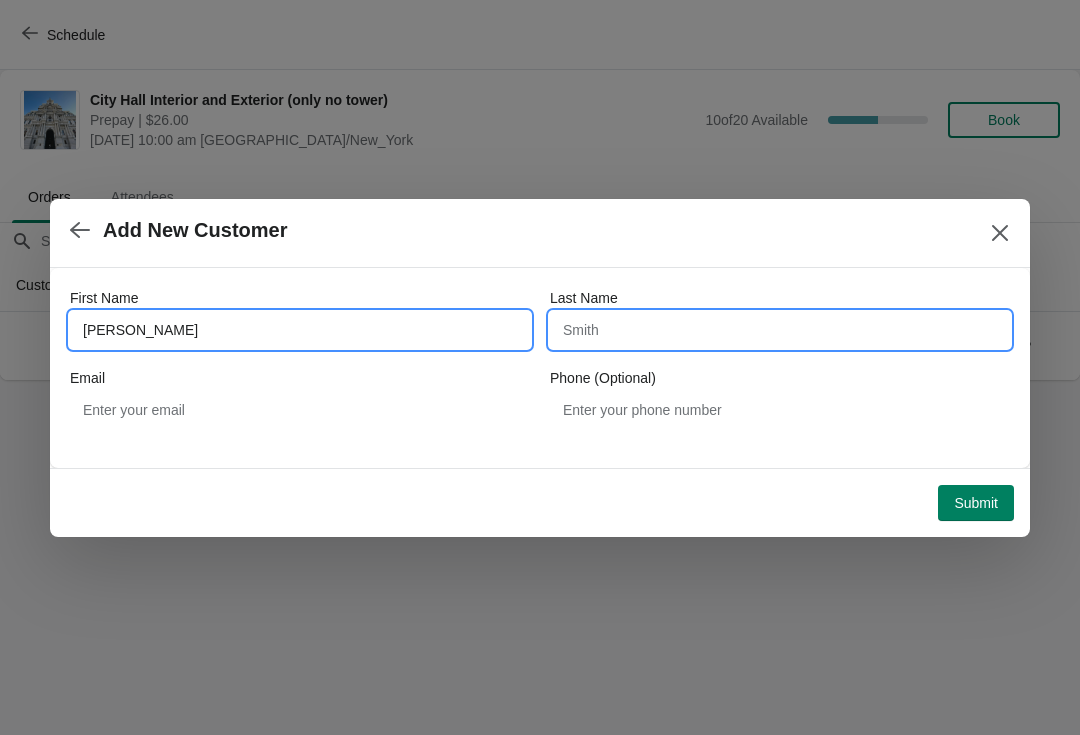
click at [621, 322] on input "Last Name" at bounding box center [780, 330] width 460 height 36
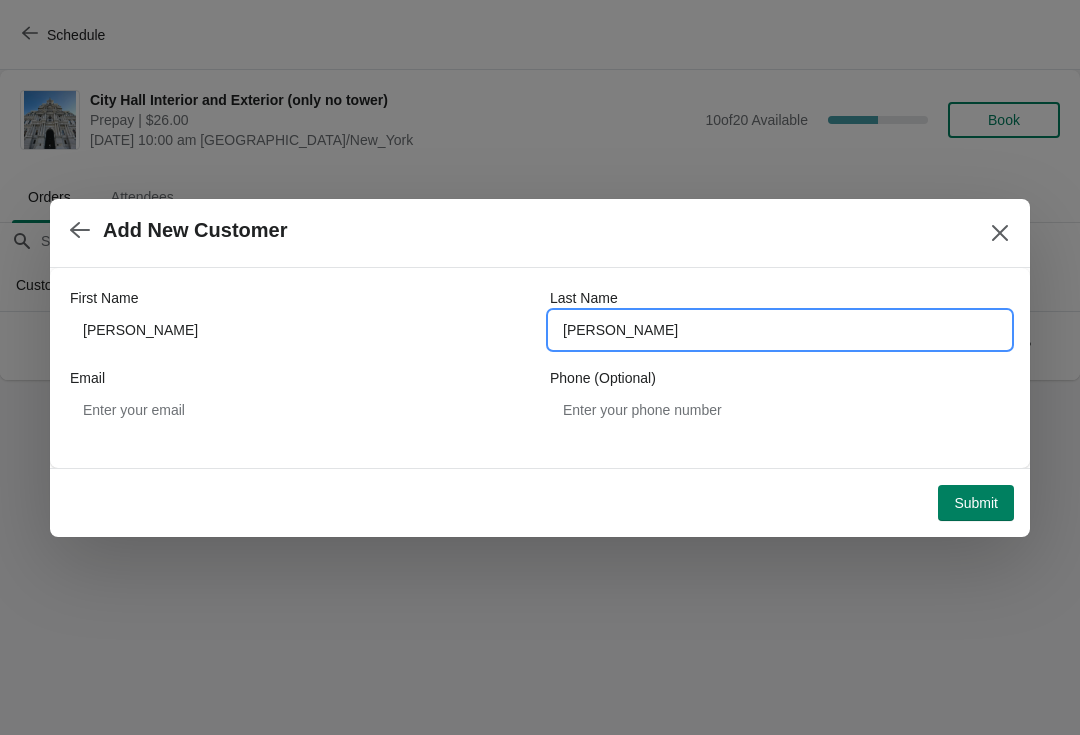
type input "barth"
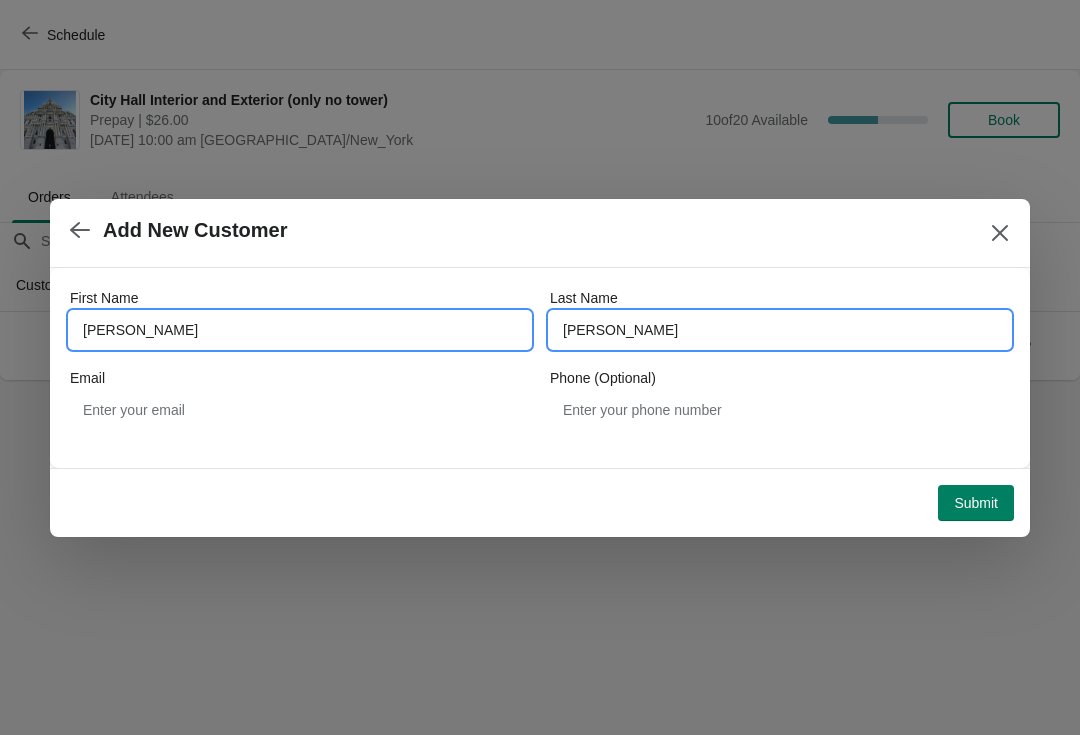
click at [146, 322] on input "Barth" at bounding box center [300, 330] width 460 height 36
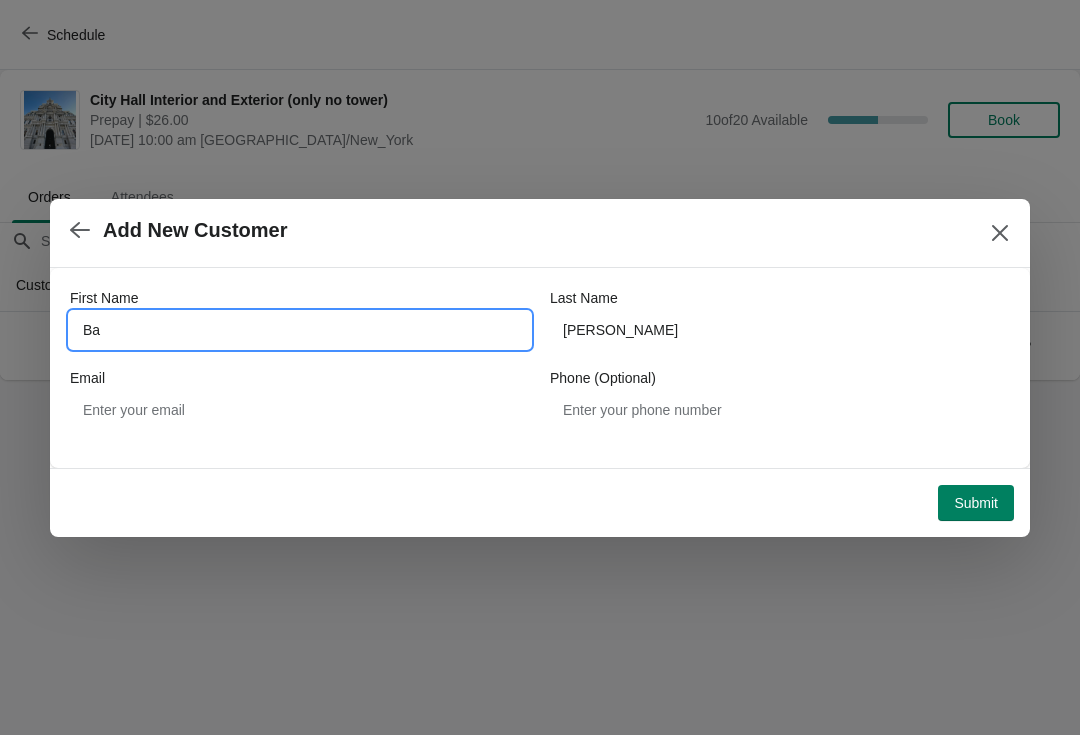
type input "B"
type input "heidrun"
click at [961, 511] on span "Submit" at bounding box center [976, 503] width 44 height 16
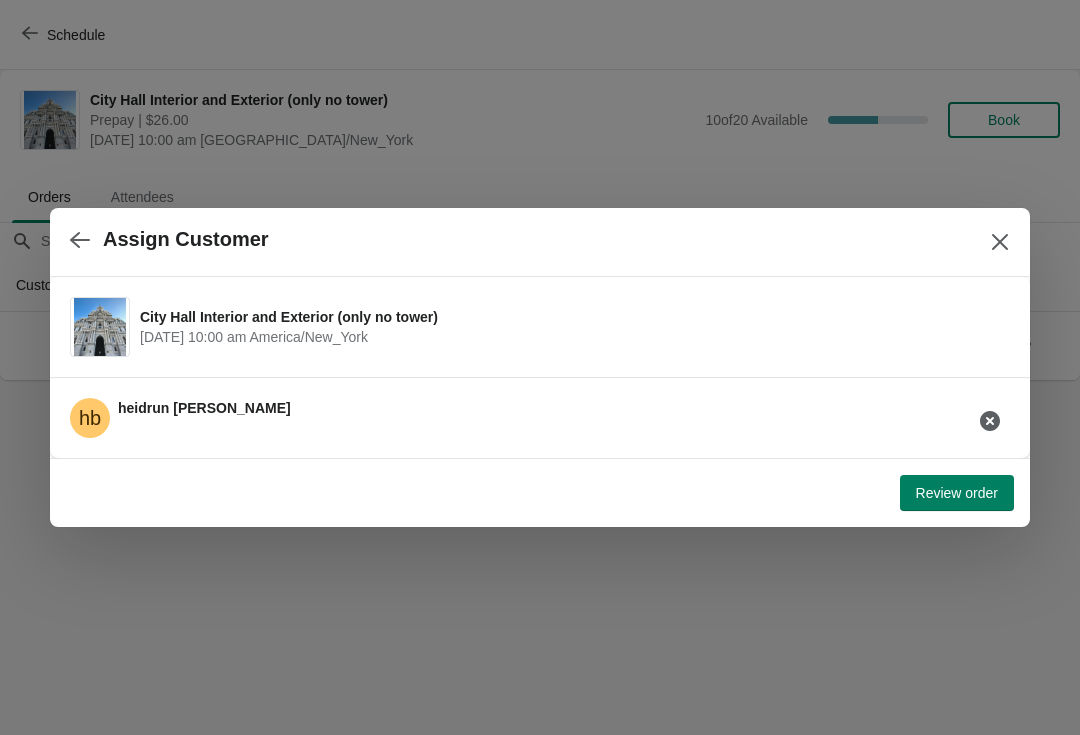
click at [964, 494] on span "Review order" at bounding box center [957, 493] width 82 height 16
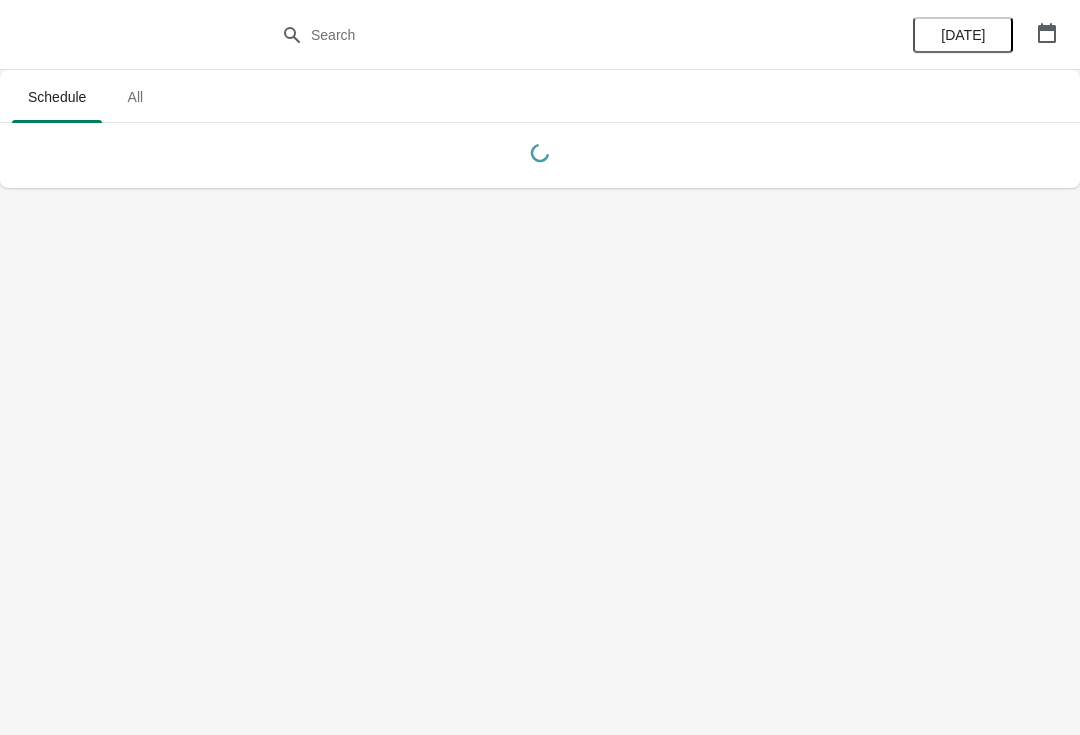
click at [1029, 33] on button "button" at bounding box center [1047, 33] width 36 height 36
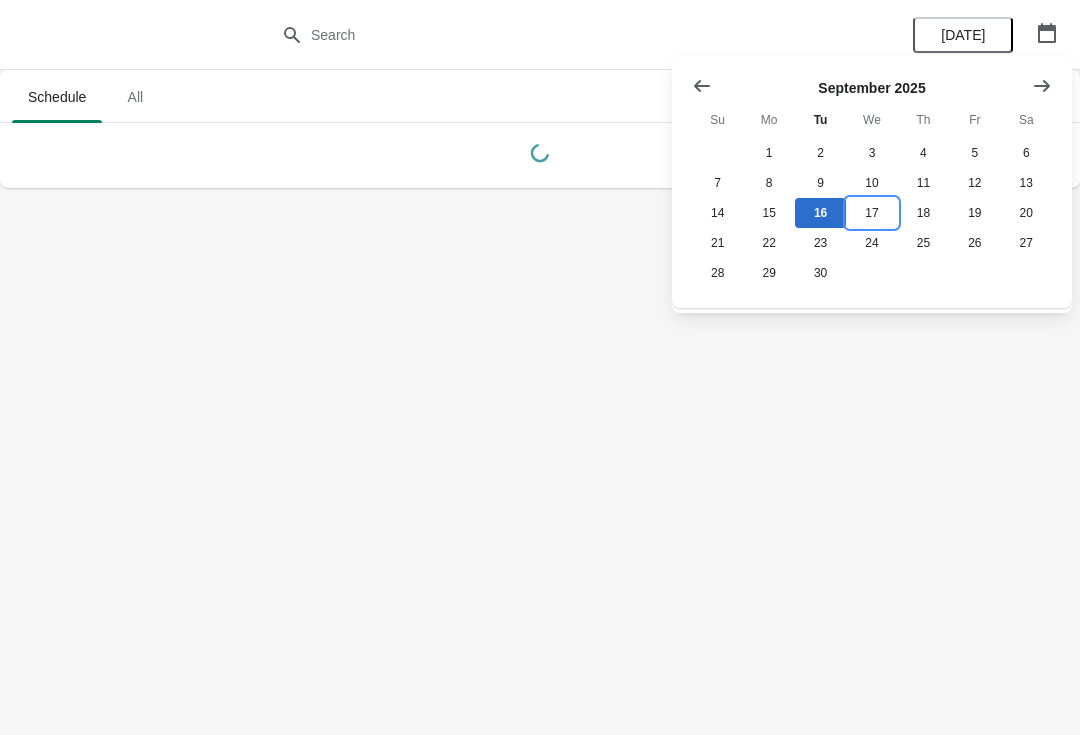
click at [872, 215] on button "17" at bounding box center [871, 213] width 51 height 30
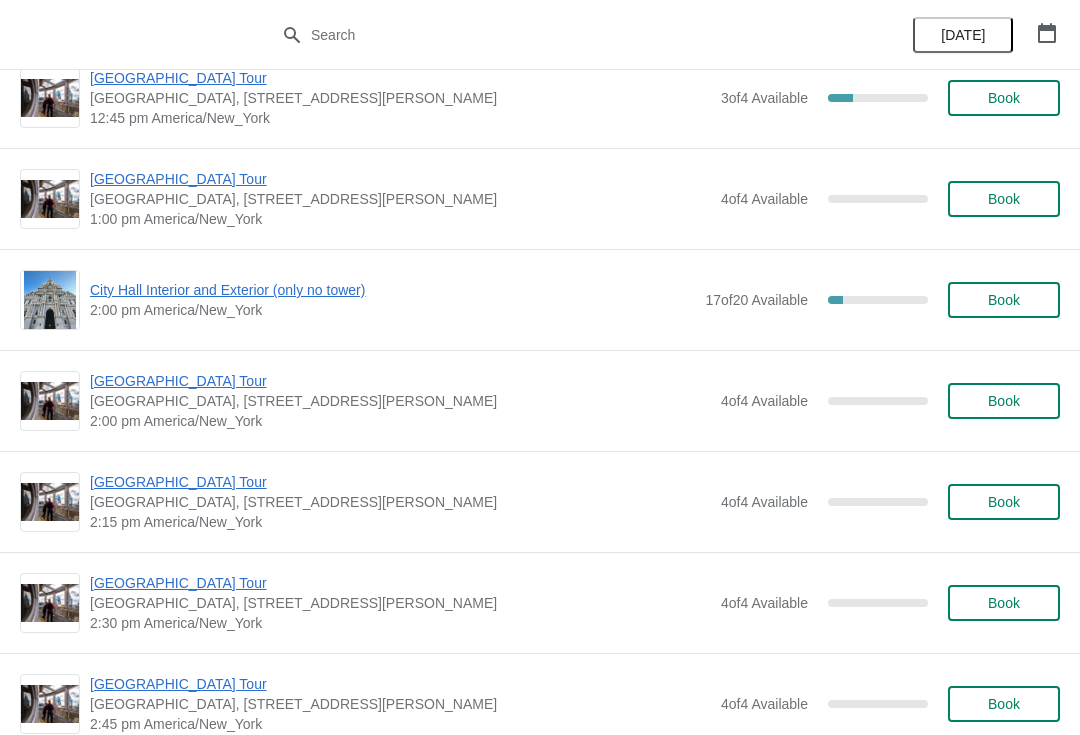
scroll to position [1359, 0]
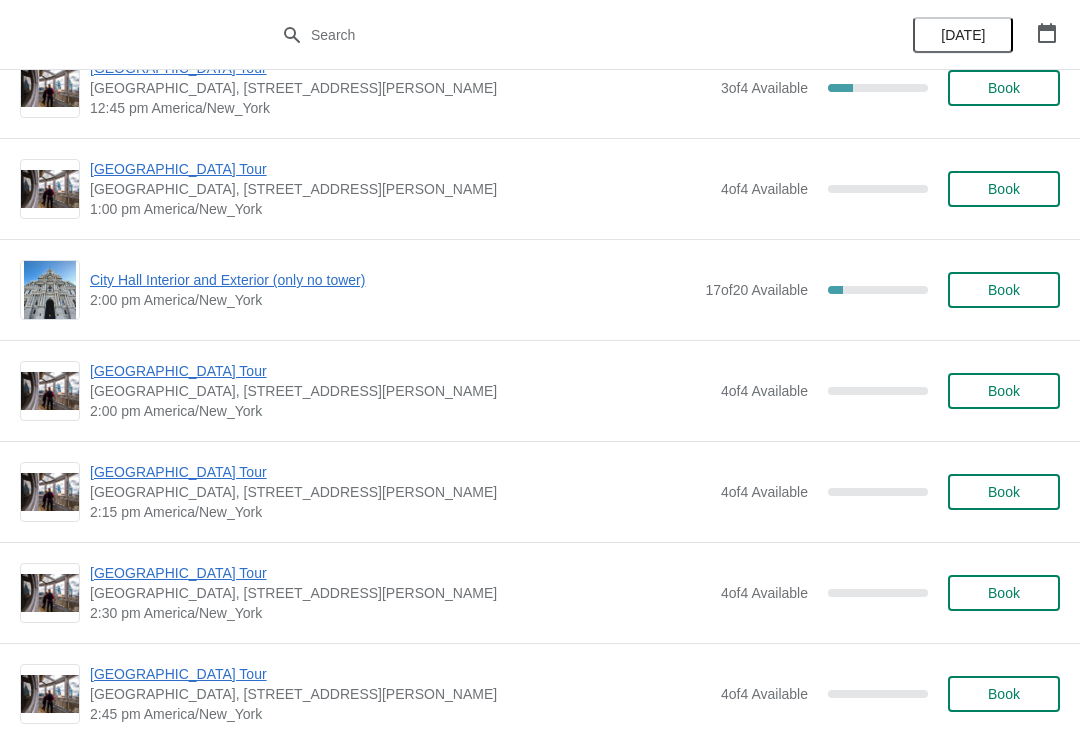
click at [997, 497] on span "Book" at bounding box center [1004, 492] width 32 height 16
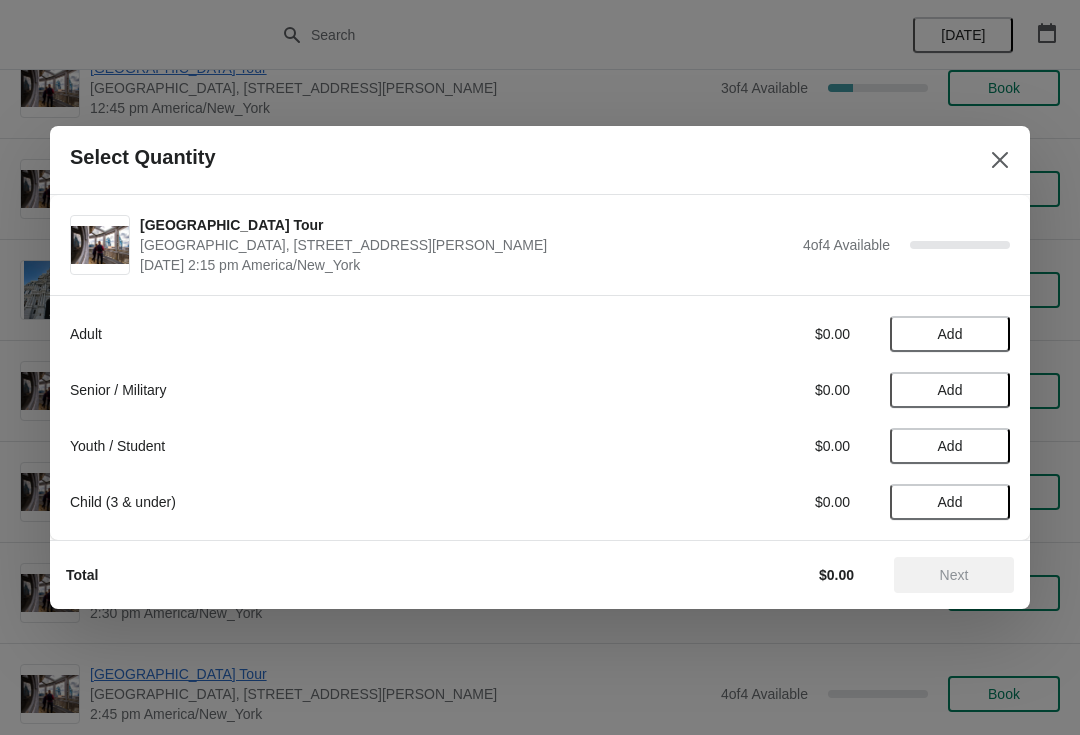
click at [992, 162] on icon "Close" at bounding box center [1000, 160] width 20 height 20
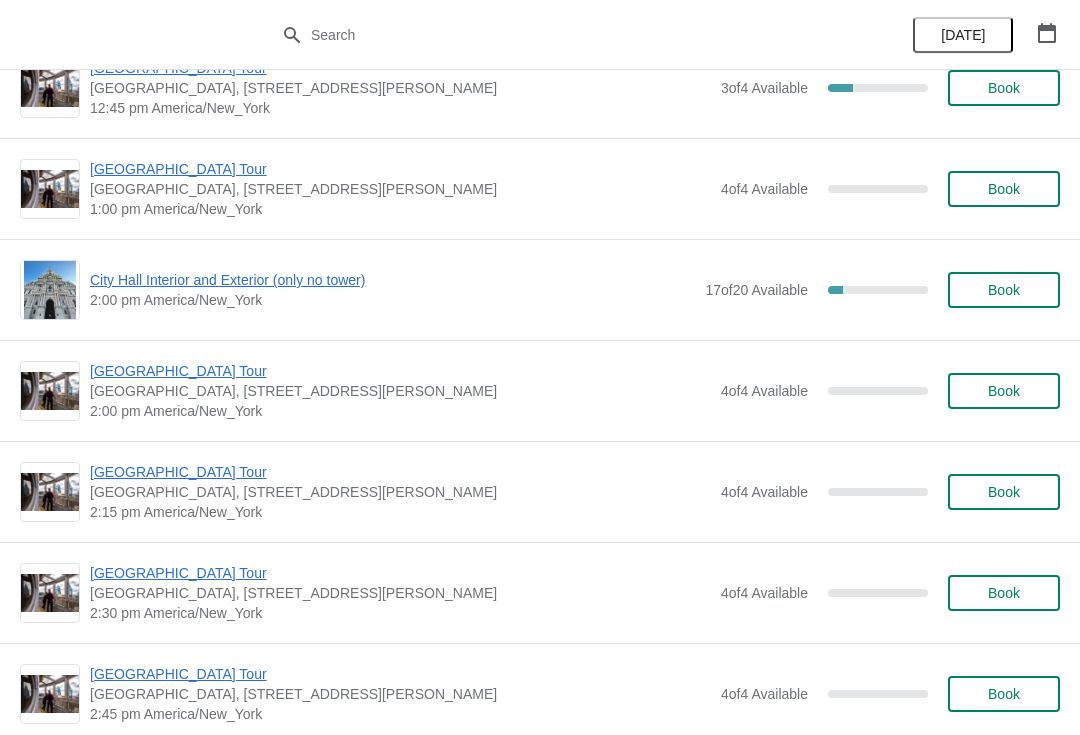
click at [1026, 601] on button "Book" at bounding box center [1004, 593] width 112 height 36
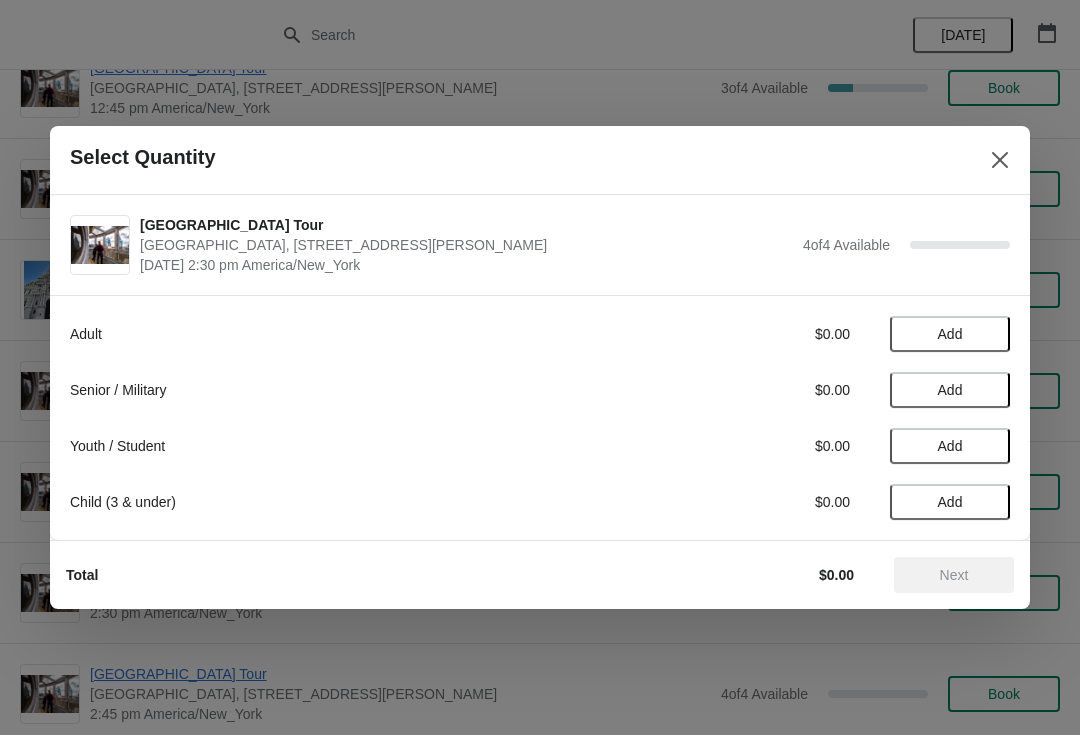
click at [966, 374] on button "Add" at bounding box center [950, 390] width 120 height 36
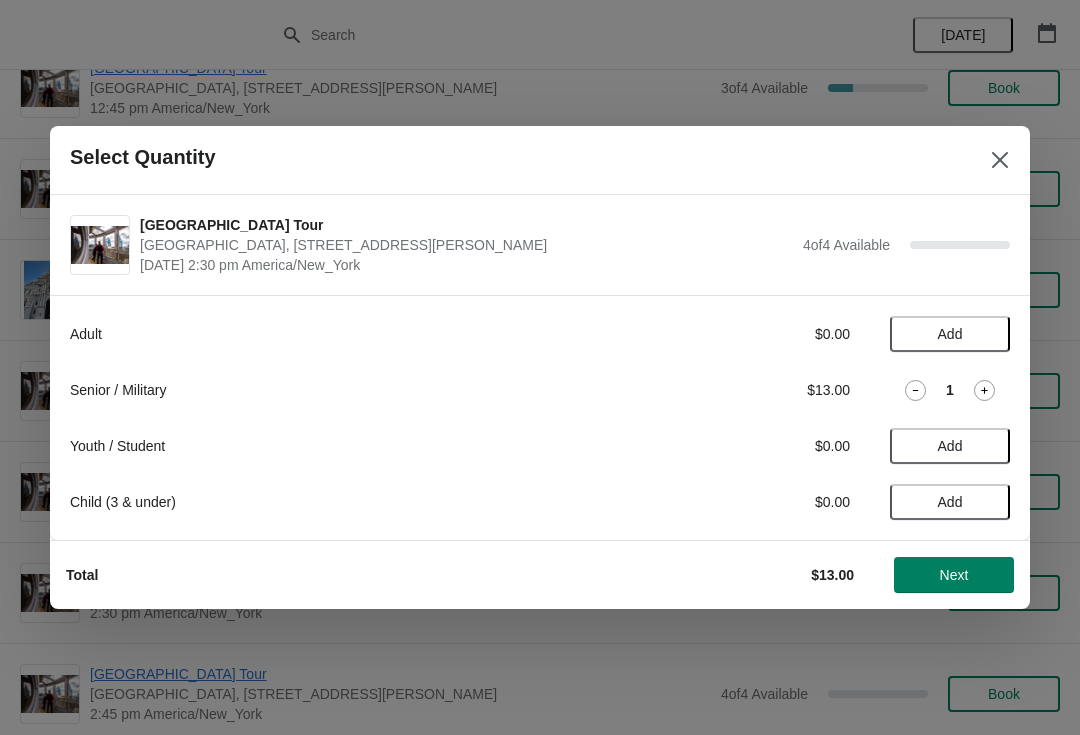
click at [991, 392] on icon at bounding box center [984, 390] width 21 height 21
click at [963, 568] on span "Next" at bounding box center [954, 575] width 29 height 16
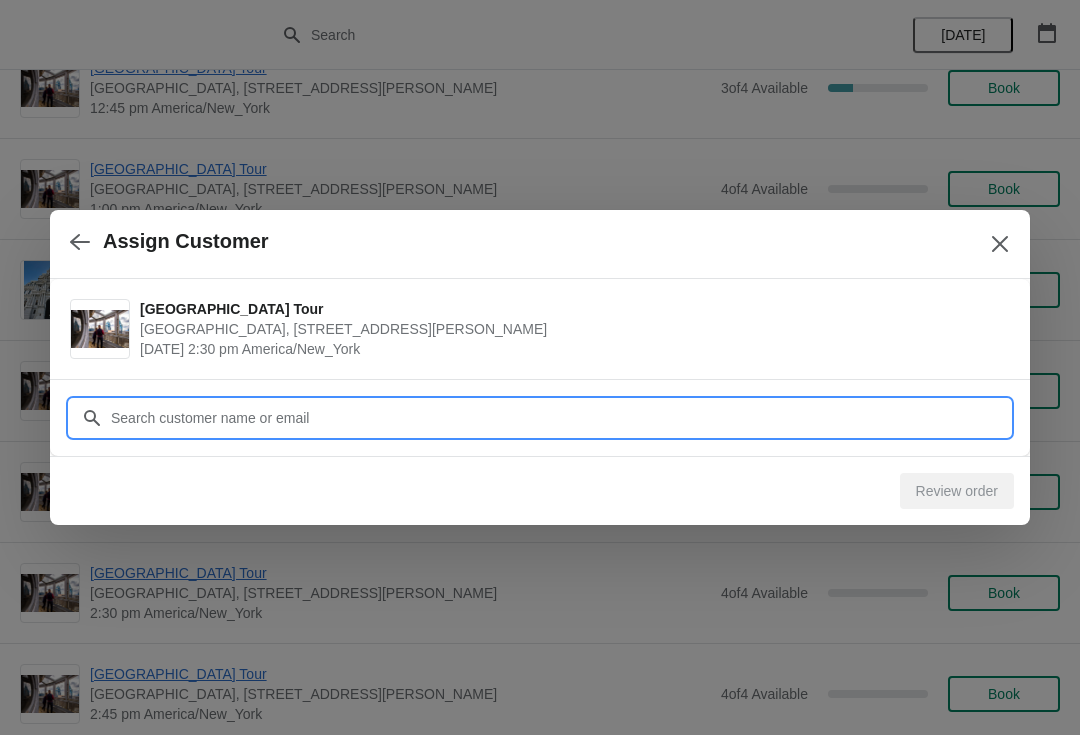
click at [154, 426] on input "Customer" at bounding box center [560, 418] width 900 height 36
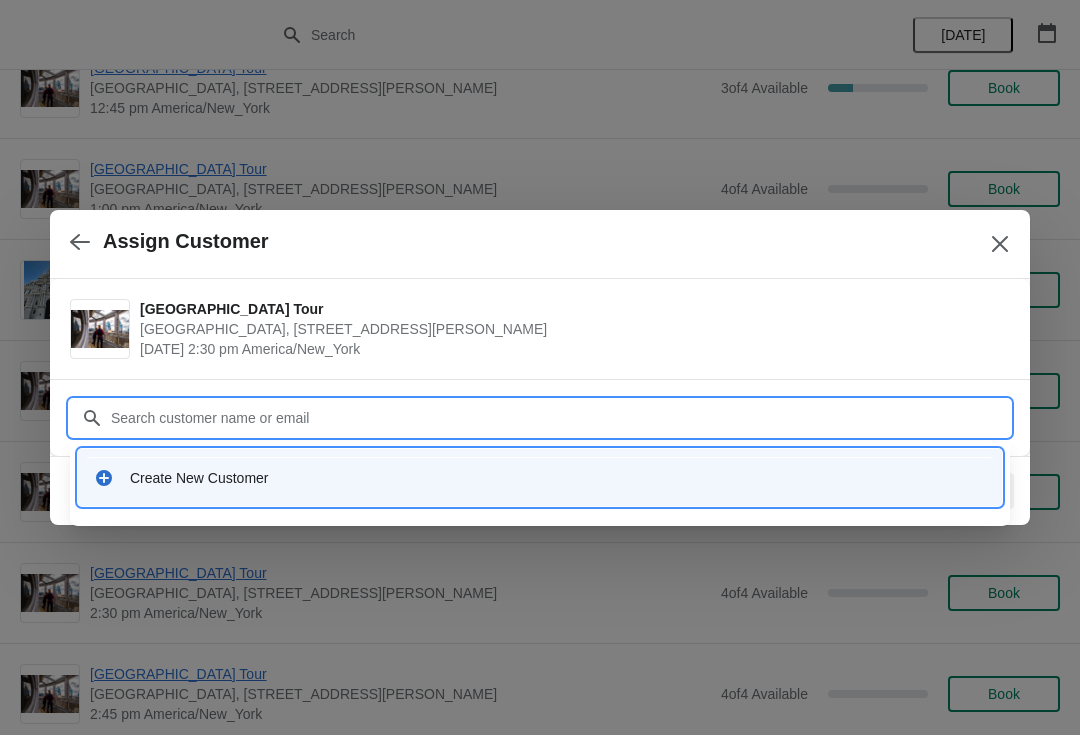
click at [173, 488] on div "Create New Customer" at bounding box center [540, 477] width 908 height 41
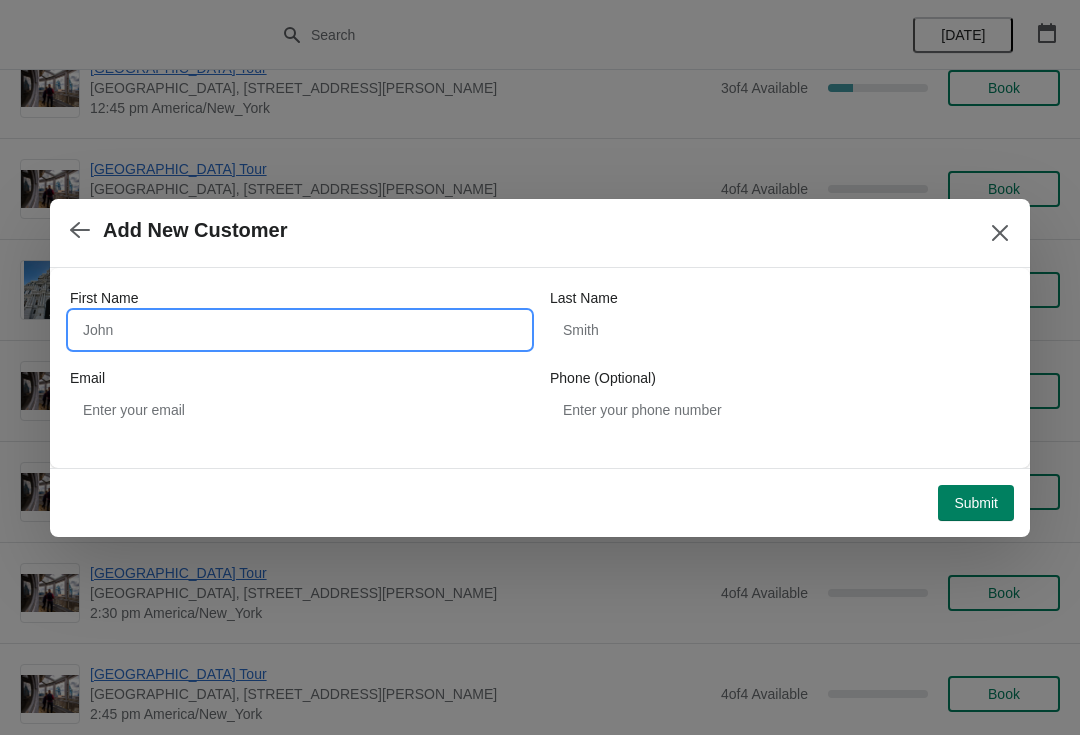
click at [151, 340] on input "First Name" at bounding box center [300, 330] width 460 height 36
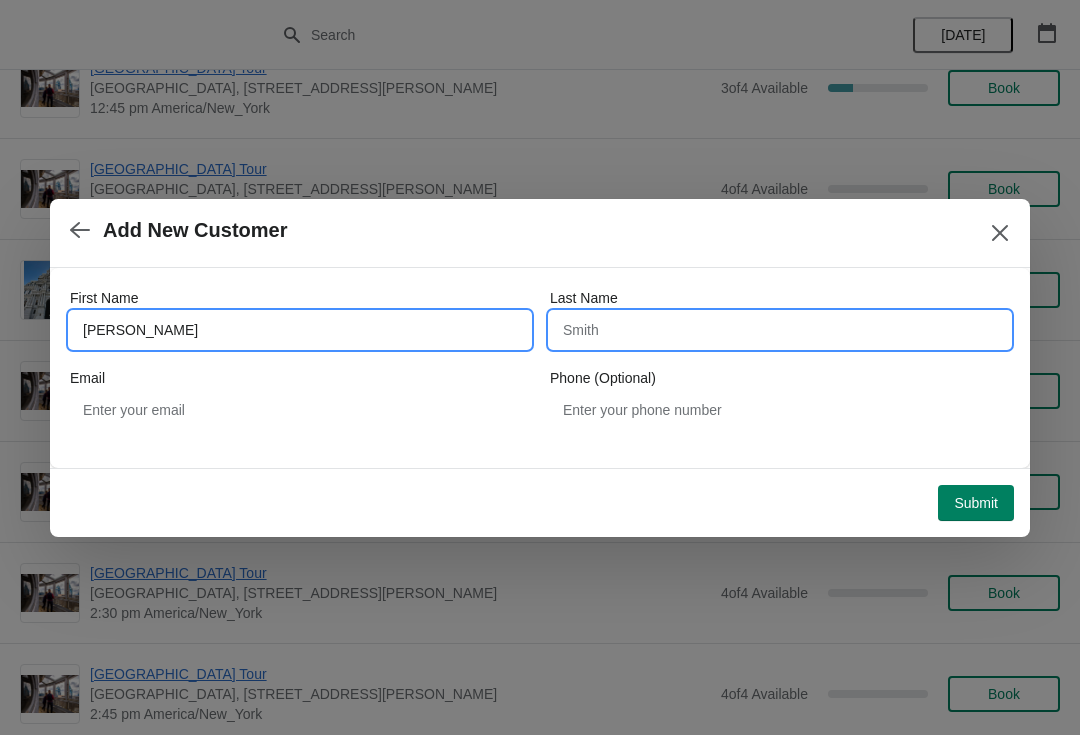
click at [645, 328] on input "Last Name" at bounding box center [780, 330] width 460 height 36
click at [150, 314] on input "Barth" at bounding box center [300, 330] width 460 height 36
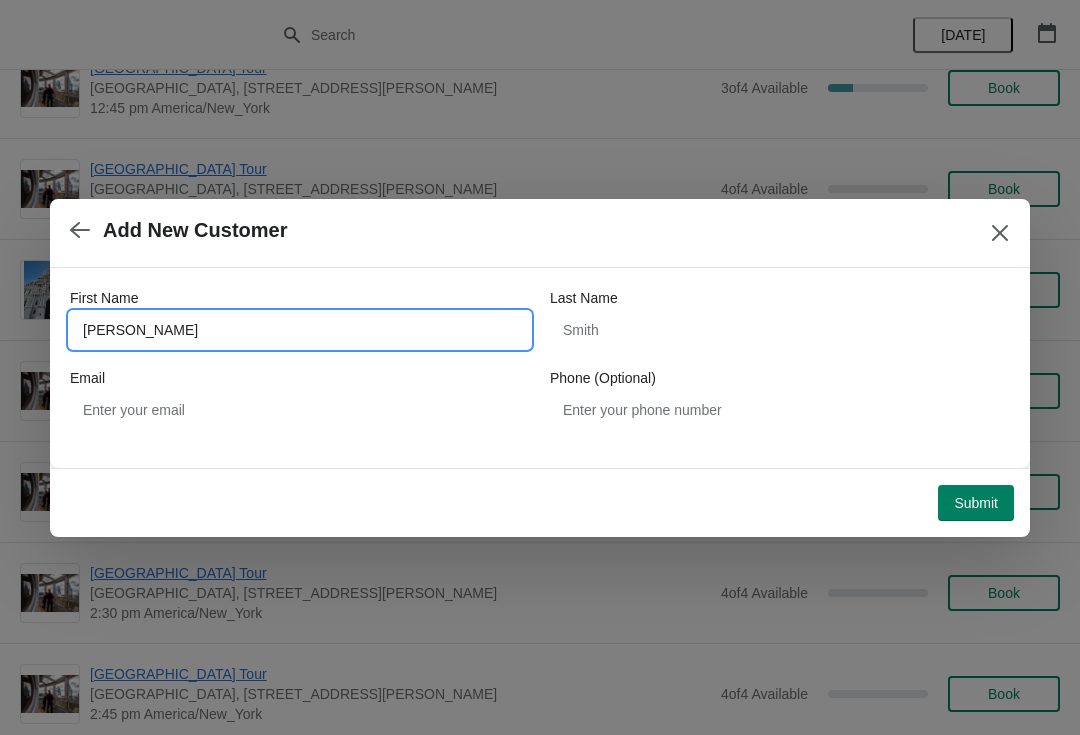
click at [153, 335] on input "Barth" at bounding box center [300, 330] width 460 height 36
type input "B"
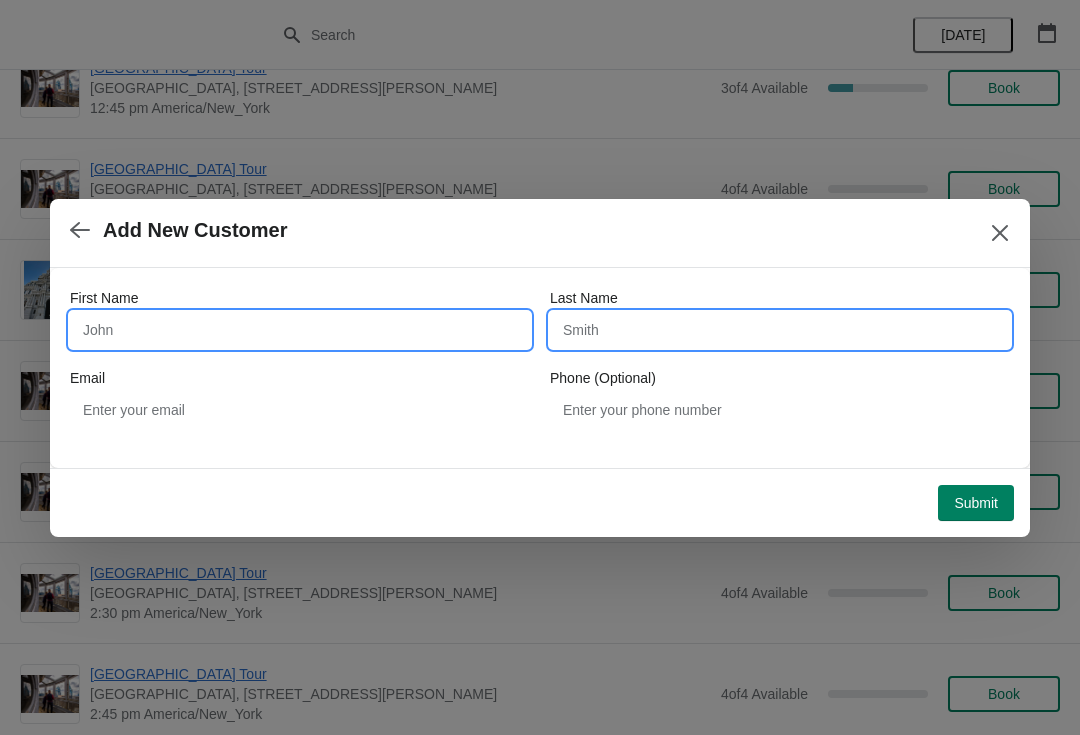
click at [606, 312] on input "Last Name" at bounding box center [780, 330] width 460 height 36
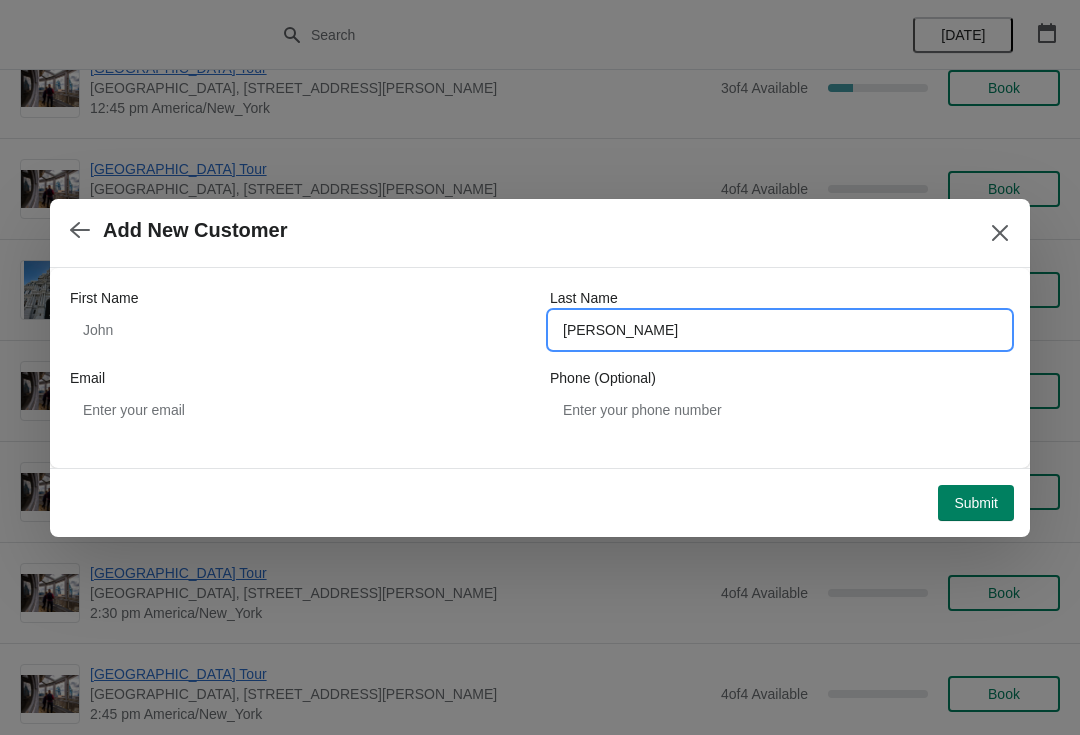
type input "Barth"
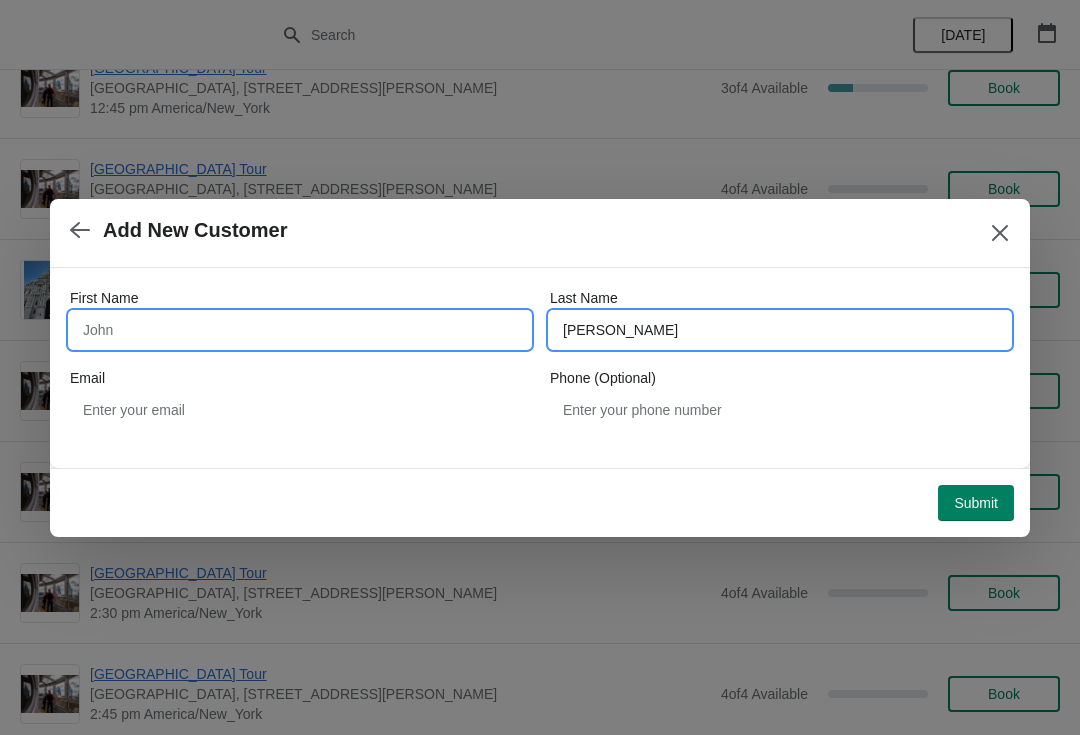
click at [139, 334] on input "First Name" at bounding box center [300, 330] width 460 height 36
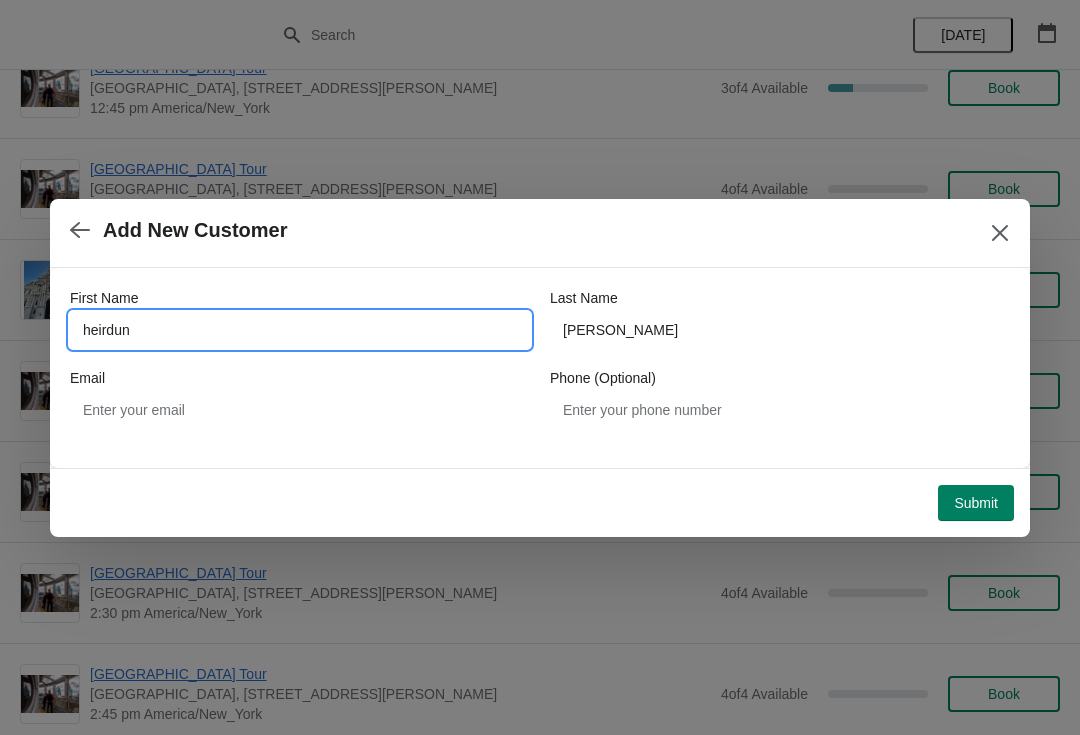
type input "heirdun"
click at [969, 471] on div "Submit" at bounding box center [532, 495] width 964 height 52
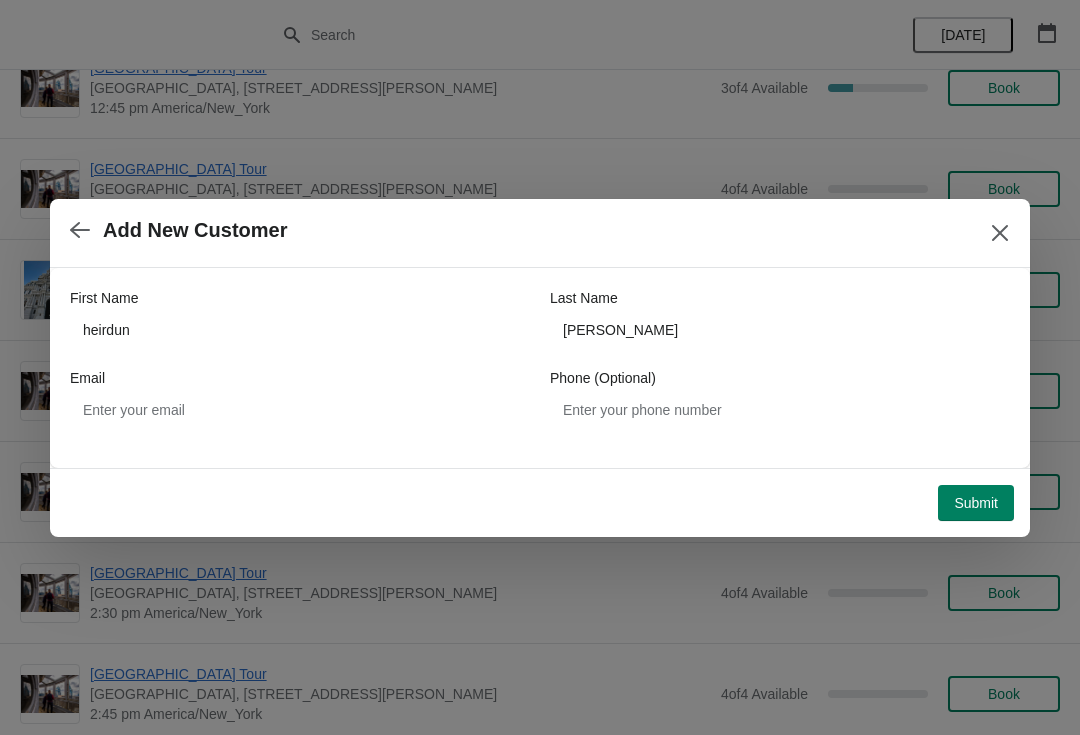
click at [982, 513] on button "Submit" at bounding box center [976, 503] width 76 height 36
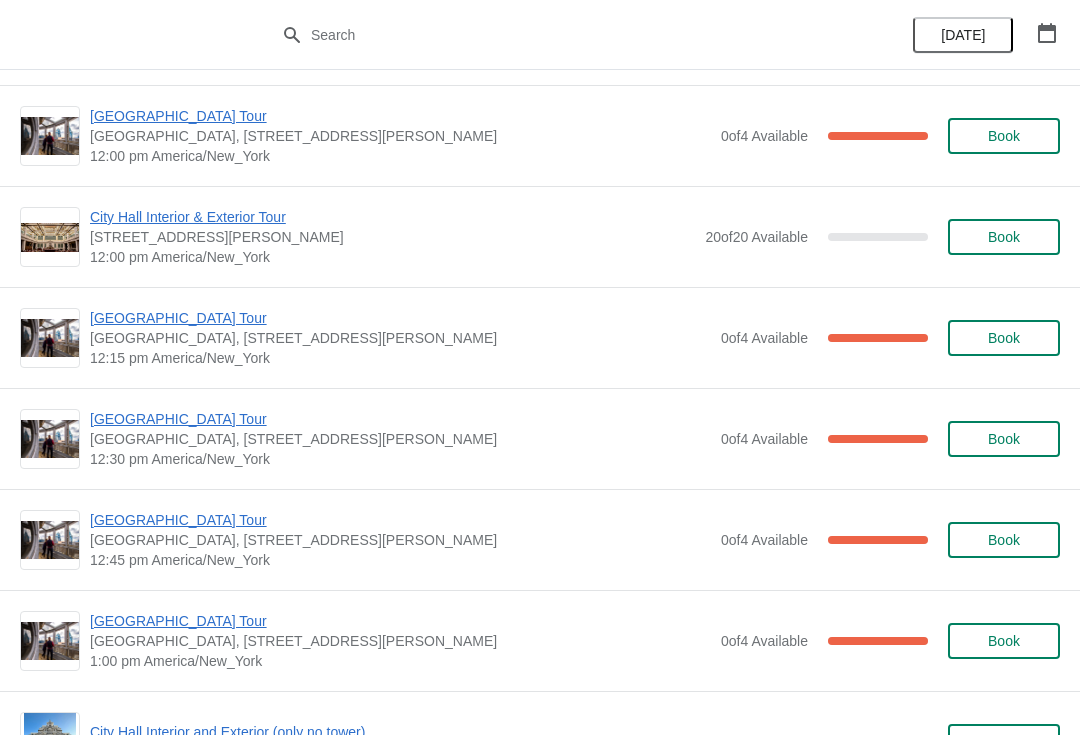
scroll to position [904, 0]
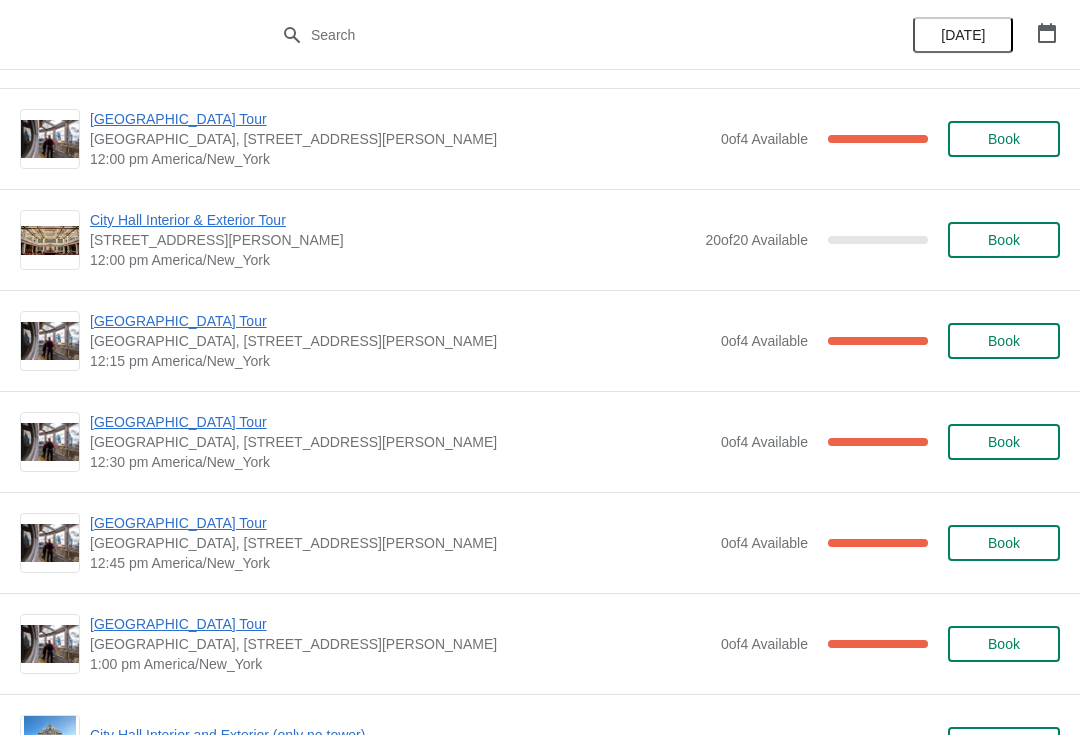
click at [177, 328] on span "[GEOGRAPHIC_DATA] Tour" at bounding box center [400, 321] width 621 height 20
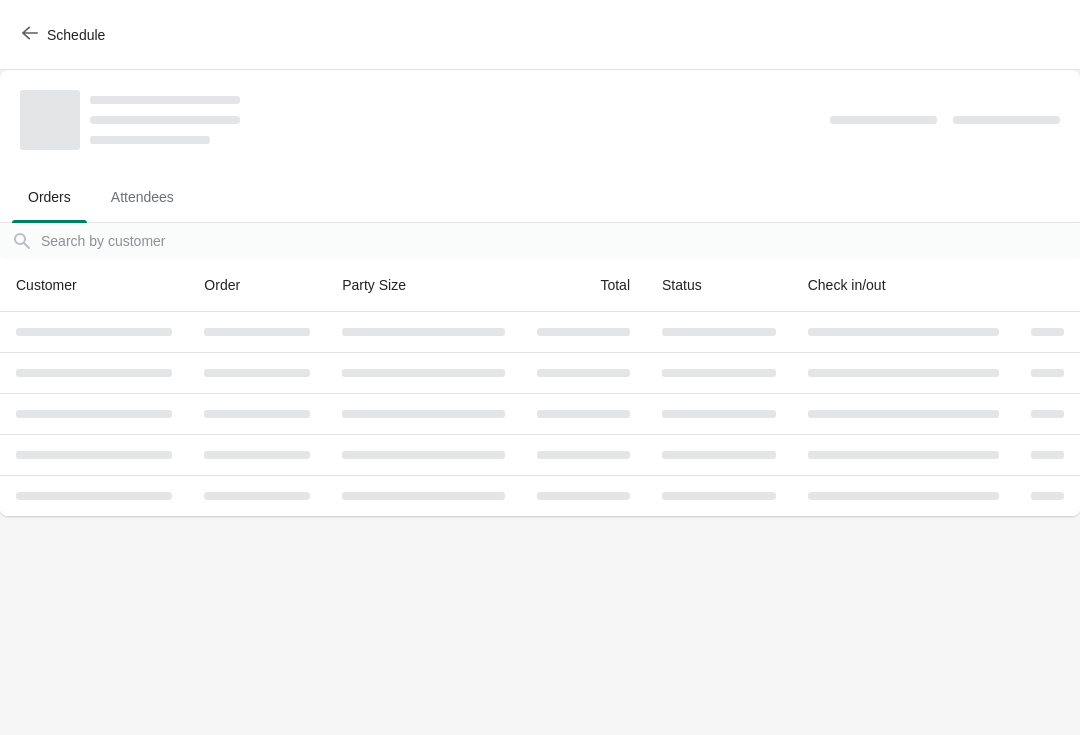
scroll to position [0, 0]
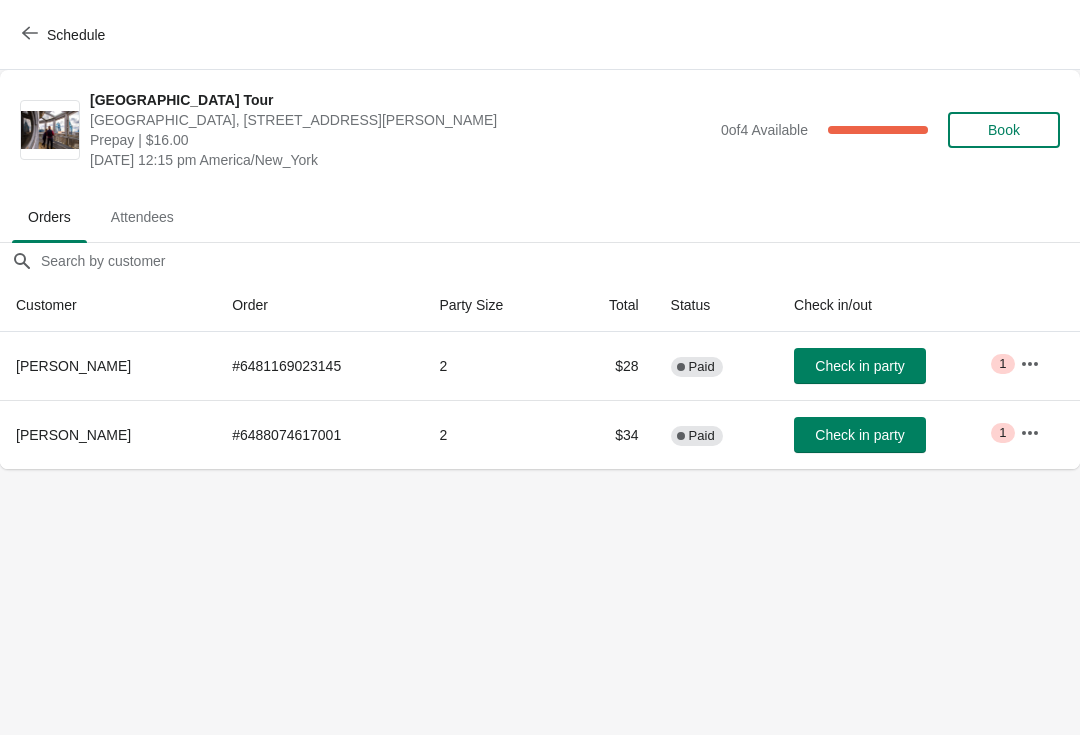
click at [859, 425] on button "Check in party" at bounding box center [860, 435] width 132 height 36
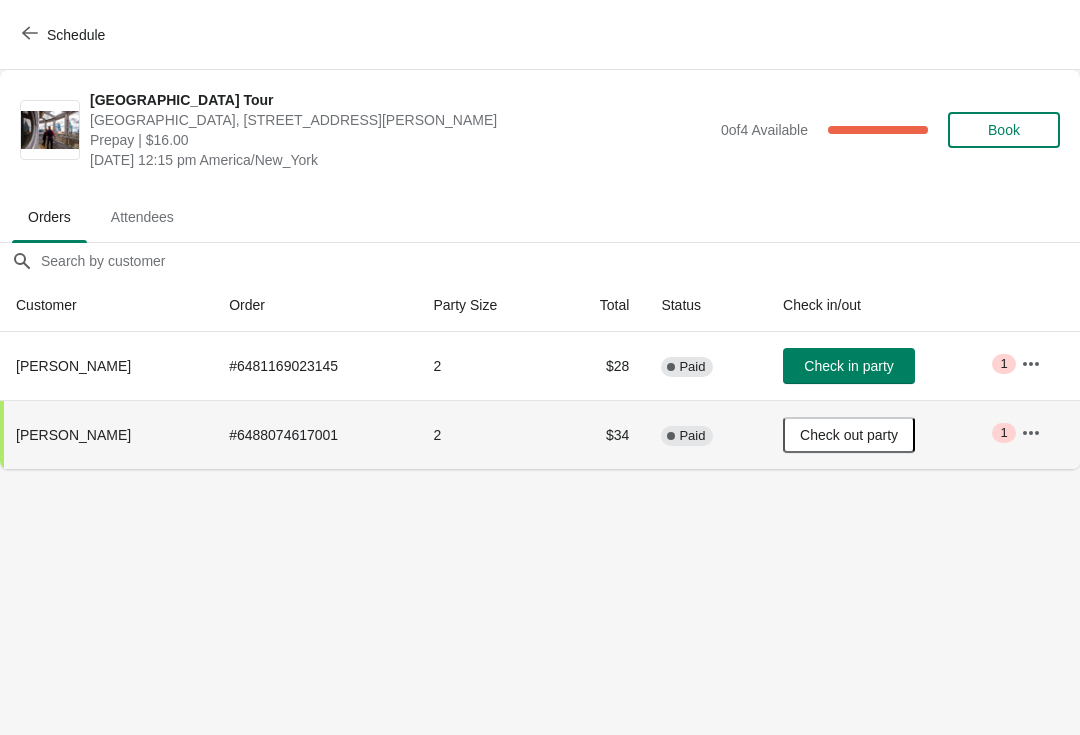
click at [26, 20] on button "Schedule" at bounding box center [65, 35] width 111 height 36
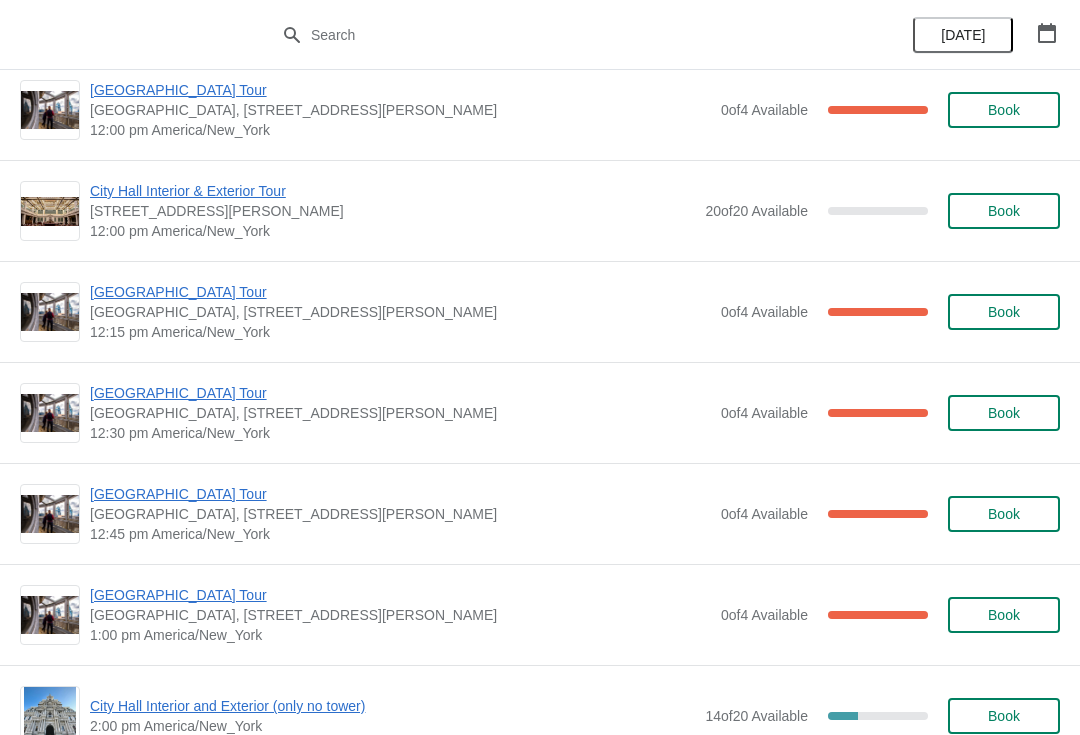
scroll to position [932, 0]
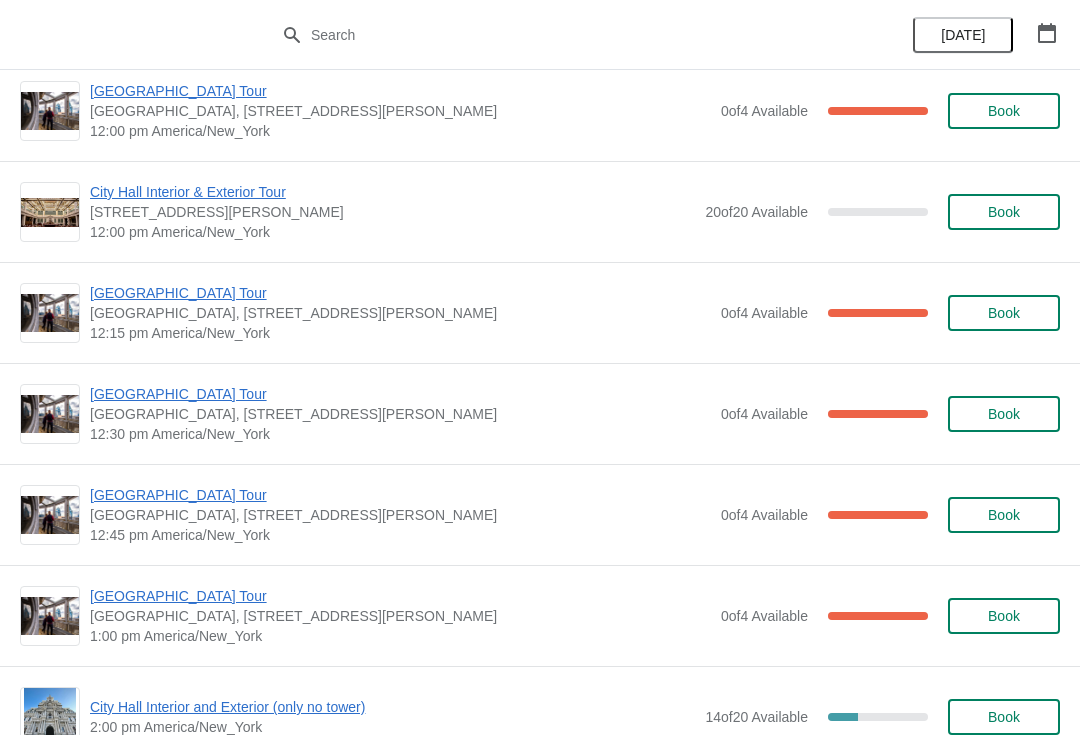
click at [156, 190] on span "City Hall Interior & Exterior Tour" at bounding box center [392, 192] width 605 height 20
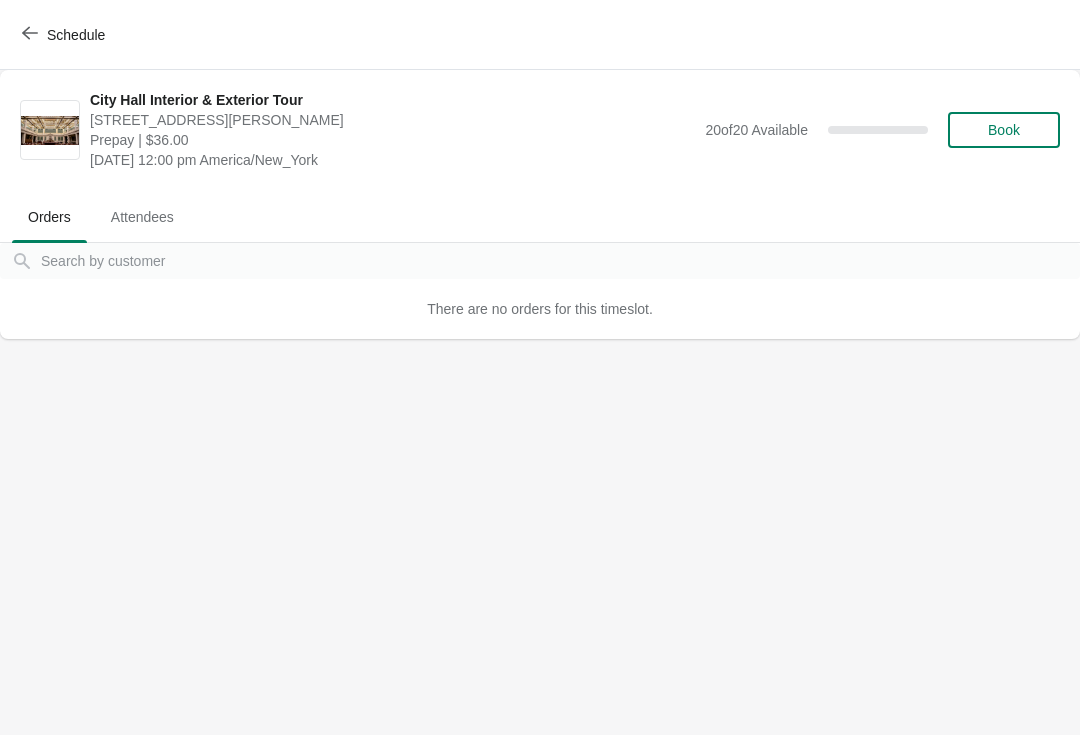
click at [29, 38] on icon "button" at bounding box center [30, 33] width 16 height 13
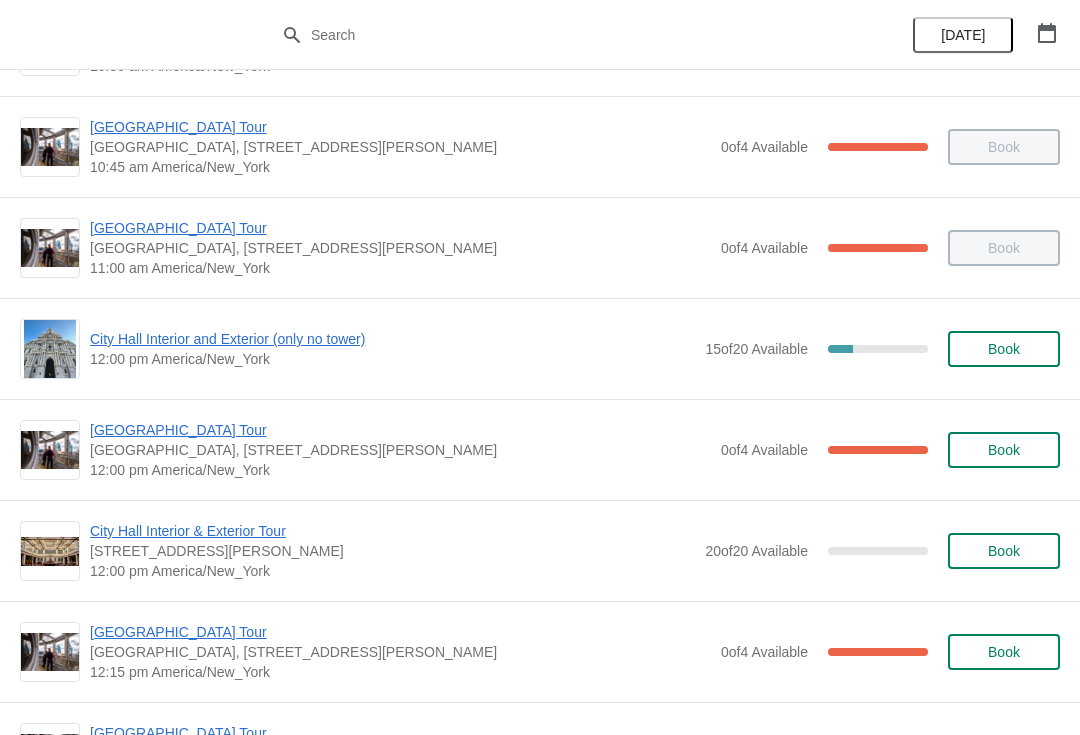
scroll to position [592, 0]
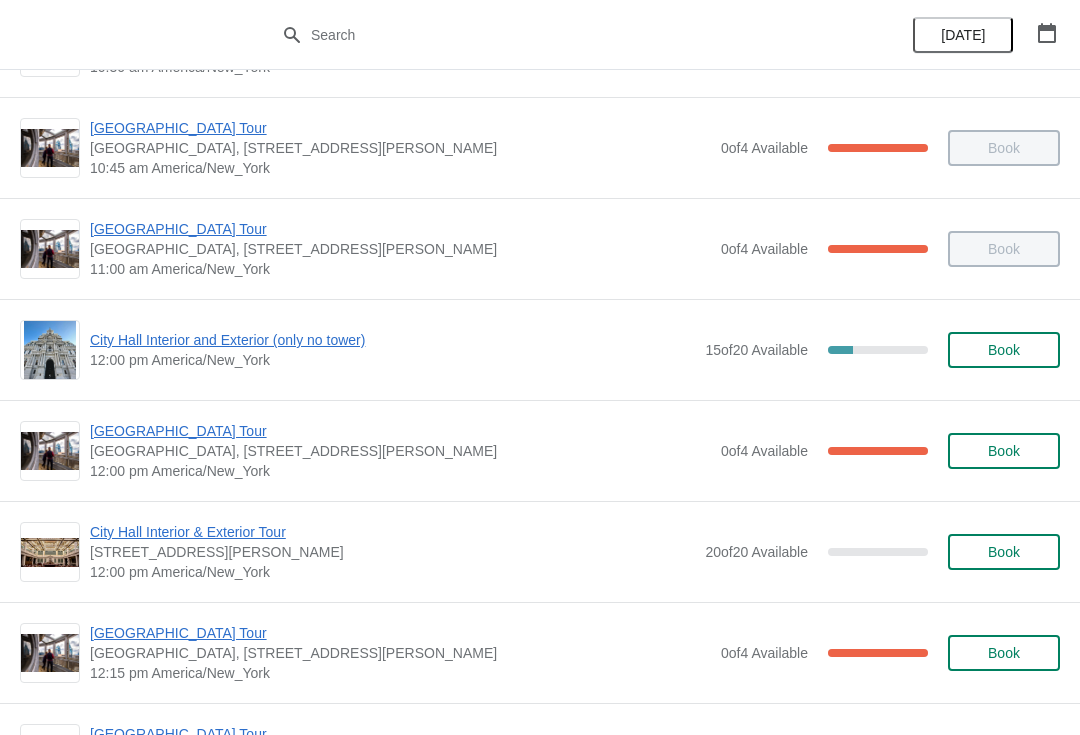
click at [156, 341] on span "City Hall Interior and Exterior (only no tower)" at bounding box center [392, 340] width 605 height 20
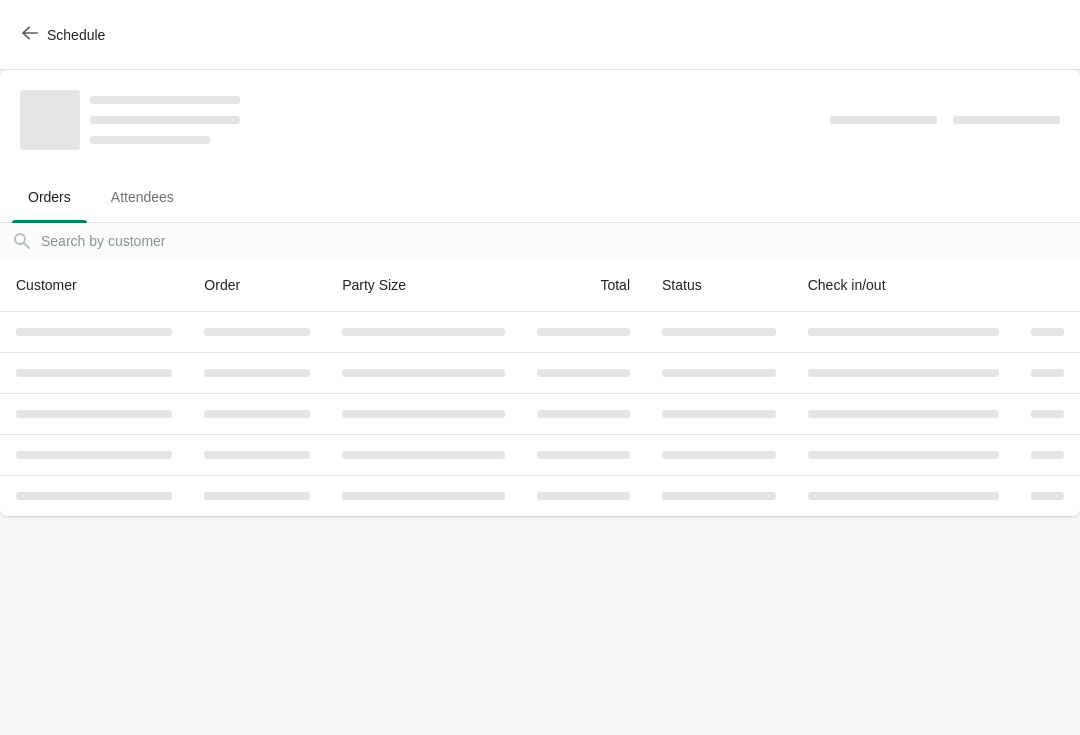
scroll to position [0, 0]
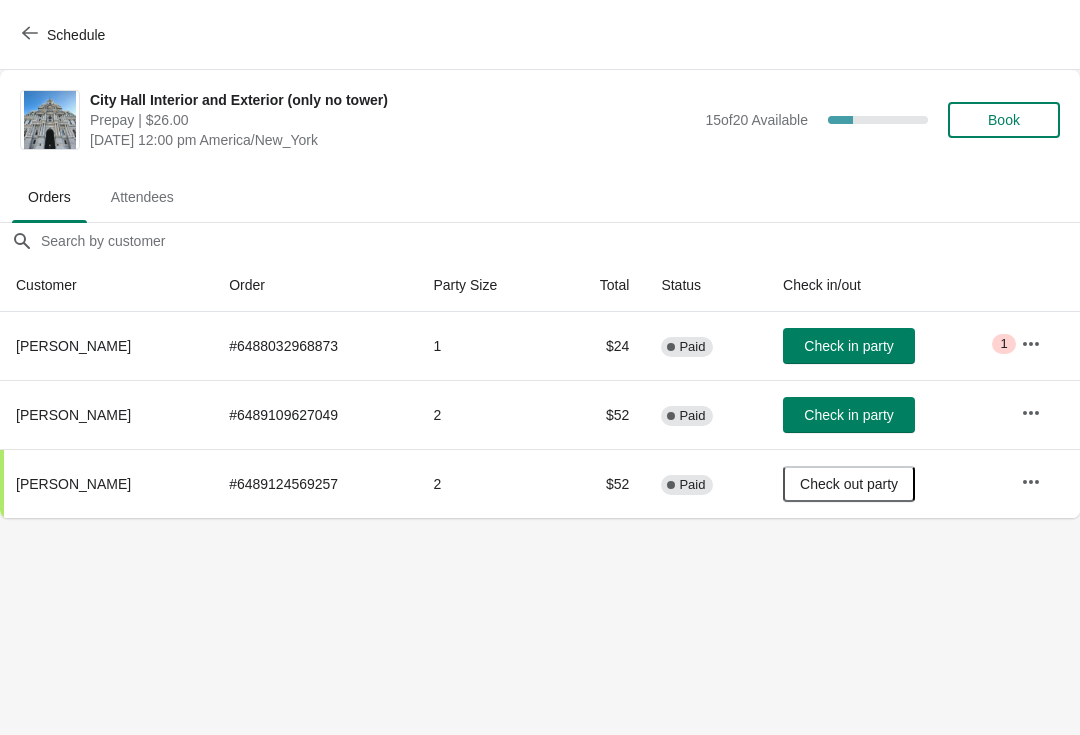
click at [1030, 124] on span "Book" at bounding box center [1004, 120] width 76 height 16
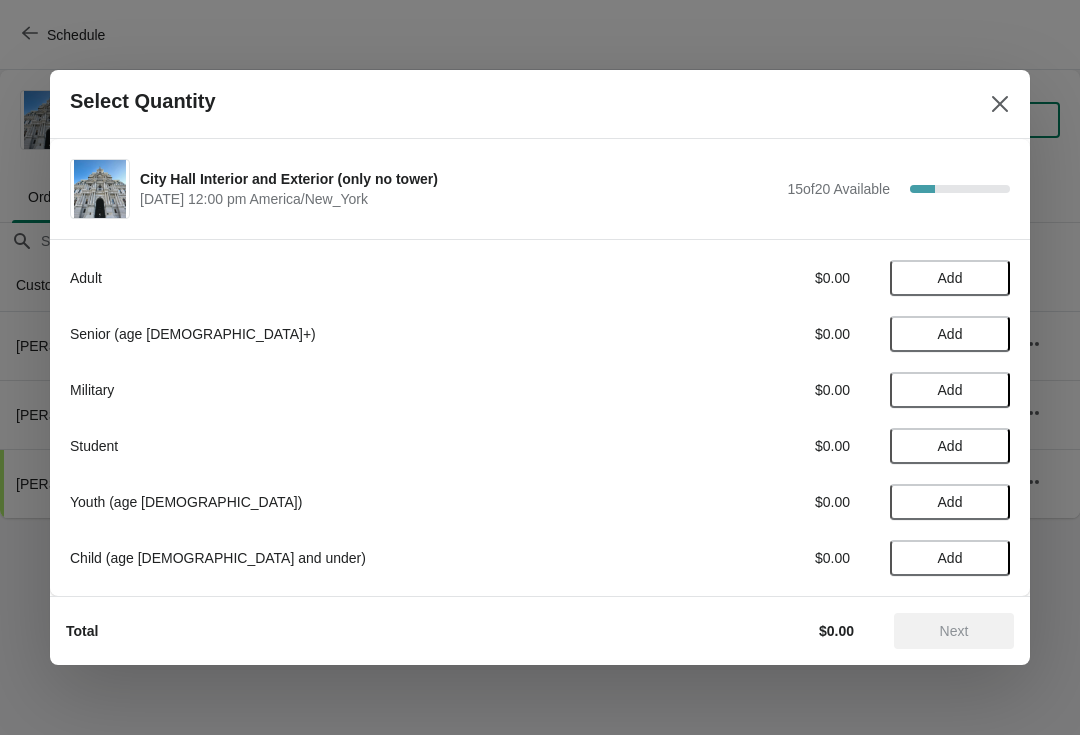
click at [959, 276] on span "Add" at bounding box center [950, 278] width 25 height 16
click at [993, 273] on icon at bounding box center [984, 278] width 21 height 21
click at [992, 268] on icon at bounding box center [984, 278] width 21 height 21
click at [986, 282] on icon at bounding box center [984, 278] width 21 height 21
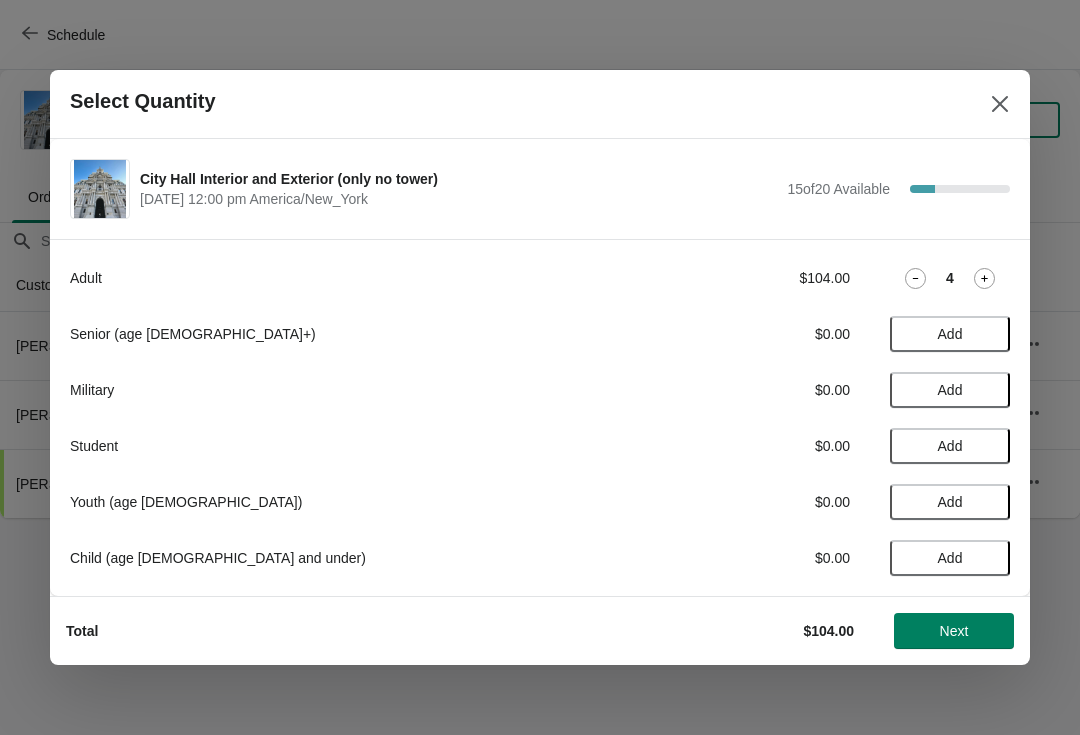
click at [954, 346] on button "Add" at bounding box center [950, 334] width 120 height 36
click at [991, 334] on icon at bounding box center [984, 334] width 21 height 21
click at [994, 639] on button "Next" at bounding box center [954, 631] width 120 height 36
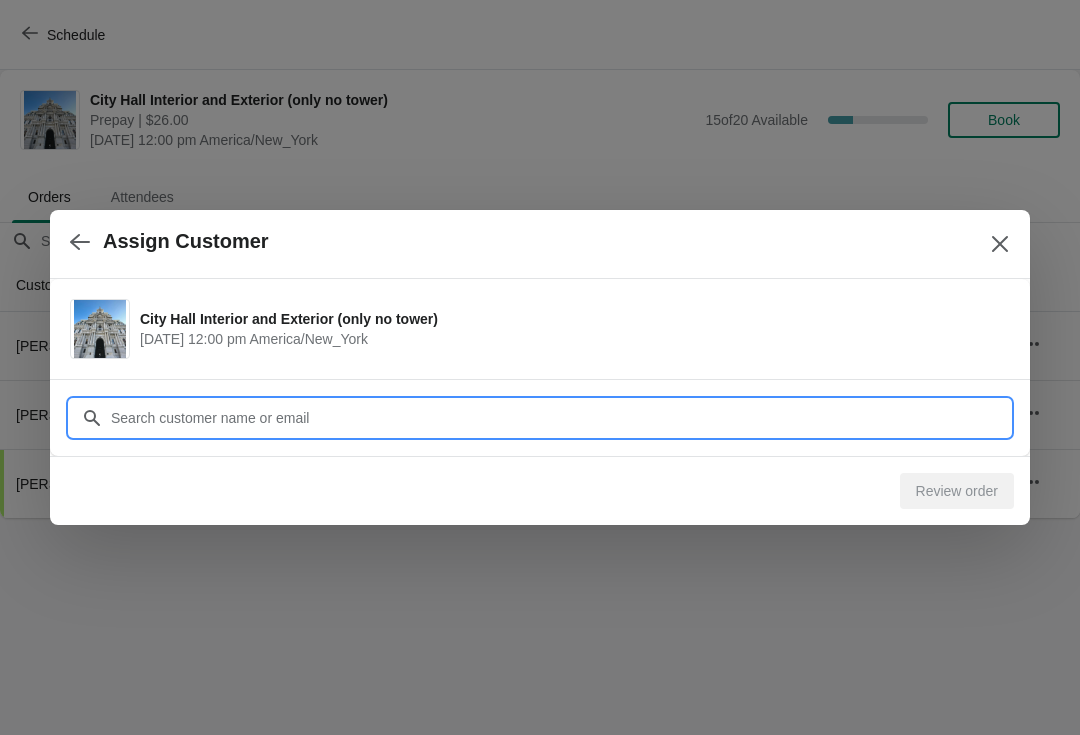
click at [169, 414] on input "Customer" at bounding box center [560, 418] width 900 height 36
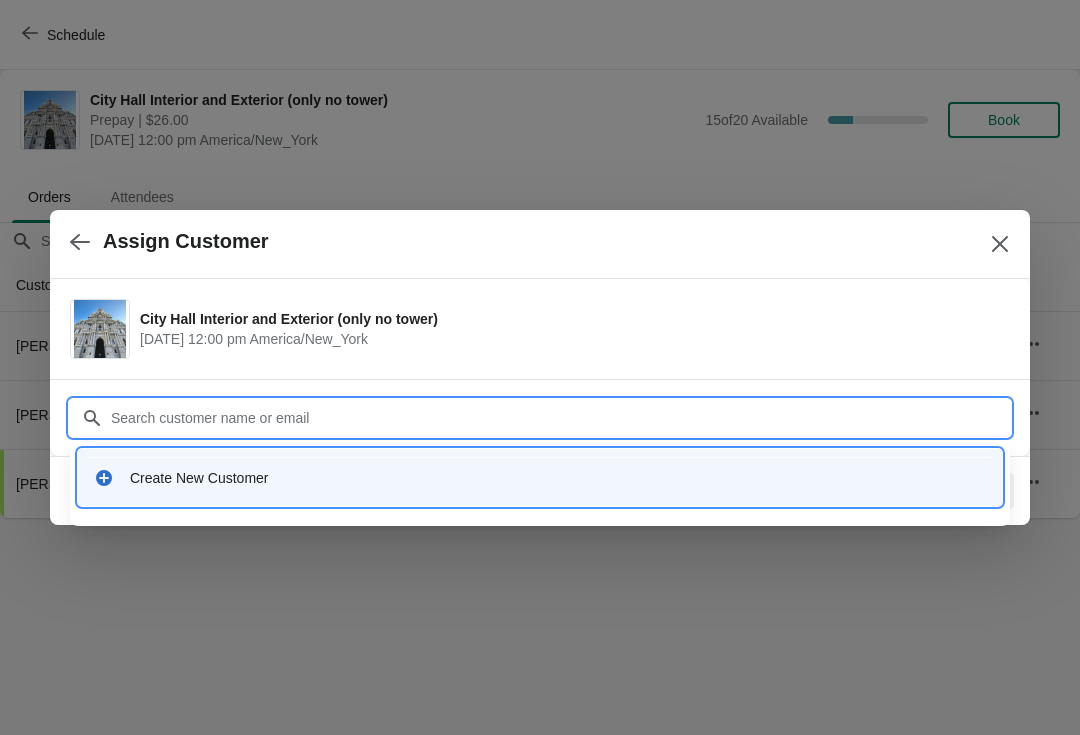
click at [150, 496] on div "Create New Customer" at bounding box center [540, 477] width 908 height 41
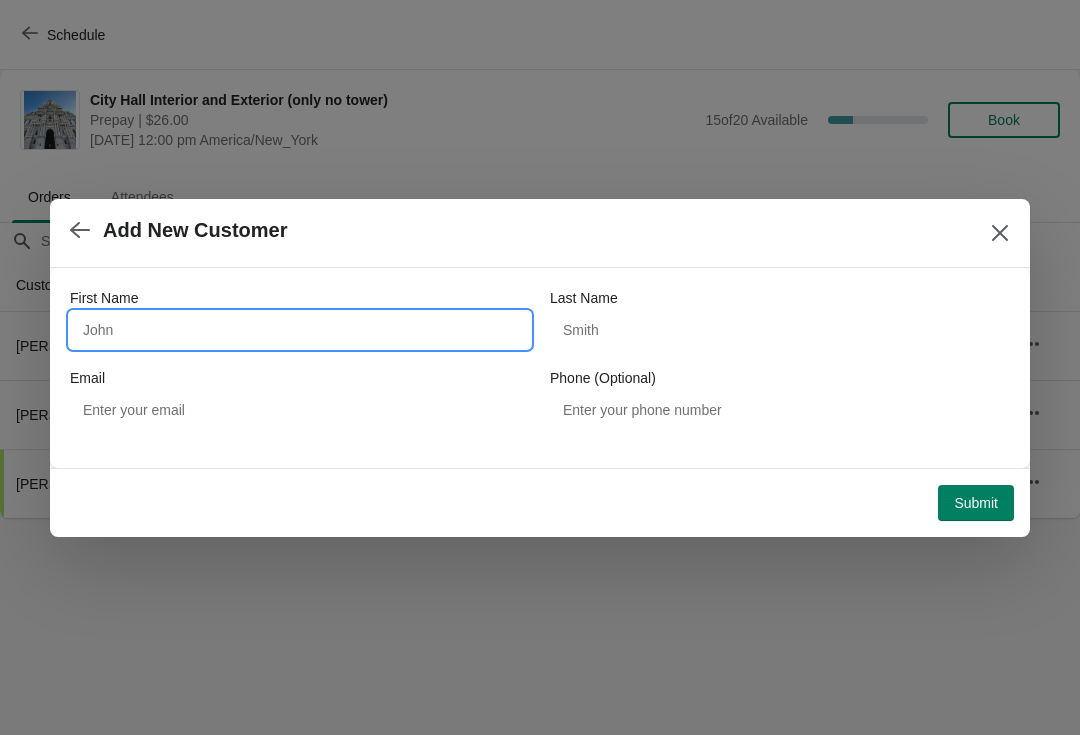
click at [144, 340] on input "First Name" at bounding box center [300, 330] width 460 height 36
type input "Sofia"
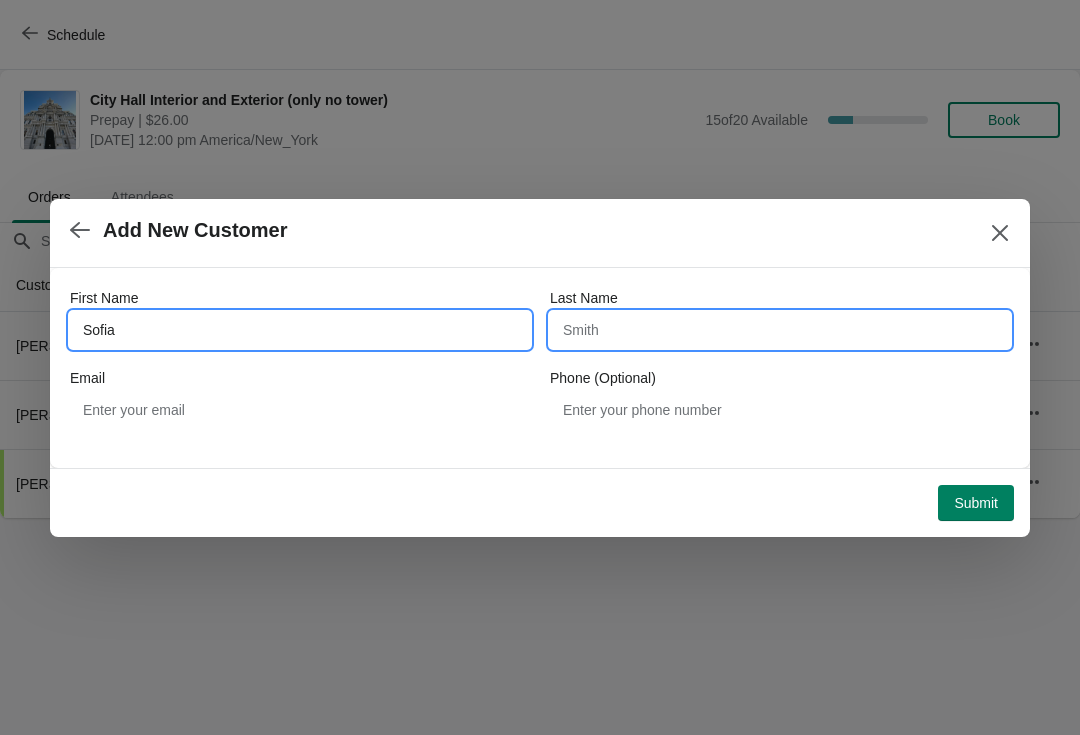
click at [617, 340] on input "Last Name" at bounding box center [780, 330] width 460 height 36
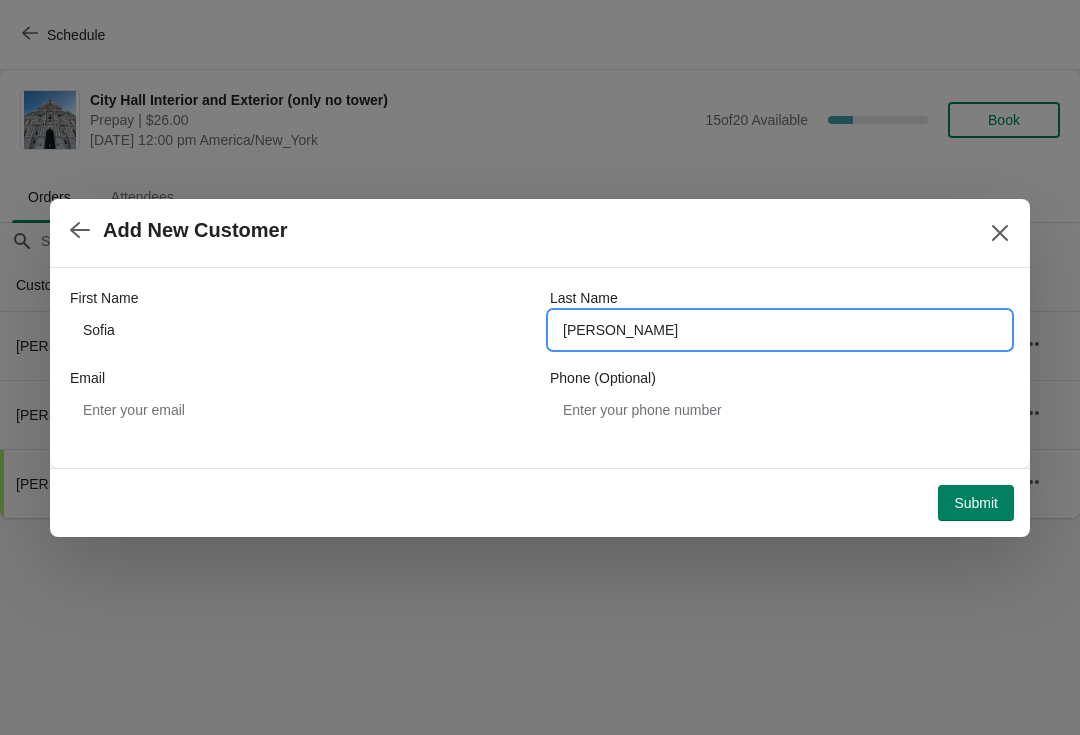
type input "cortez"
click at [980, 517] on button "Submit" at bounding box center [976, 503] width 76 height 36
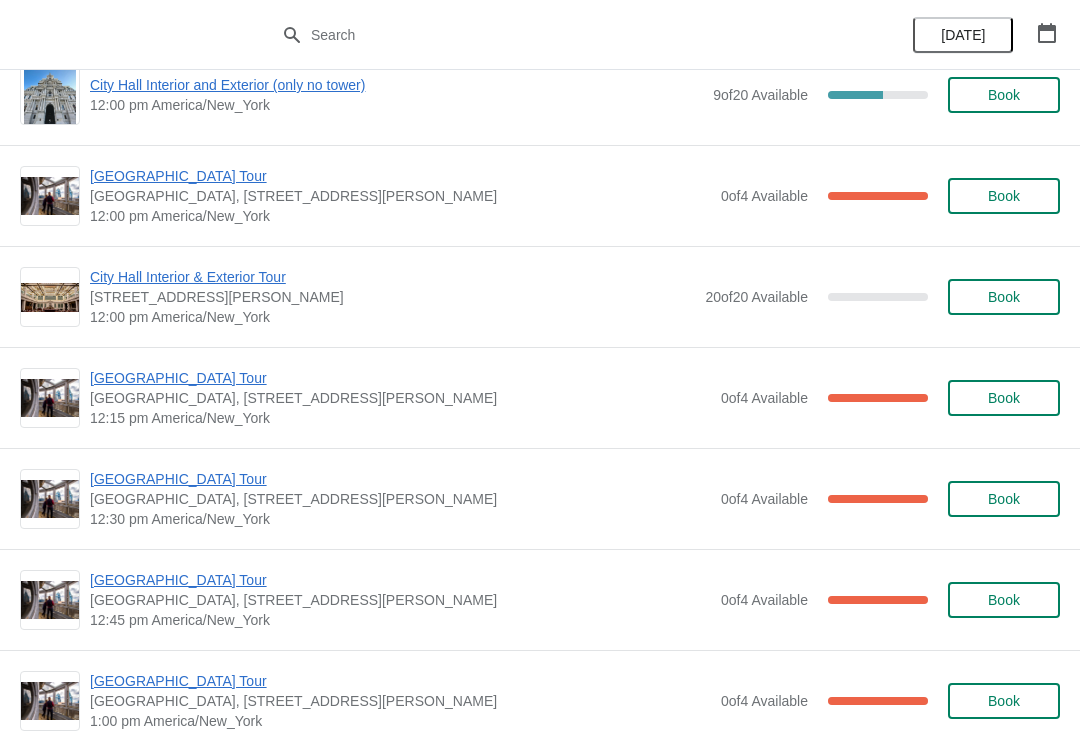
scroll to position [846, 0]
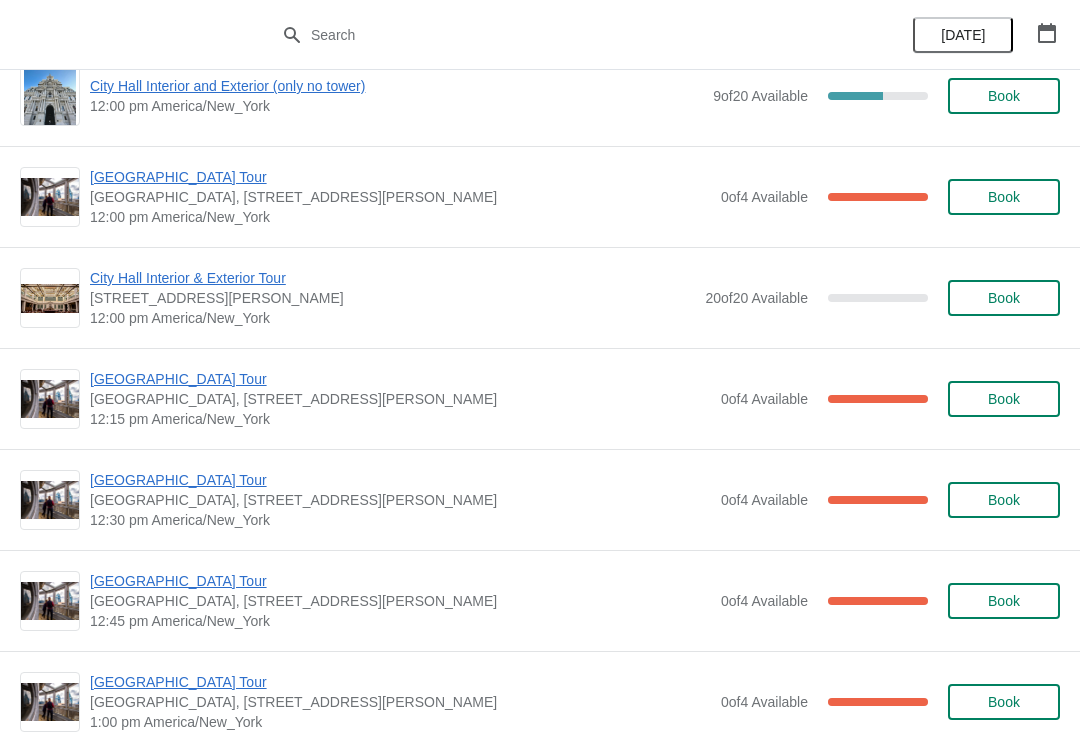
click at [170, 387] on span "[GEOGRAPHIC_DATA] Tour" at bounding box center [400, 379] width 621 height 20
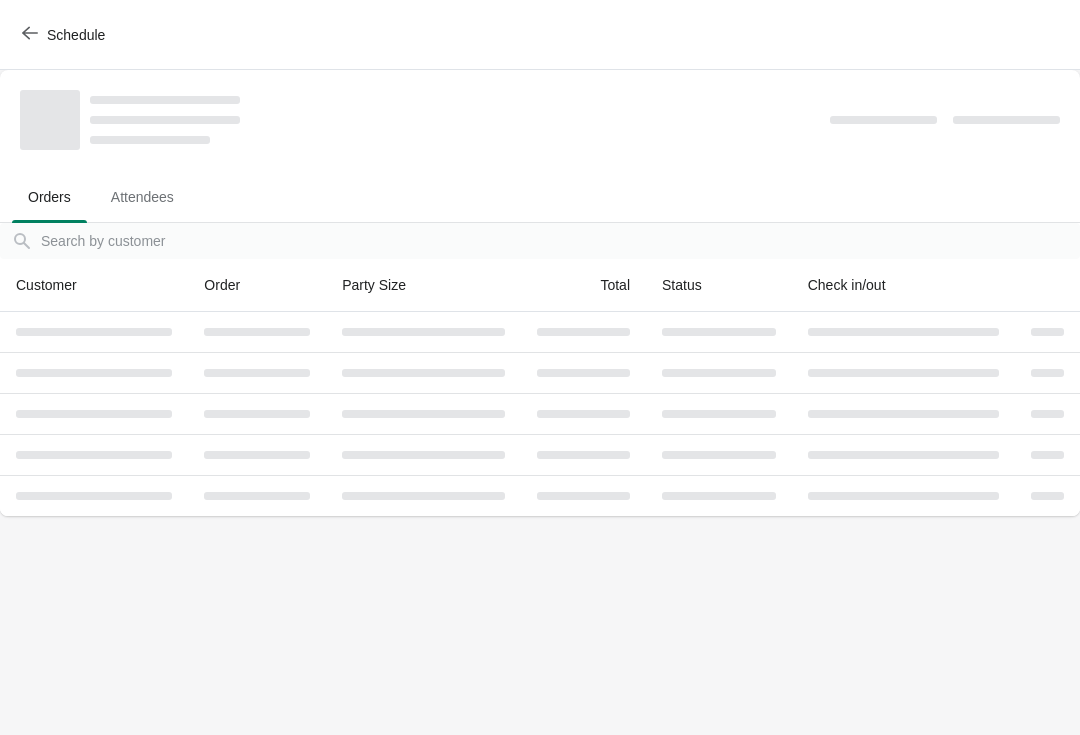
scroll to position [0, 0]
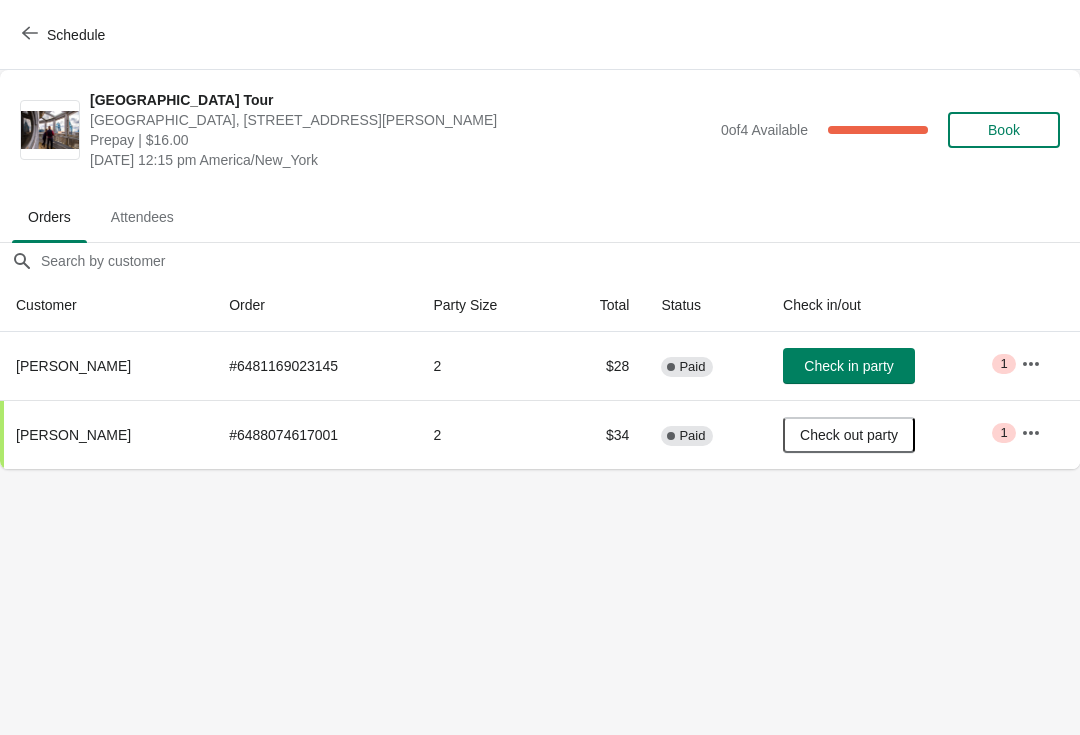
click at [25, 28] on icon "button" at bounding box center [30, 33] width 16 height 16
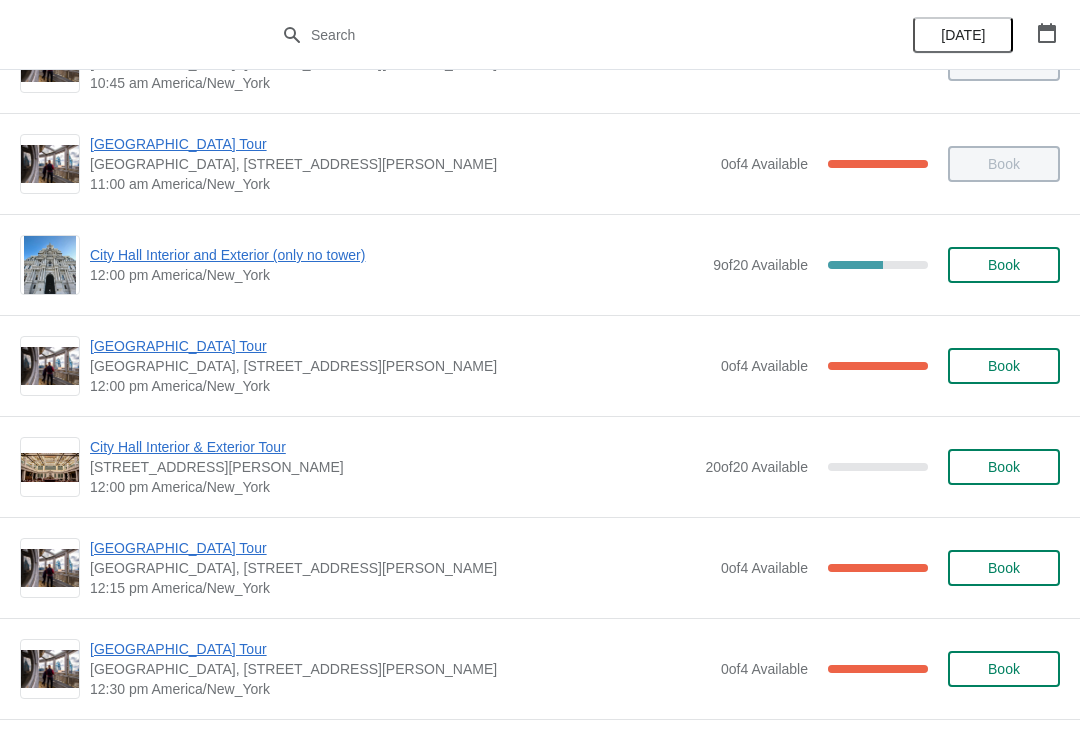
scroll to position [668, 0]
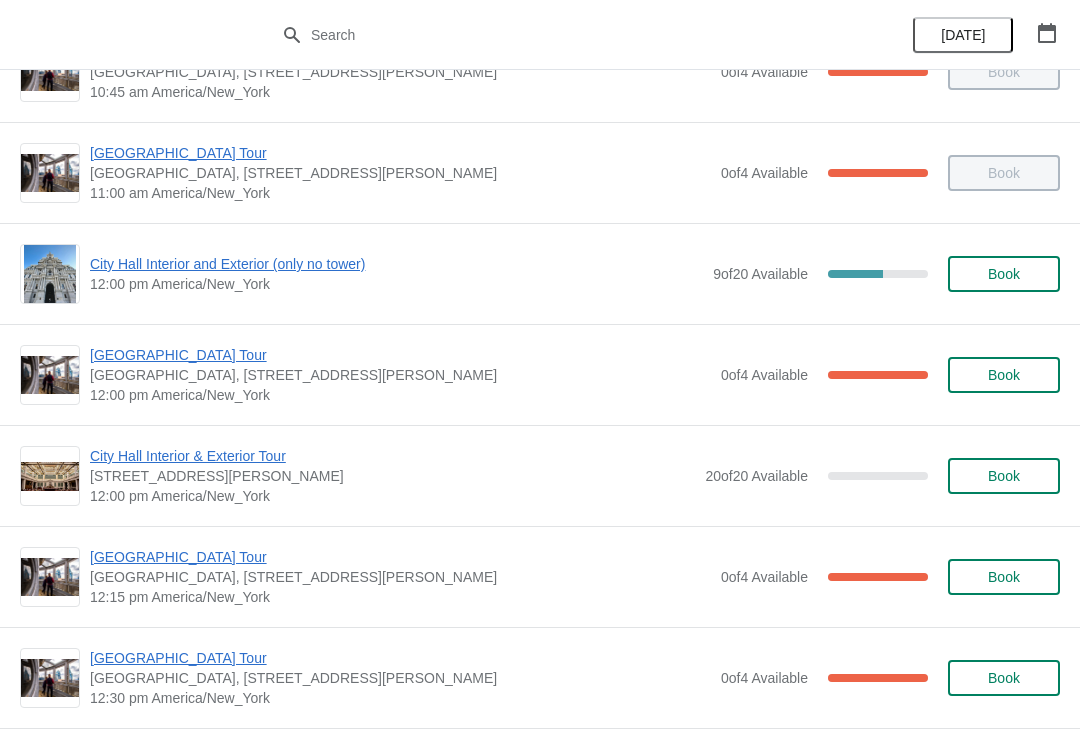
click at [276, 263] on span "City Hall Interior and Exterior (only no tower)" at bounding box center [396, 264] width 613 height 20
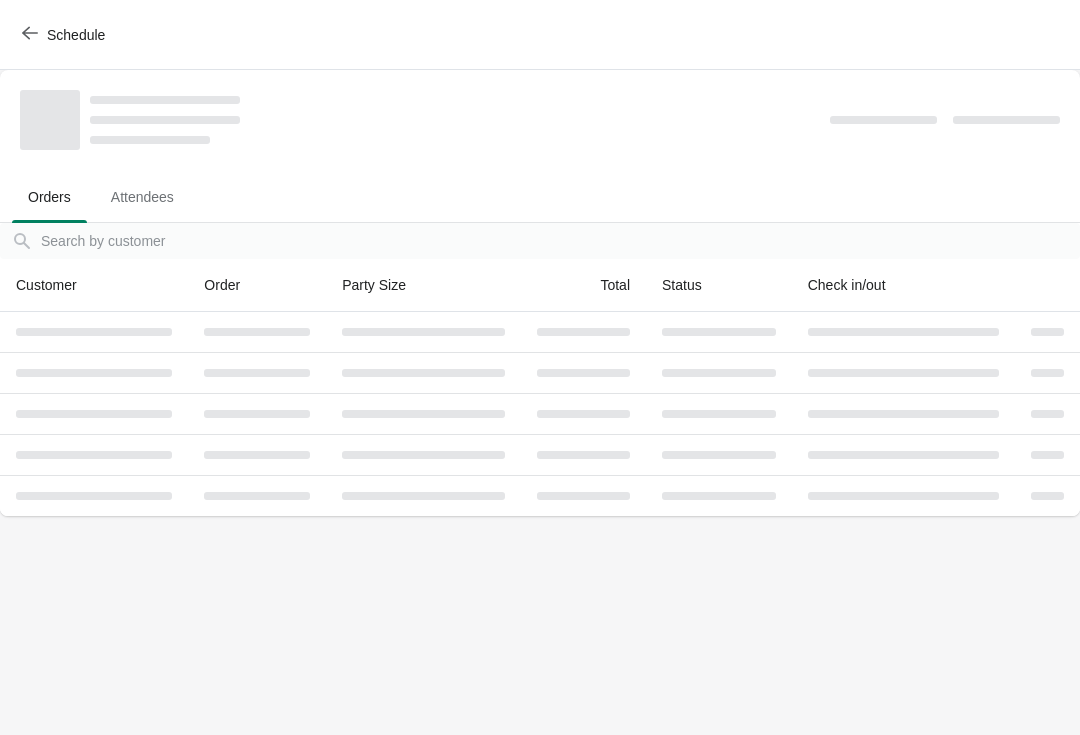
scroll to position [0, 0]
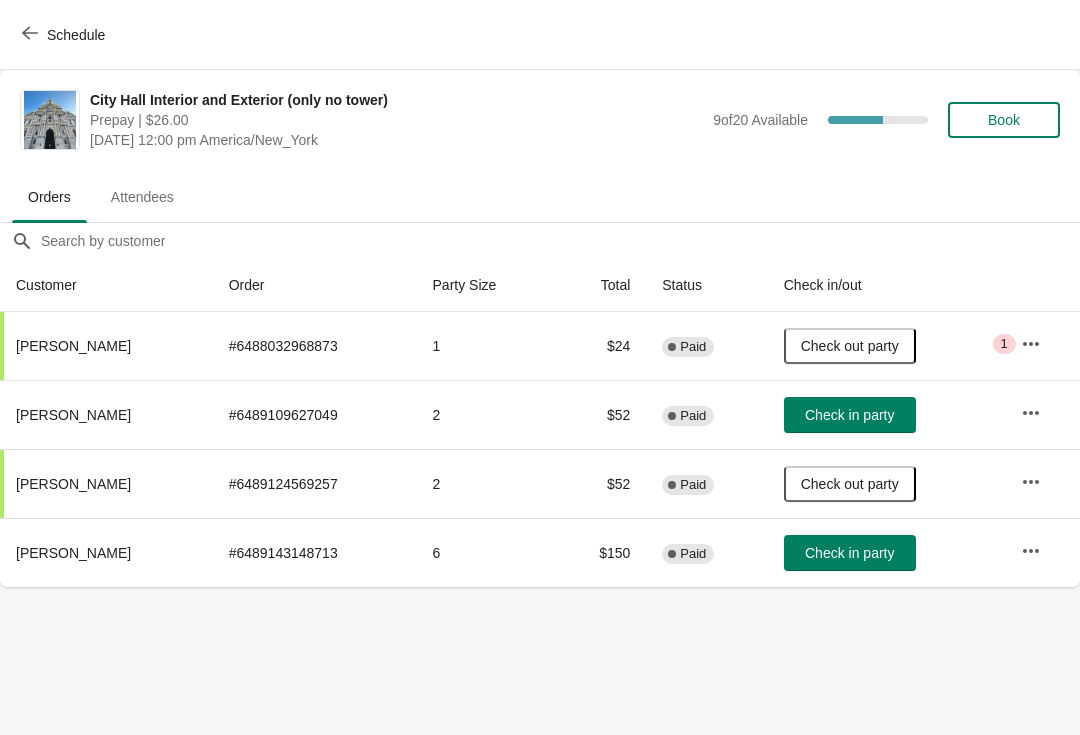
click at [873, 536] on button "Check in party" at bounding box center [850, 553] width 132 height 36
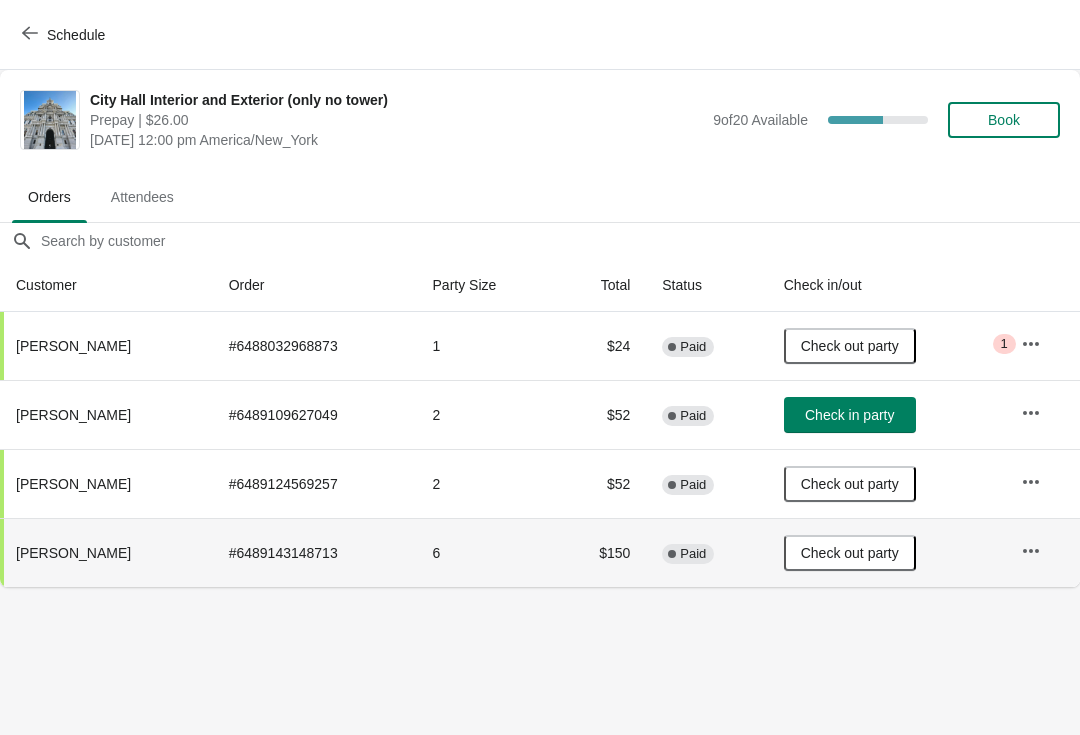
click at [1032, 541] on icon "button" at bounding box center [1031, 551] width 20 height 20
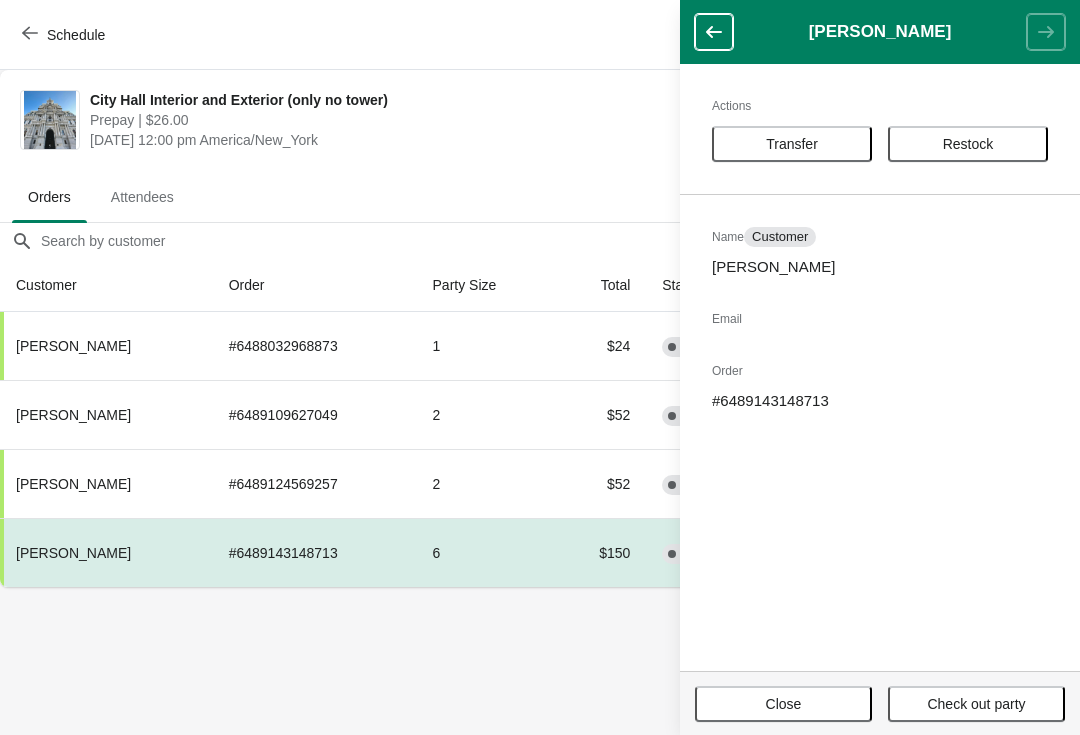
click at [985, 139] on span "Restock" at bounding box center [968, 144] width 51 height 16
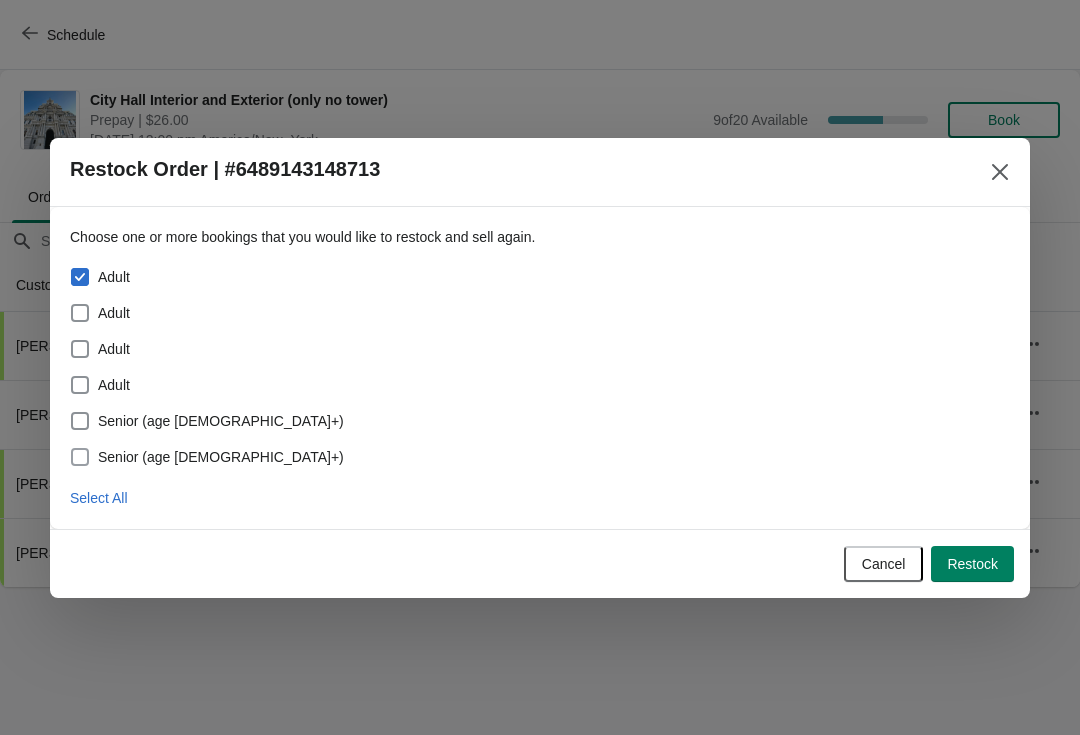
click at [183, 458] on span "Senior (age [DEMOGRAPHIC_DATA]+)" at bounding box center [221, 457] width 246 height 20
click at [72, 449] on input "Senior (age [DEMOGRAPHIC_DATA]+)" at bounding box center [71, 448] width 1 height 1
checkbox input "true"
click at [102, 277] on span "Adult" at bounding box center [114, 277] width 32 height 20
click at [72, 269] on input "Adult" at bounding box center [71, 268] width 1 height 1
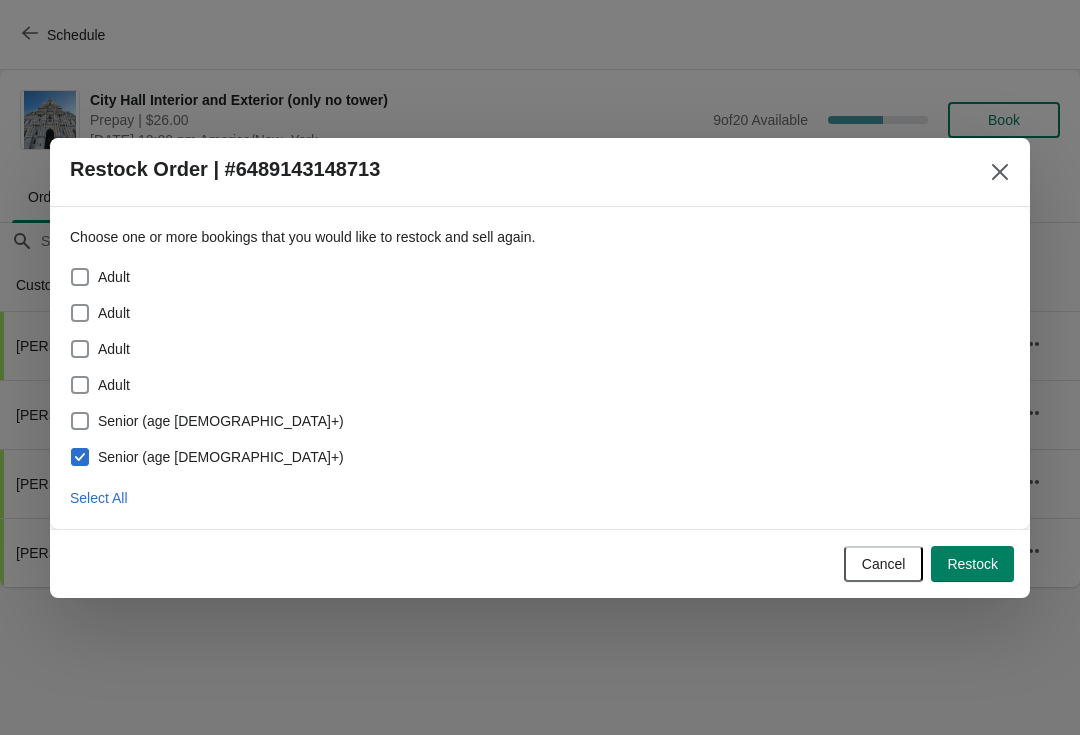
checkbox input "false"
click at [985, 562] on span "Restock" at bounding box center [972, 564] width 51 height 16
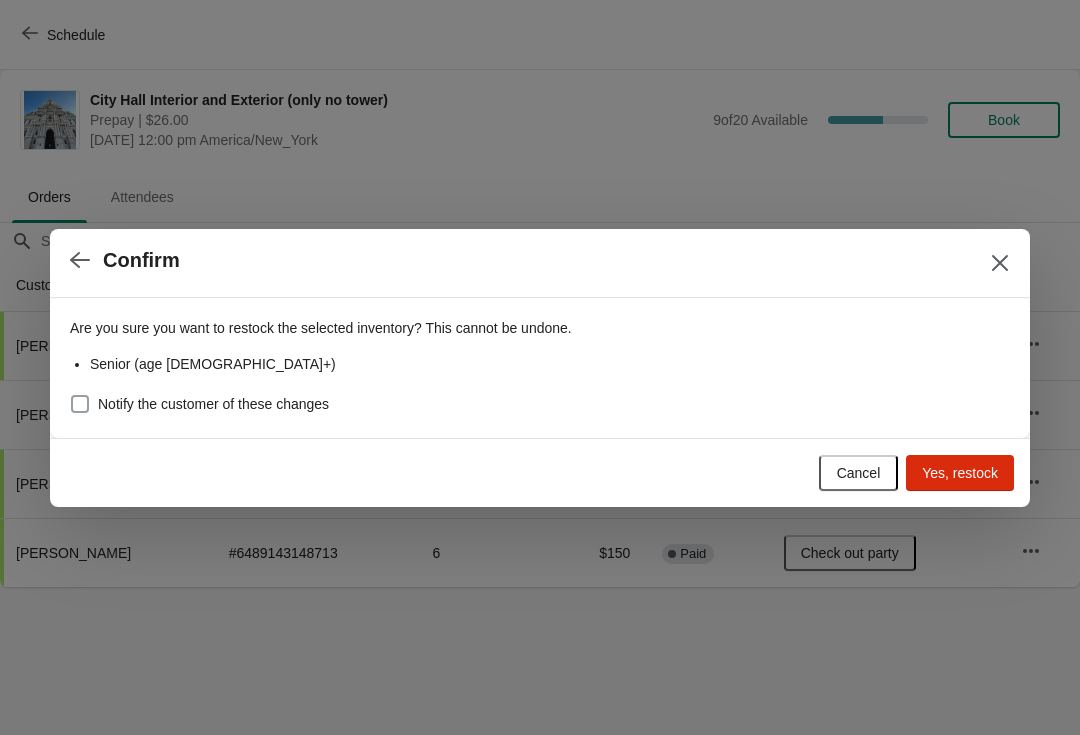
click at [296, 395] on span "Notify the customer of these changes" at bounding box center [213, 404] width 231 height 20
click at [72, 395] on input "Notify the customer of these changes" at bounding box center [71, 395] width 1 height 1
checkbox input "true"
click at [974, 470] on span "Yes, restock" at bounding box center [960, 473] width 76 height 16
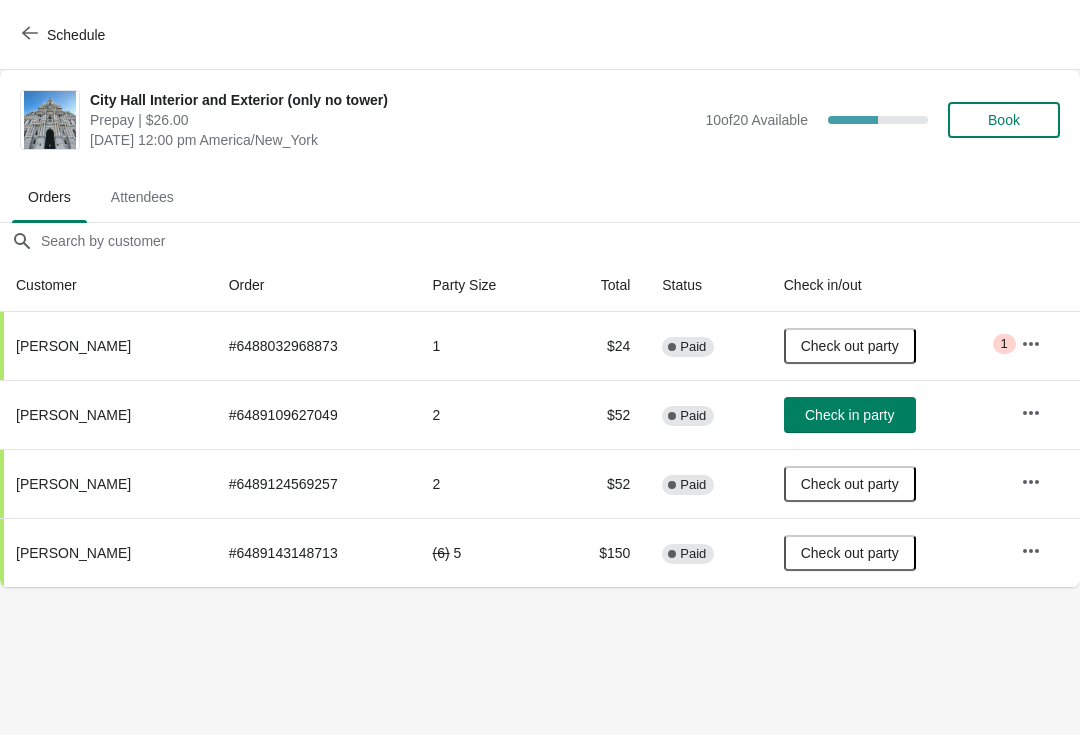
click at [823, 403] on button "Check in party" at bounding box center [850, 415] width 132 height 36
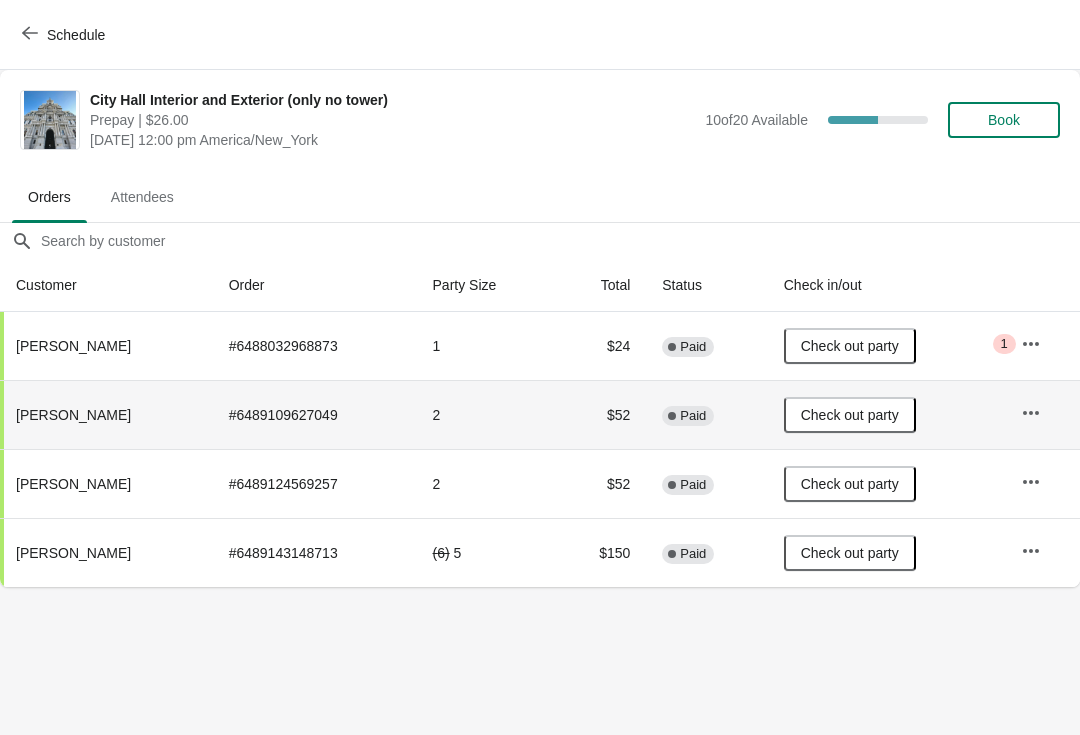
click at [23, 35] on icon "button" at bounding box center [30, 33] width 16 height 16
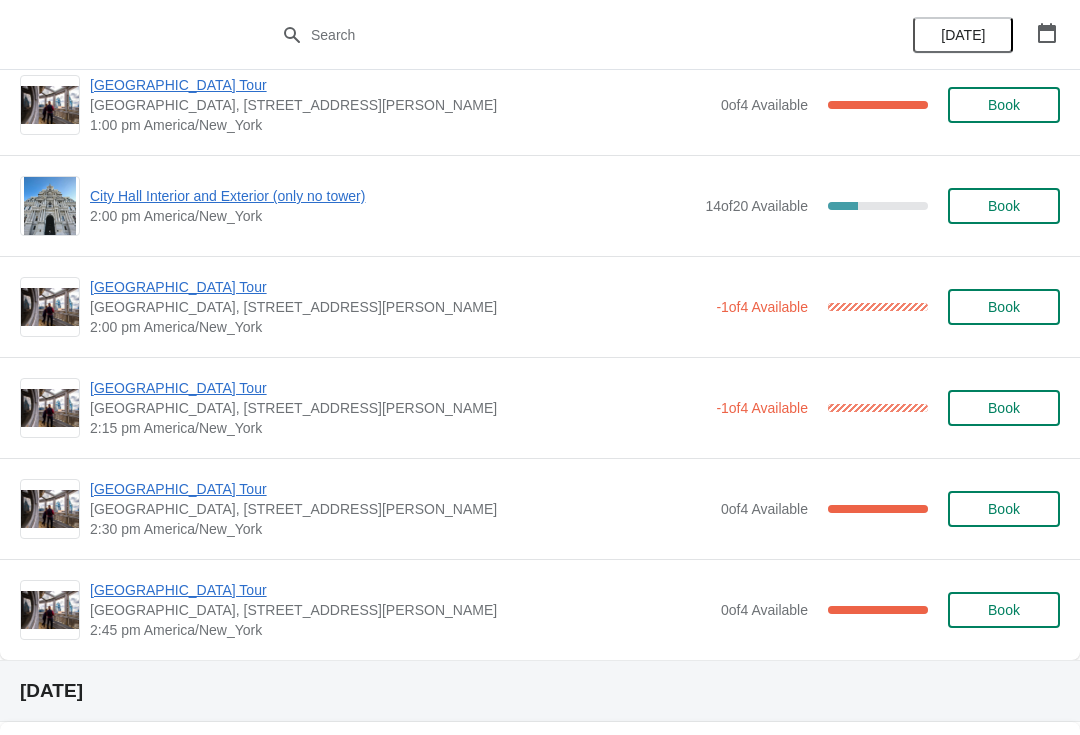
scroll to position [1440, 0]
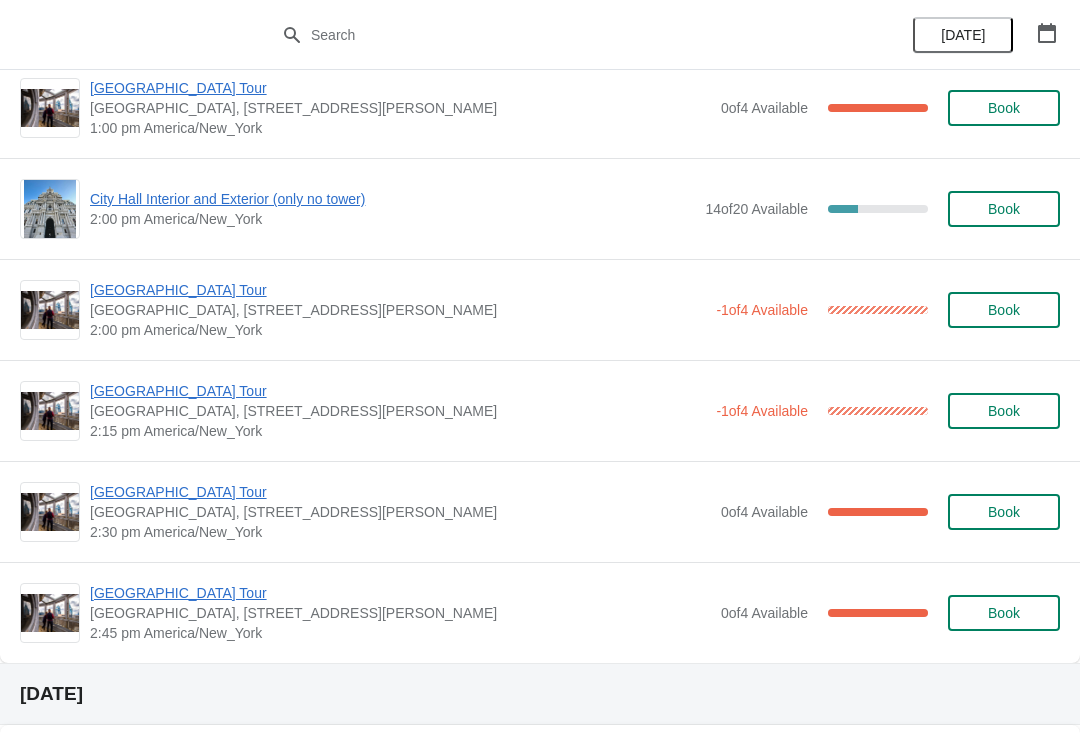
click at [190, 482] on span "[GEOGRAPHIC_DATA] Tour" at bounding box center [400, 492] width 621 height 20
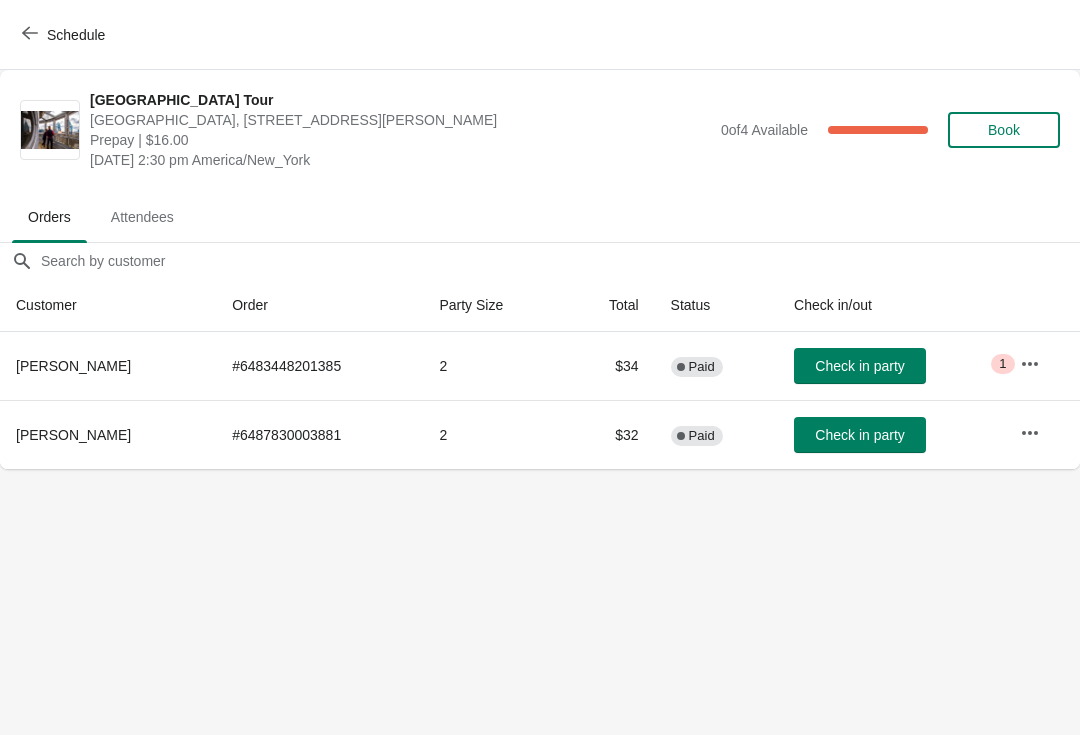
click at [1017, 362] on button "button" at bounding box center [1030, 364] width 36 height 36
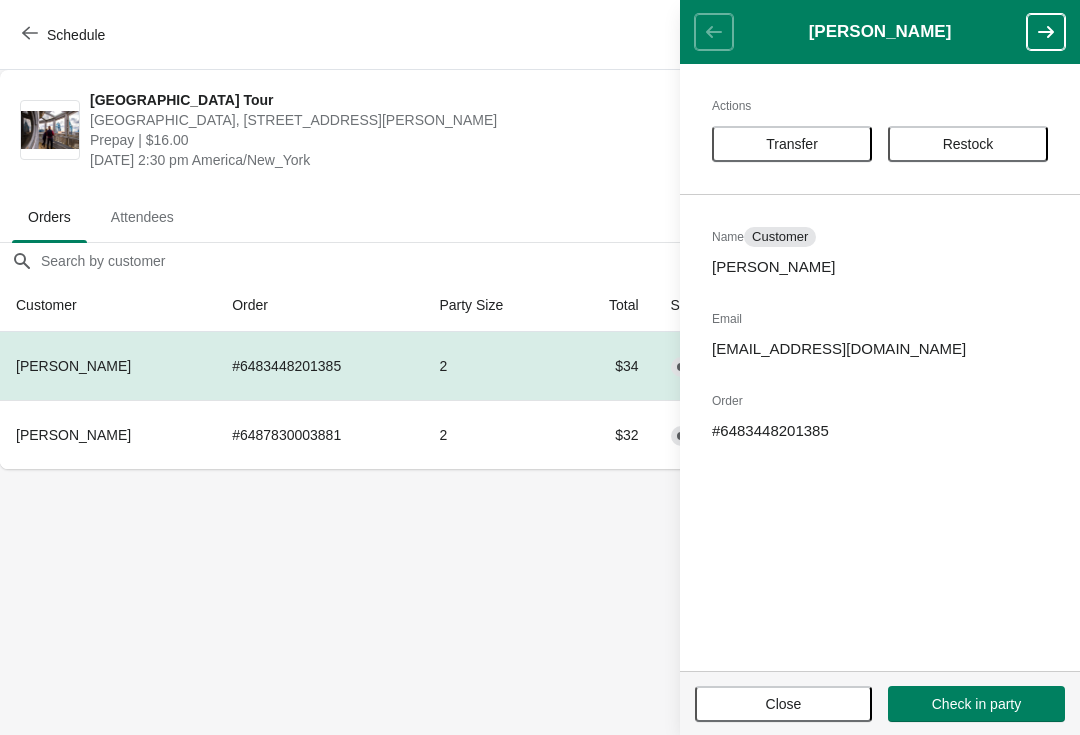
click at [1005, 144] on span "Restock" at bounding box center [968, 144] width 124 height 16
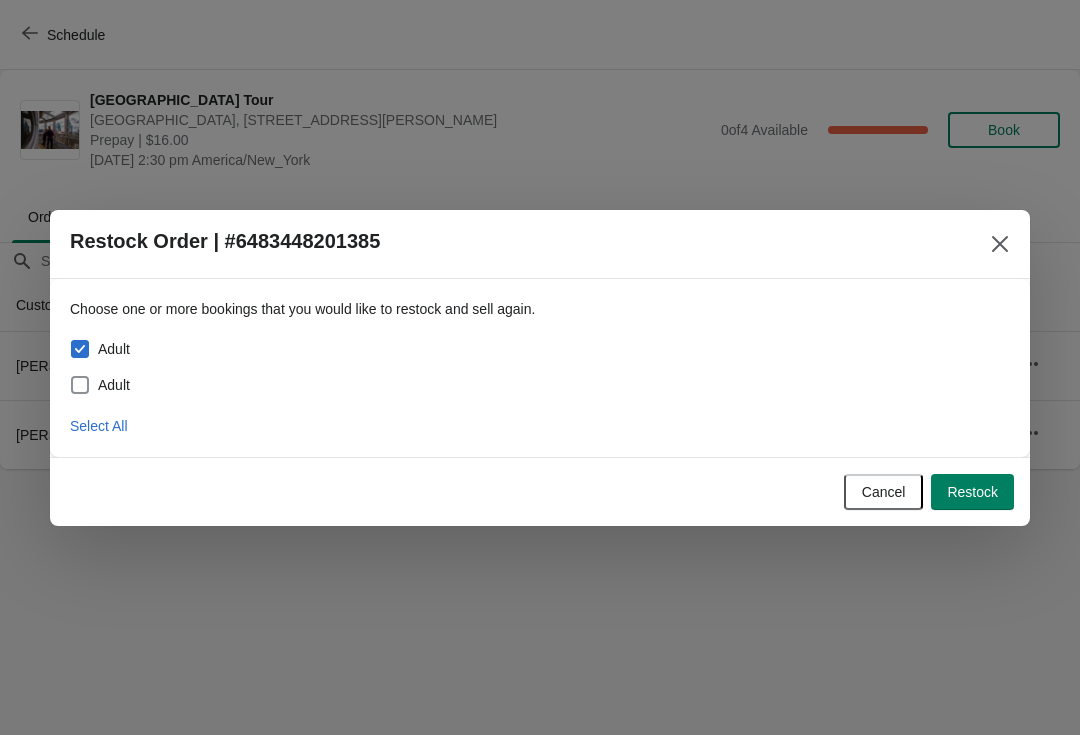
click at [994, 250] on icon "Close" at bounding box center [1000, 243] width 16 height 16
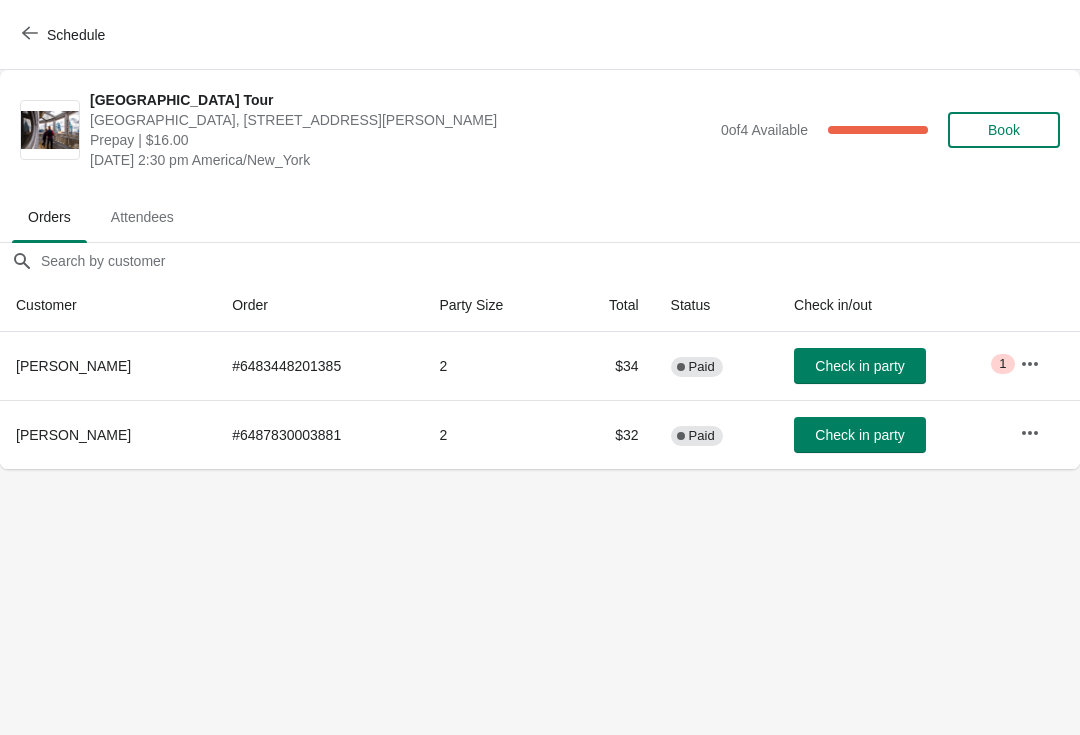
click at [28, 9] on div "Schedule" at bounding box center [540, 35] width 1080 height 70
click at [40, 25] on span "Schedule" at bounding box center [65, 34] width 79 height 19
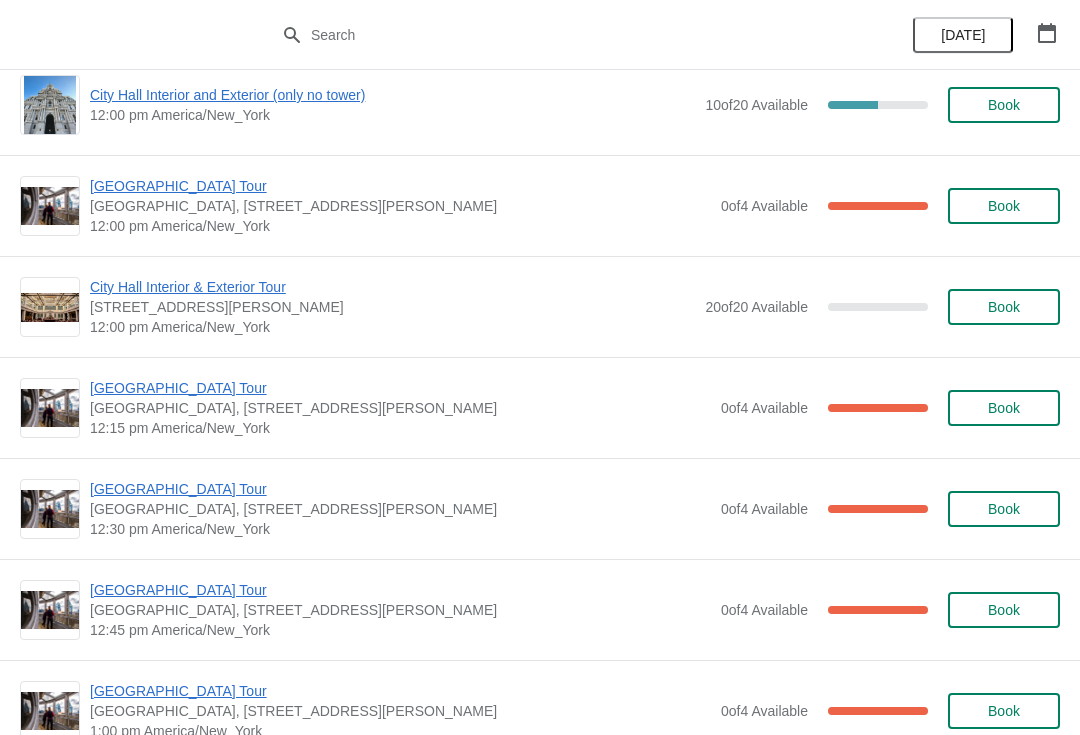
scroll to position [866, 0]
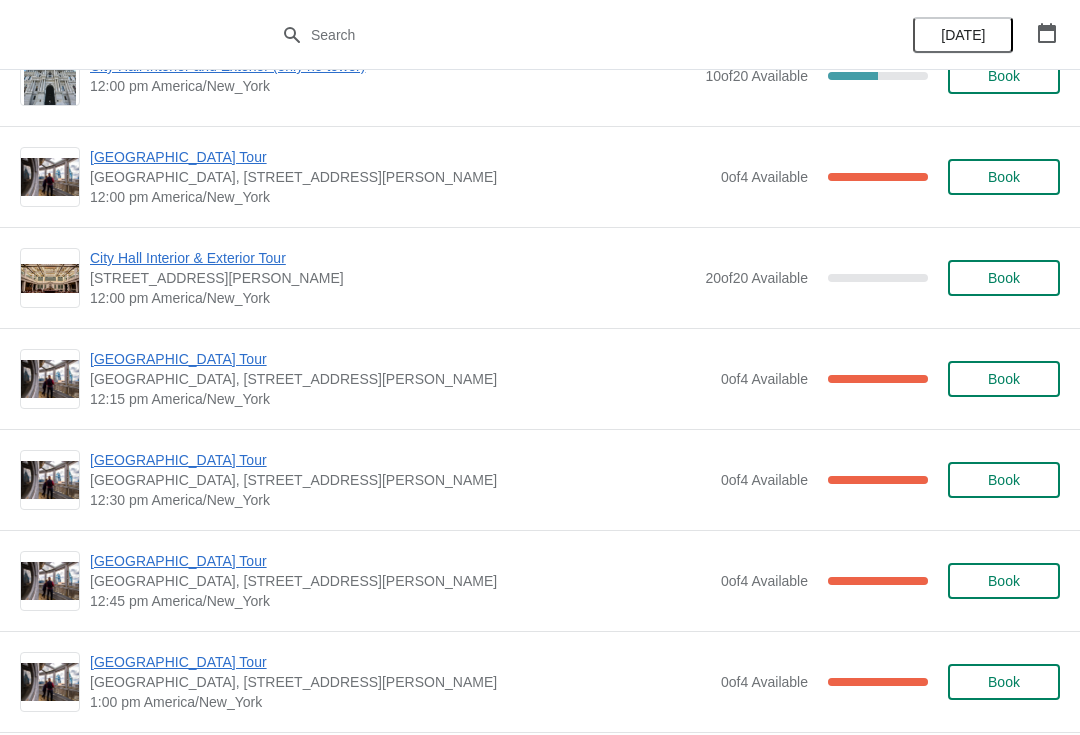
click at [109, 463] on span "[GEOGRAPHIC_DATA] Tour" at bounding box center [400, 460] width 621 height 20
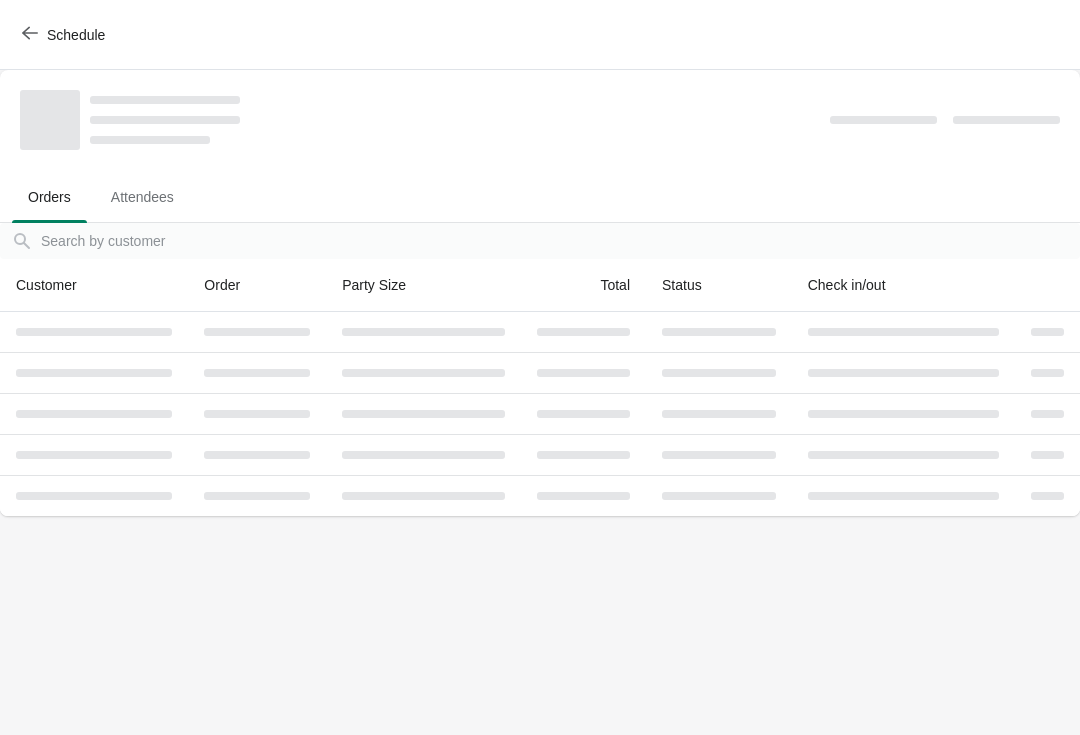
scroll to position [0, 0]
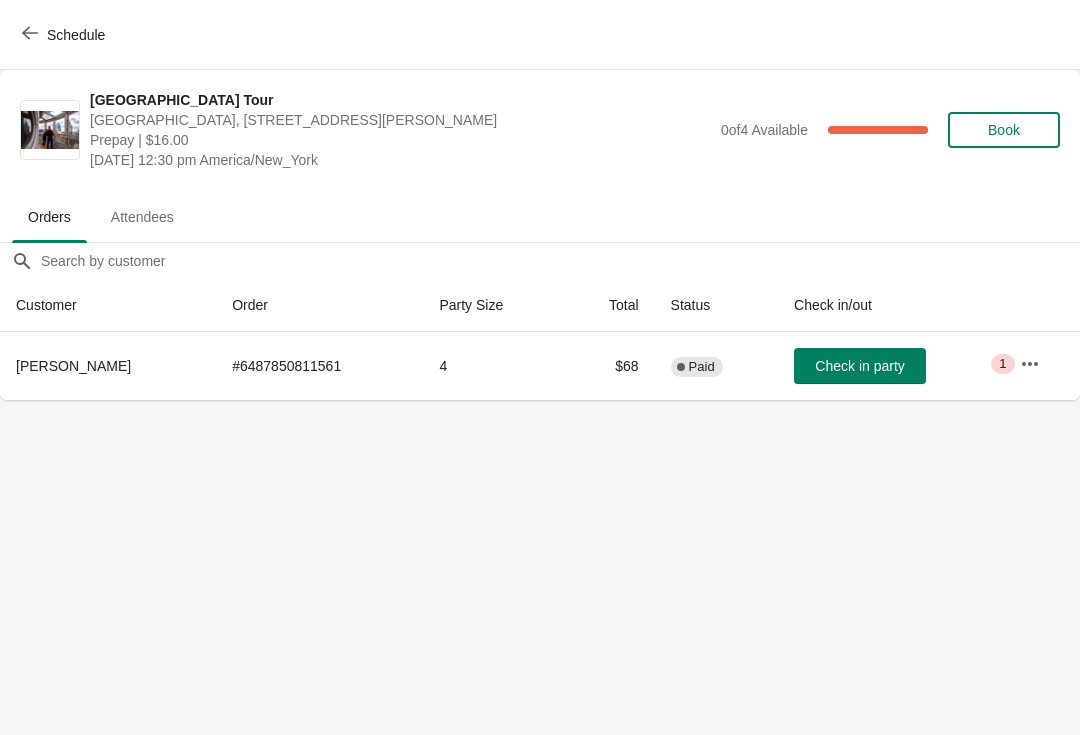
click at [861, 351] on button "Check in party" at bounding box center [860, 366] width 132 height 36
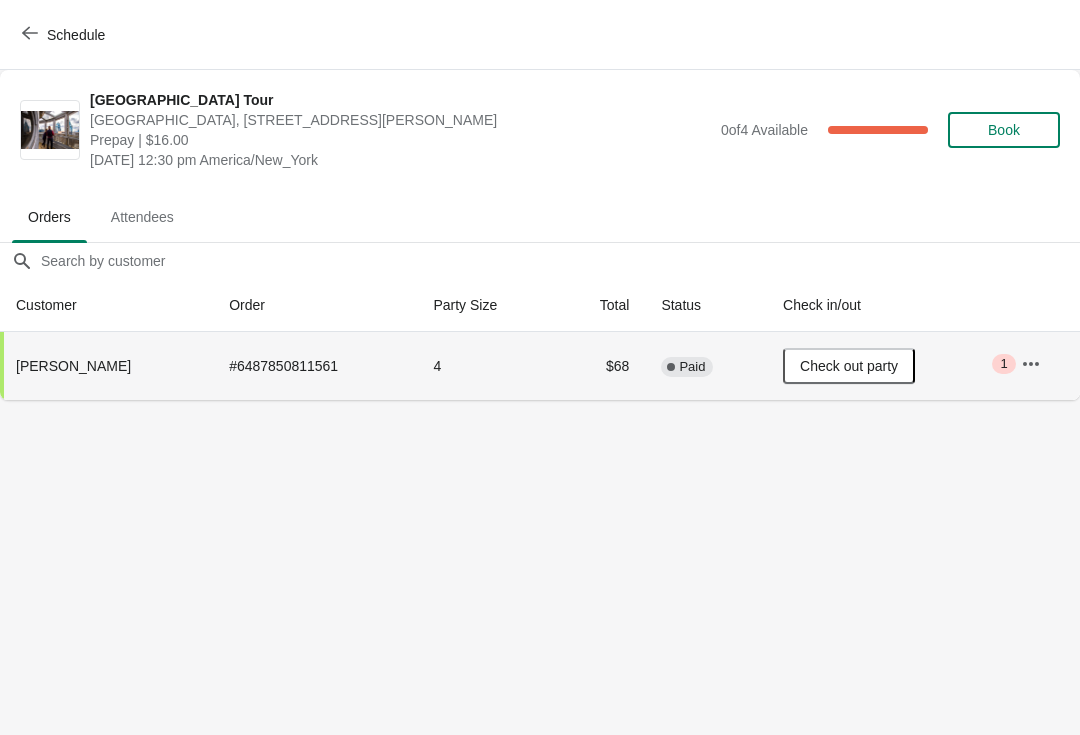
click at [33, 40] on icon "button" at bounding box center [30, 33] width 16 height 16
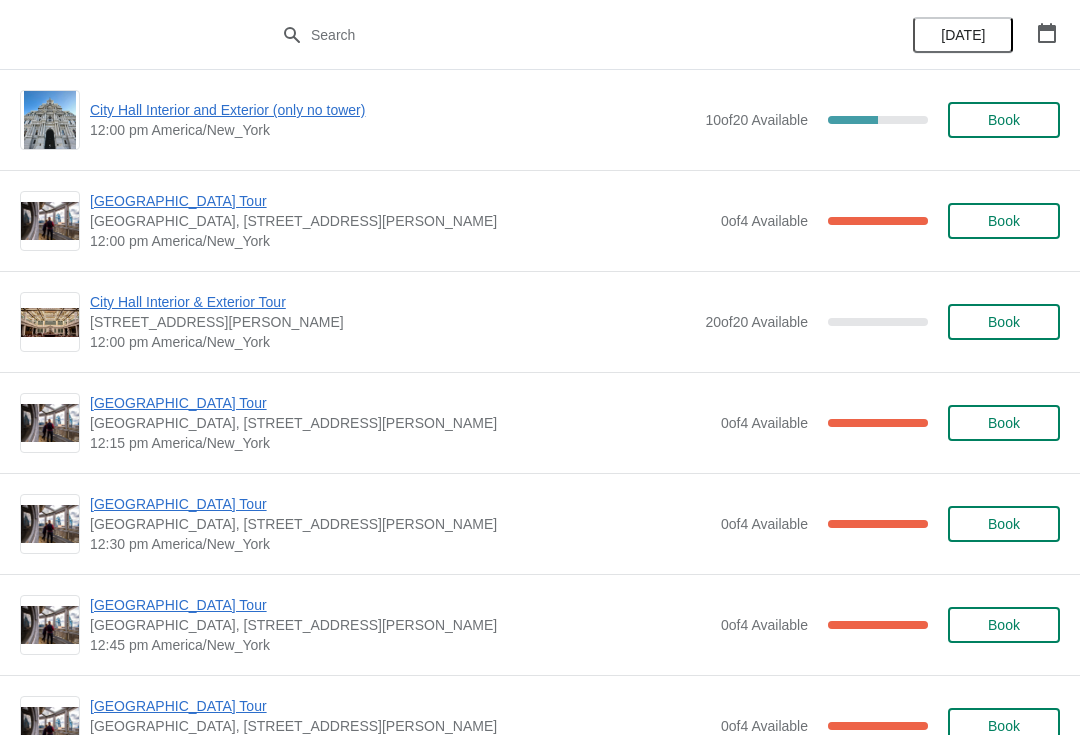
scroll to position [838, 0]
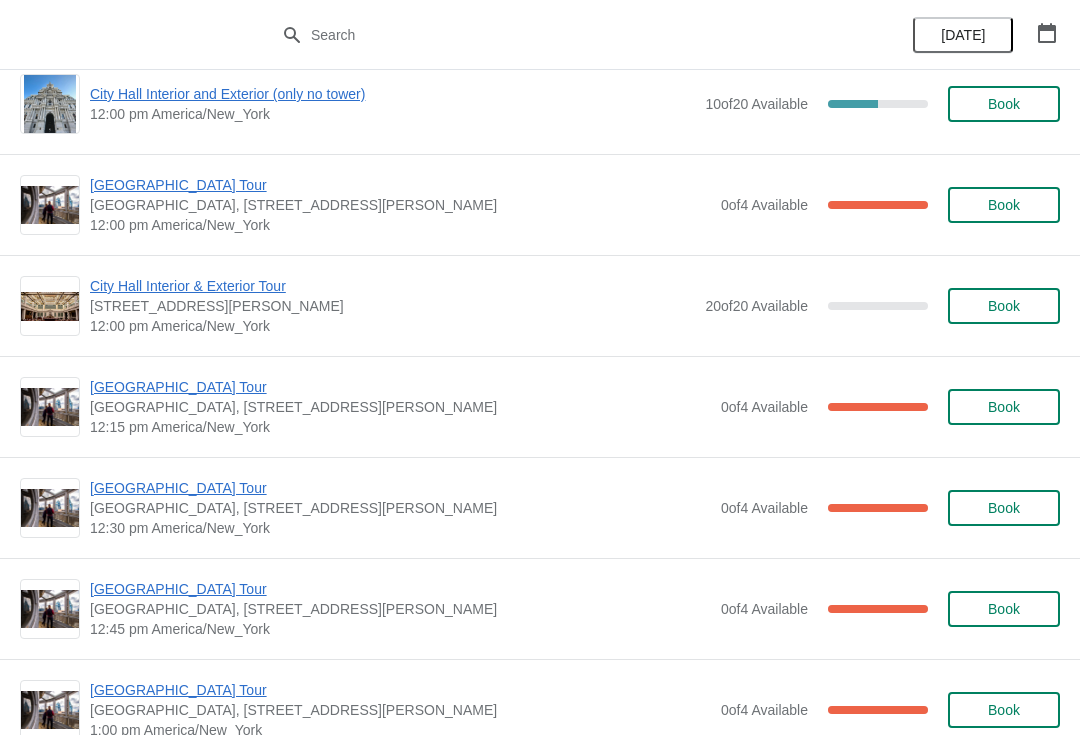
click at [132, 193] on span "[GEOGRAPHIC_DATA] Tour" at bounding box center [400, 185] width 621 height 20
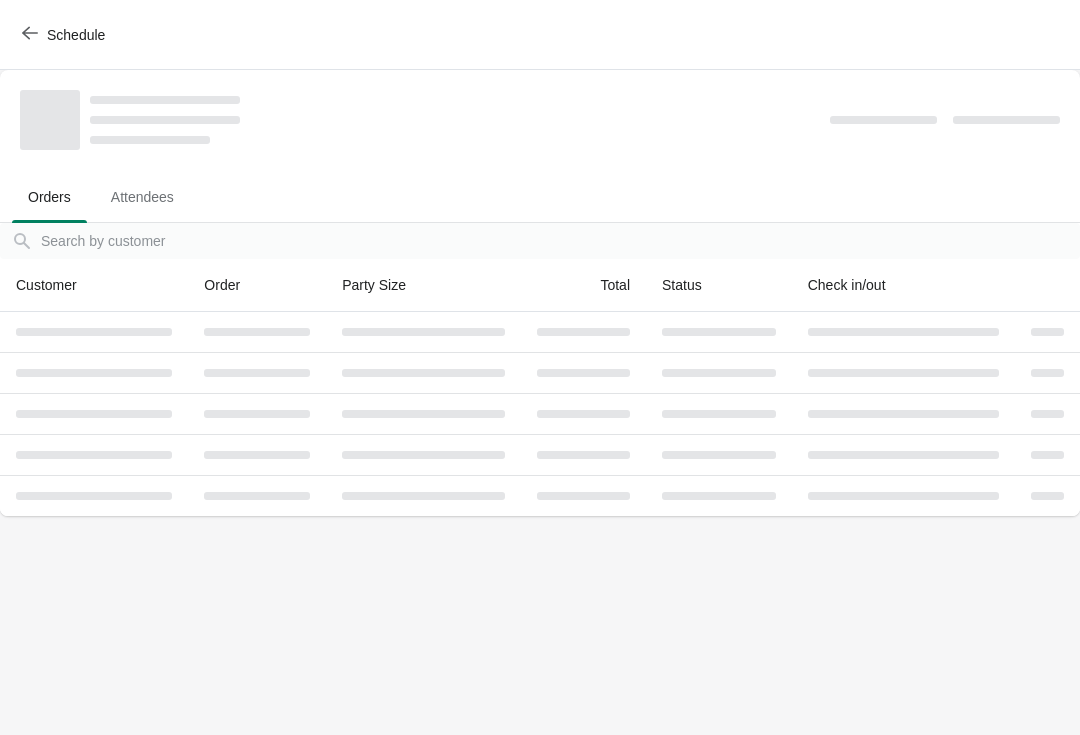
scroll to position [0, 0]
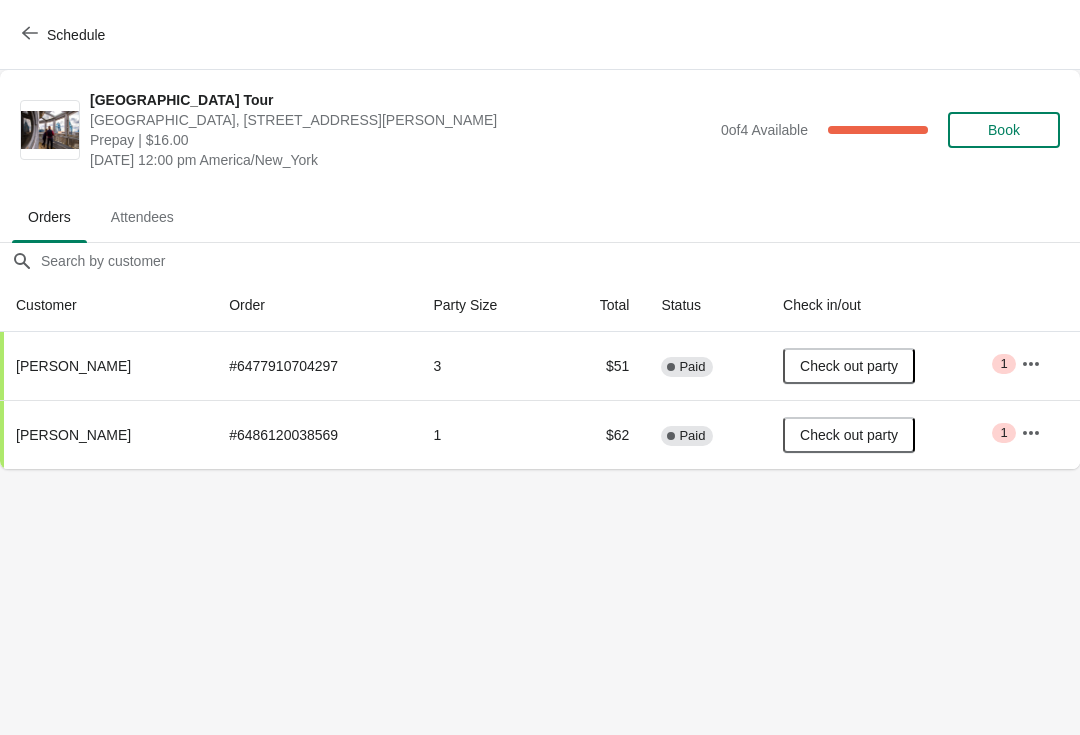
click at [43, 17] on button "Schedule" at bounding box center [65, 35] width 111 height 36
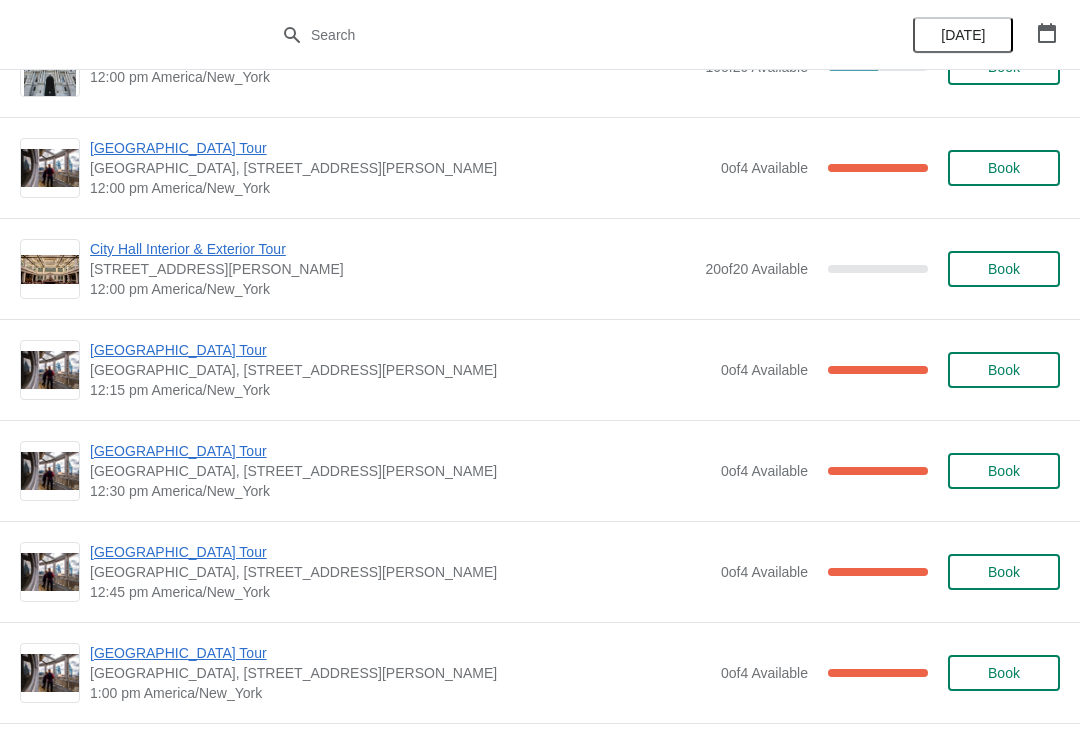
scroll to position [877, 0]
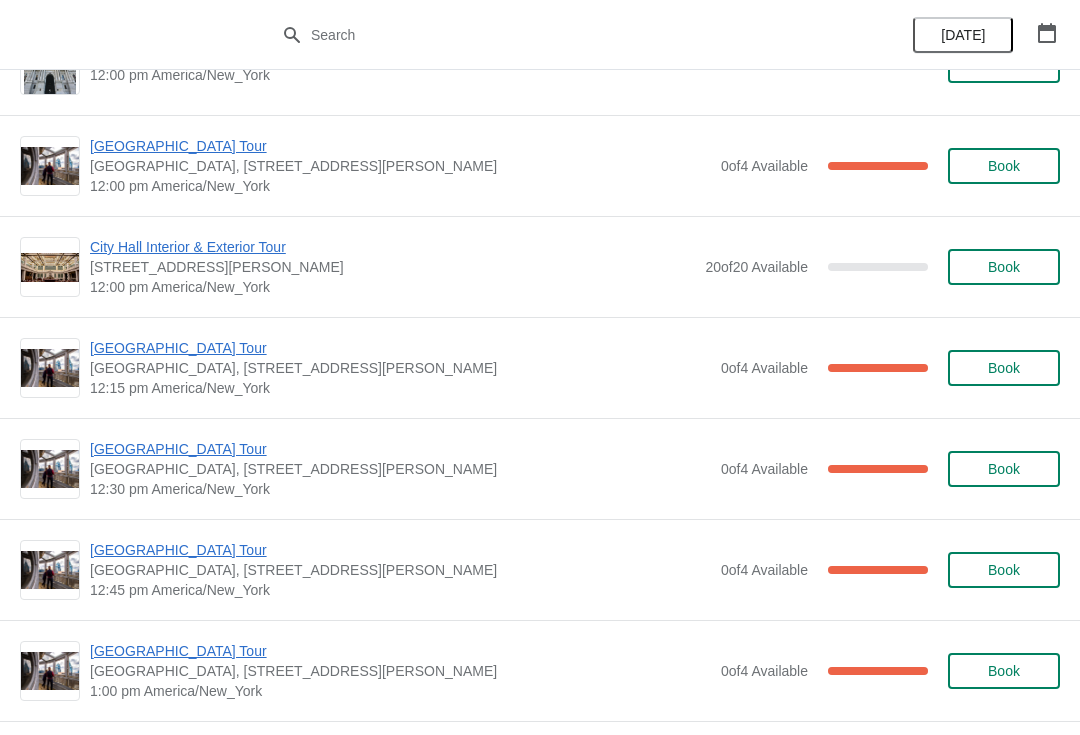
click at [113, 472] on span "[GEOGRAPHIC_DATA], [STREET_ADDRESS][PERSON_NAME]" at bounding box center [400, 469] width 621 height 20
click at [125, 457] on span "[GEOGRAPHIC_DATA] Tour" at bounding box center [400, 449] width 621 height 20
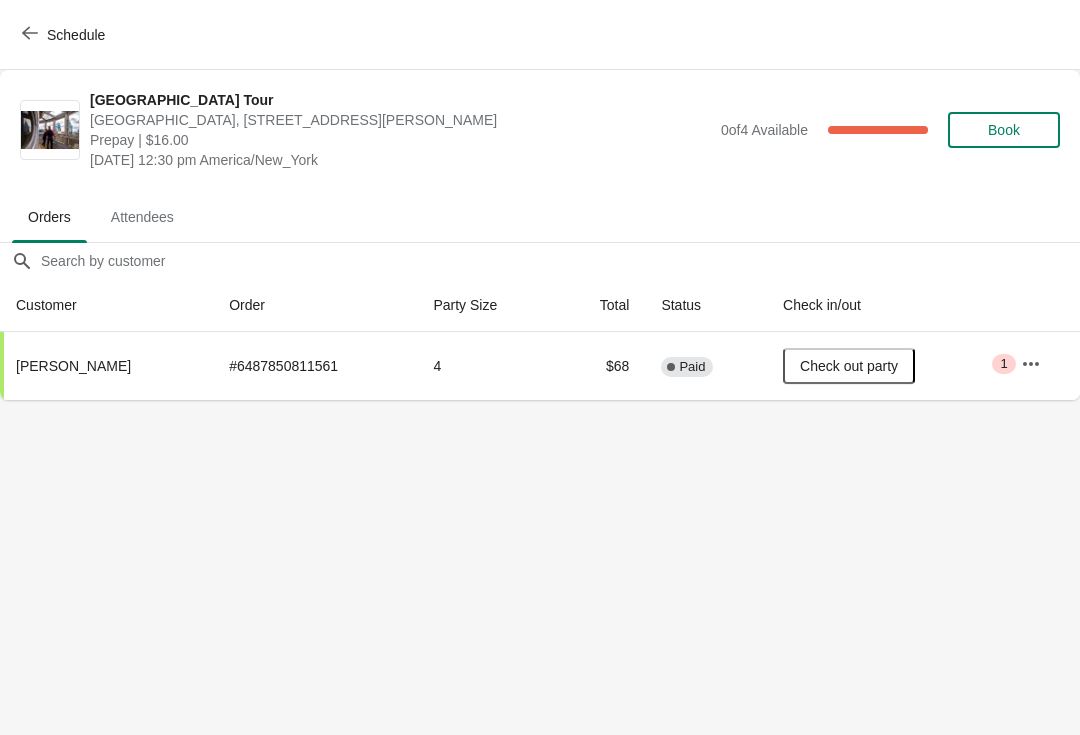
click at [51, 12] on div "Schedule" at bounding box center [540, 35] width 1080 height 70
click at [46, 23] on button "Schedule" at bounding box center [65, 35] width 111 height 36
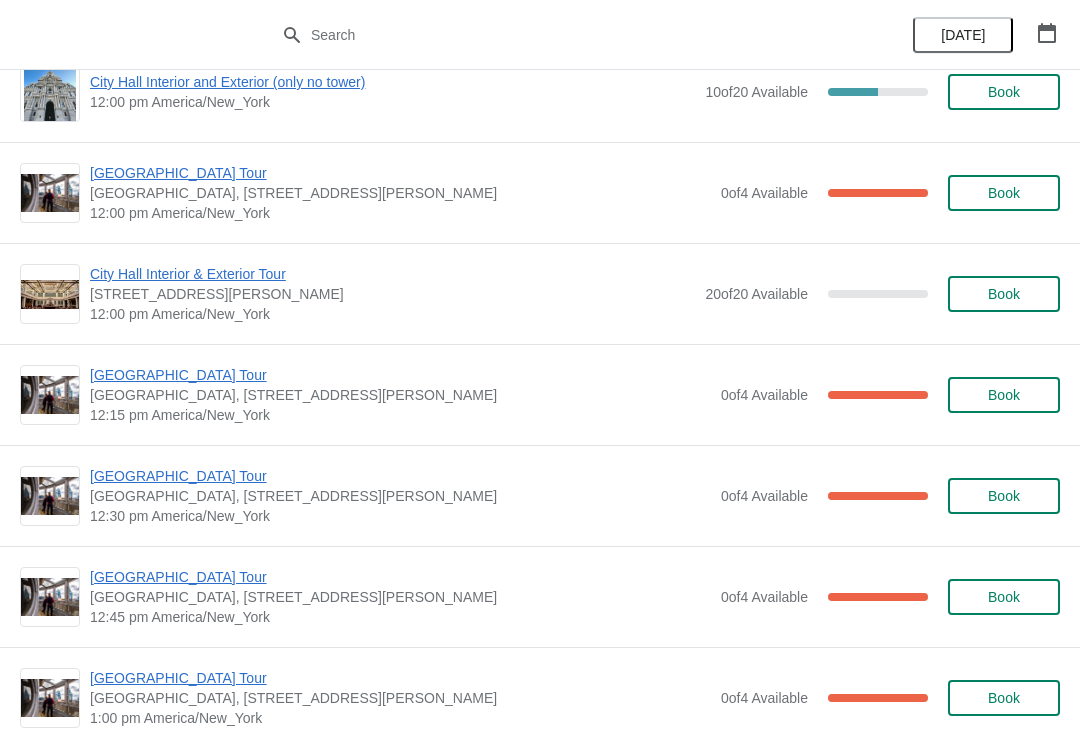
scroll to position [868, 0]
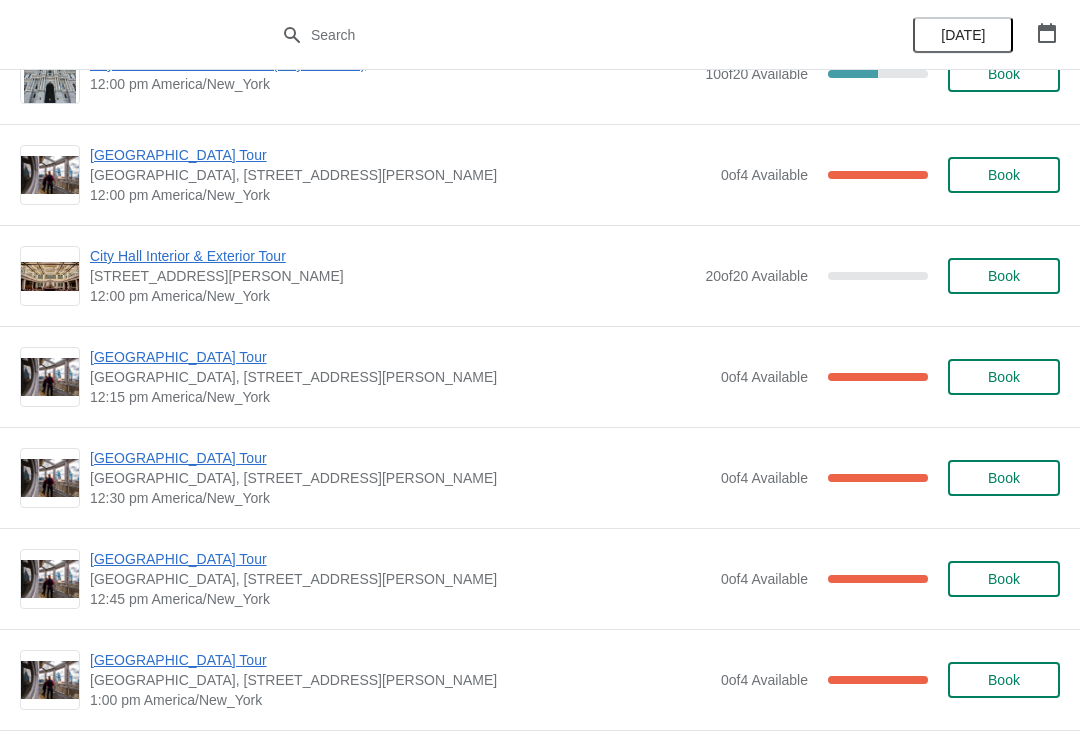
click at [120, 365] on span "[GEOGRAPHIC_DATA] Tour" at bounding box center [400, 357] width 621 height 20
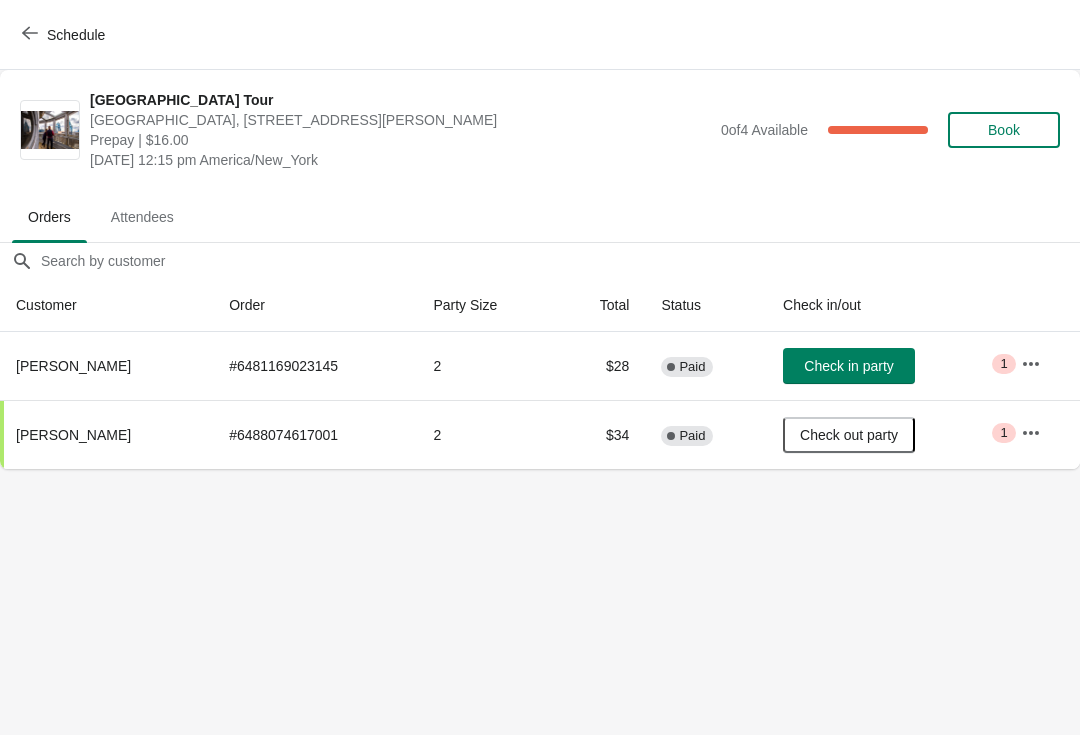
scroll to position [0, 0]
click at [839, 363] on span "Check in party" at bounding box center [848, 366] width 89 height 16
